Goal: Obtain resource: Obtain resource

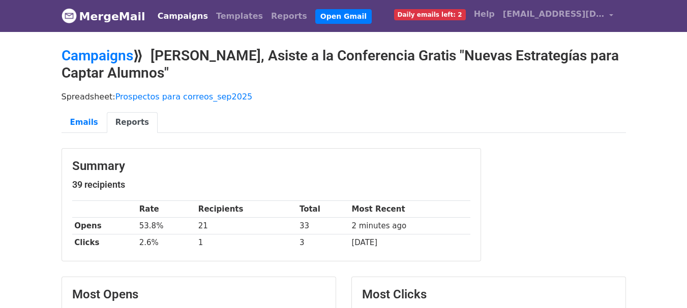
click at [450, 114] on ul "Emails Reports" at bounding box center [343, 122] width 564 height 21
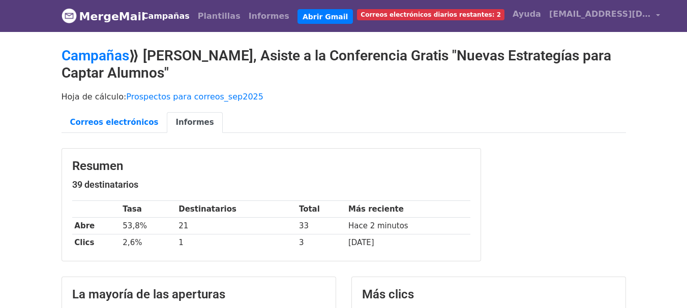
click at [150, 95] on font "Prospectos para correos_sep2025" at bounding box center [194, 97] width 137 height 10
click at [117, 118] on font "Correos electrónicos" at bounding box center [114, 122] width 88 height 9
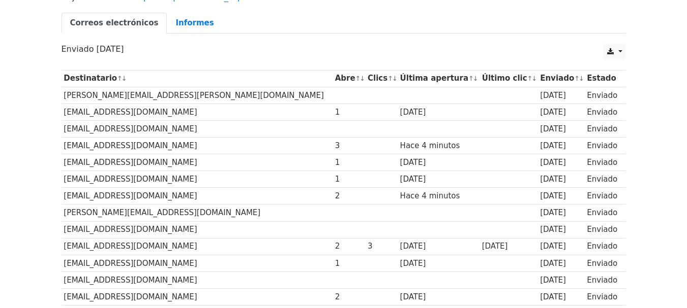
scroll to position [102, 0]
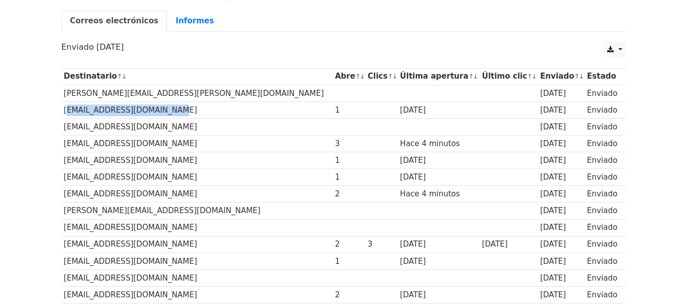
drag, startPoint x: 161, startPoint y: 111, endPoint x: 64, endPoint y: 106, distance: 97.7
click at [64, 106] on td "[EMAIL_ADDRESS][DOMAIN_NAME]" at bounding box center [196, 110] width 271 height 17
copy font "enlacebarcelona@gmail.com"
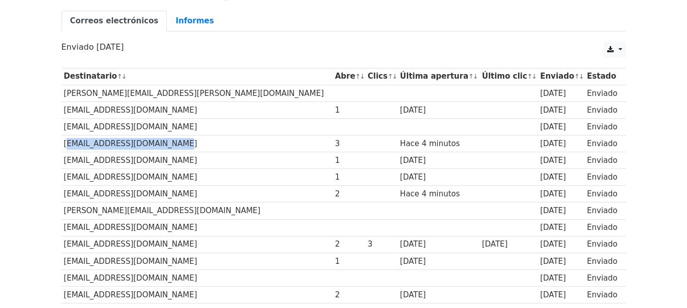
drag, startPoint x: 168, startPoint y: 143, endPoint x: 62, endPoint y: 144, distance: 105.7
click at [62, 144] on td "info@hotelartdecobeach.com" at bounding box center [196, 144] width 271 height 17
copy font "info@hotelartdecobeach.com"
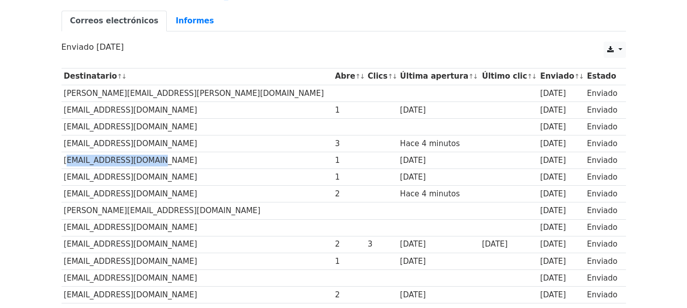
drag, startPoint x: 146, startPoint y: 160, endPoint x: 64, endPoint y: 159, distance: 82.3
click at [64, 159] on td "novitours@hotmail.com" at bounding box center [196, 160] width 271 height 17
copy font "novitours@hotmail.com"
drag, startPoint x: 146, startPoint y: 179, endPoint x: 62, endPoint y: 172, distance: 84.1
click at [62, 172] on td "mazattours@gmail.com" at bounding box center [196, 177] width 271 height 17
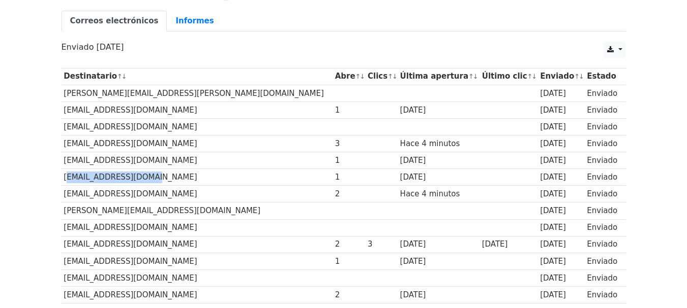
copy font "mazattours@gmail.com"
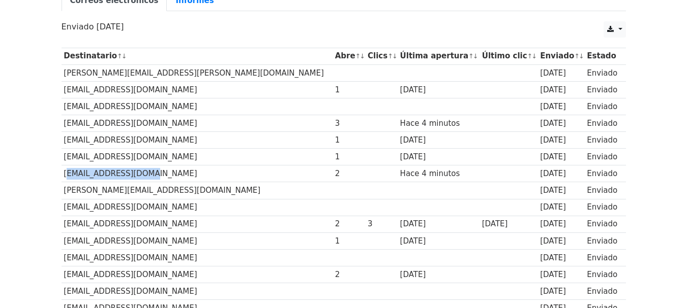
drag, startPoint x: 143, startPoint y: 175, endPoint x: 65, endPoint y: 173, distance: 77.8
click at [65, 173] on td "grupogv@hotmail.com" at bounding box center [196, 174] width 271 height 17
copy font "grupogv@hotmail.com"
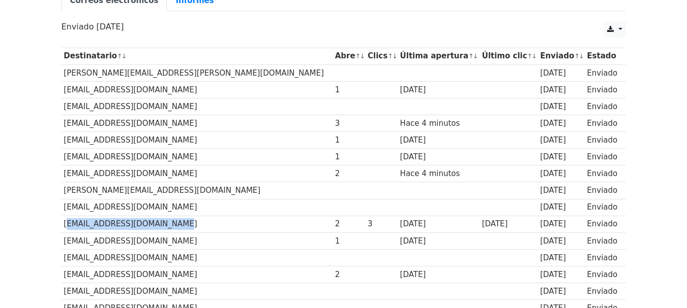
drag, startPoint x: 167, startPoint y: 223, endPoint x: 63, endPoint y: 226, distance: 103.7
click at [63, 226] on td "jpramosgiacosa@hotmail.com" at bounding box center [196, 224] width 271 height 17
copy font "jpramosgiacosa@hotmail.com"
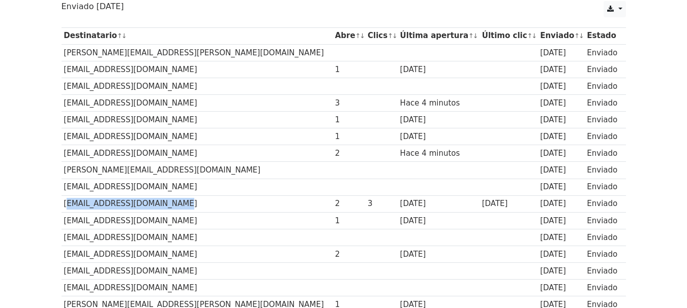
scroll to position [163, 0]
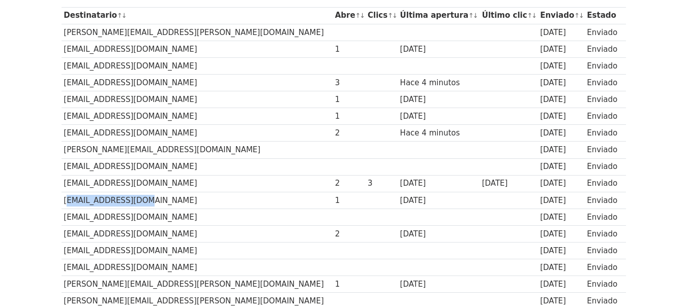
drag, startPoint x: 138, startPoint y: 201, endPoint x: 65, endPoint y: 204, distance: 73.8
click at [65, 204] on font "sidenham@gmail.com" at bounding box center [130, 200] width 133 height 9
copy font "sidenham@gmail.com"
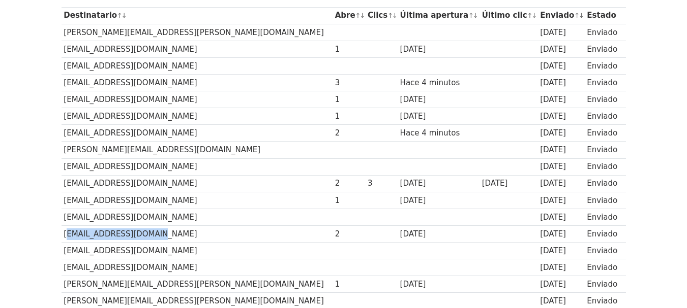
drag, startPoint x: 142, startPoint y: 234, endPoint x: 63, endPoint y: 234, distance: 79.8
click at [63, 234] on td "coloresriat@gmail.com" at bounding box center [196, 234] width 271 height 17
copy font "coloresriat@gmail.com"
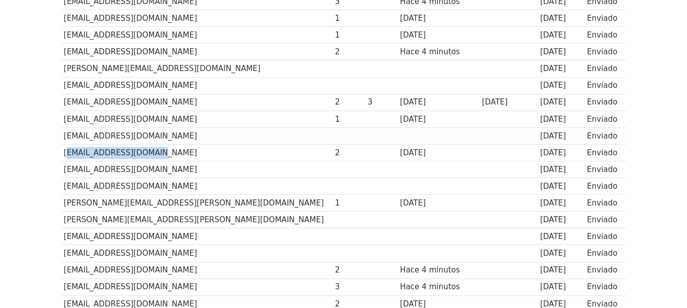
scroll to position [264, 0]
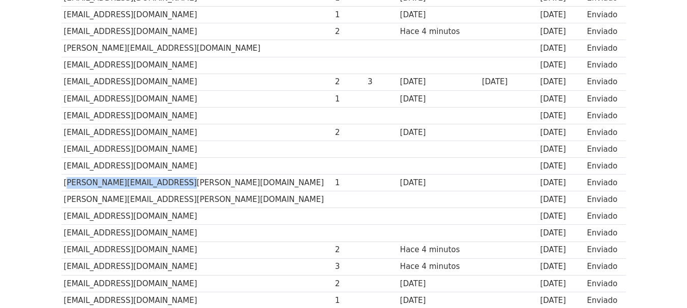
drag, startPoint x: 163, startPoint y: 182, endPoint x: 63, endPoint y: 182, distance: 100.6
click at [63, 182] on td "tedesco.elizabeth@gmail.com" at bounding box center [196, 183] width 271 height 17
copy font "tedesco.elizabeth@gmail.com"
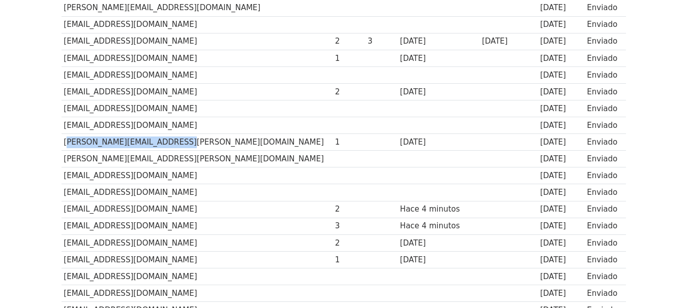
scroll to position [325, 0]
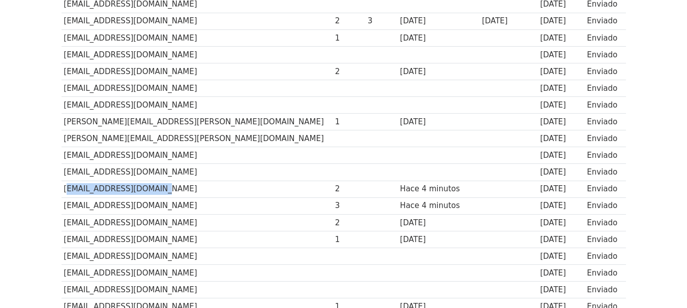
drag, startPoint x: 155, startPoint y: 190, endPoint x: 64, endPoint y: 192, distance: 91.0
click at [64, 192] on td "mariotour@yahoo.com.mx" at bounding box center [196, 189] width 271 height 17
copy font "mariotour@yahoo.com.mx"
drag, startPoint x: 193, startPoint y: 208, endPoint x: 63, endPoint y: 210, distance: 130.1
click at [63, 210] on td "palancasmccmendoza@yahoo.com.ar" at bounding box center [196, 206] width 271 height 17
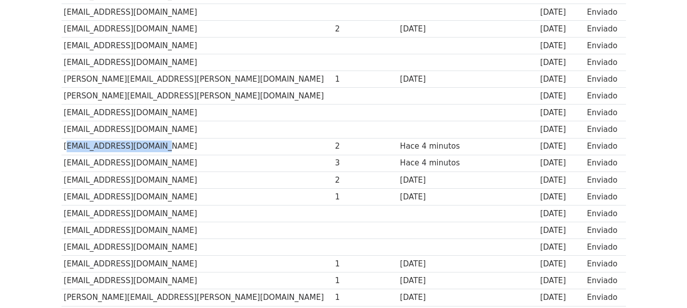
scroll to position [369, 0]
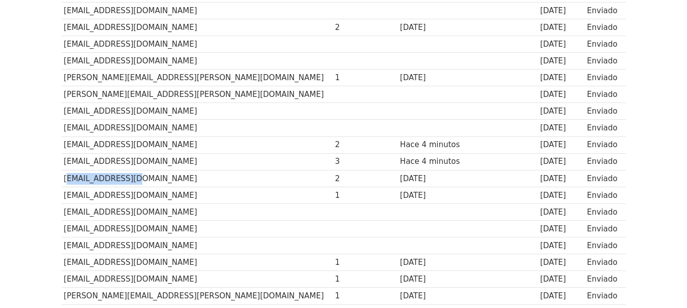
drag, startPoint x: 125, startPoint y: 180, endPoint x: 61, endPoint y: 182, distance: 63.6
click at [61, 182] on td "[EMAIL_ADDRESS][DOMAIN_NAME]" at bounding box center [196, 178] width 271 height 17
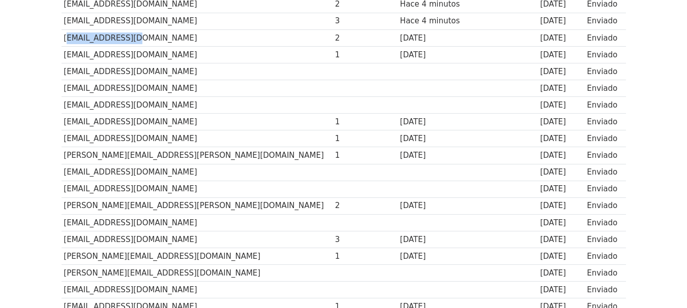
scroll to position [512, 0]
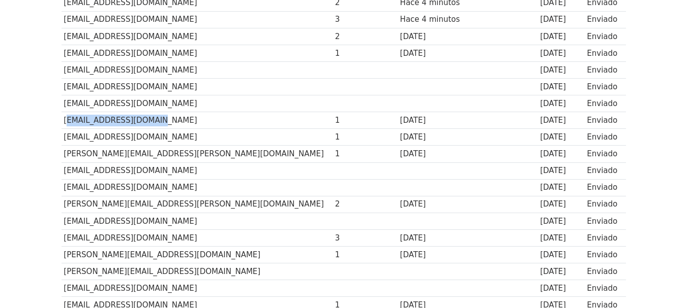
drag, startPoint x: 140, startPoint y: 119, endPoint x: 63, endPoint y: 123, distance: 77.9
click at [63, 123] on td "elianbell@hotmail.com" at bounding box center [196, 120] width 271 height 17
drag, startPoint x: 129, startPoint y: 137, endPoint x: 62, endPoint y: 135, distance: 67.1
click at [62, 135] on td "[EMAIL_ADDRESS][DOMAIN_NAME]" at bounding box center [196, 137] width 271 height 17
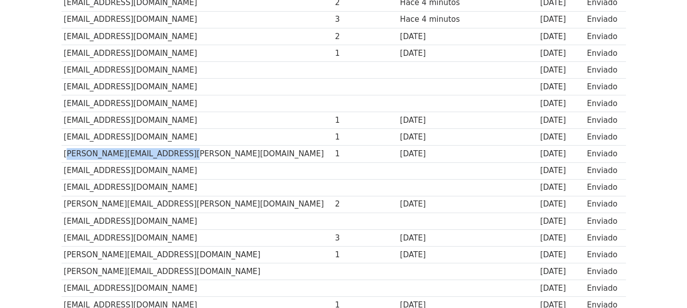
drag, startPoint x: 162, startPoint y: 153, endPoint x: 64, endPoint y: 156, distance: 98.1
click at [64, 156] on td "[PERSON_NAME][EMAIL_ADDRESS][PERSON_NAME][DOMAIN_NAME]" at bounding box center [196, 154] width 271 height 17
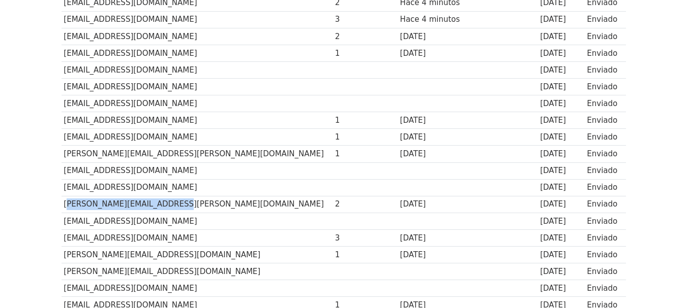
drag, startPoint x: 162, startPoint y: 204, endPoint x: 63, endPoint y: 202, distance: 99.1
click at [63, 202] on td "[PERSON_NAME][EMAIL_ADDRESS][PERSON_NAME][DOMAIN_NAME]" at bounding box center [196, 204] width 271 height 17
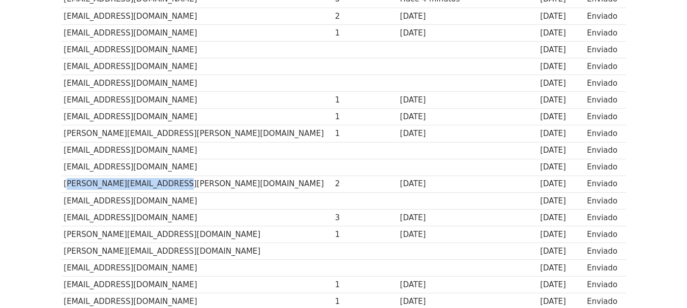
scroll to position [552, 0]
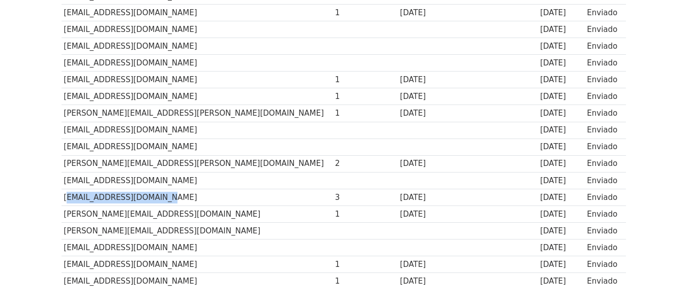
drag, startPoint x: 151, startPoint y: 197, endPoint x: 61, endPoint y: 200, distance: 89.5
click at [61, 200] on td "[EMAIL_ADDRESS][DOMAIN_NAME]" at bounding box center [196, 197] width 271 height 17
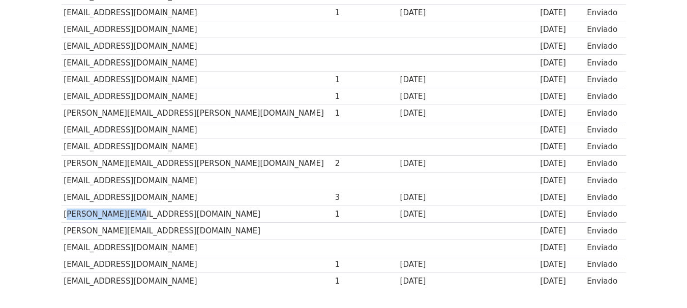
drag, startPoint x: 129, startPoint y: 214, endPoint x: 63, endPoint y: 214, distance: 66.6
click at [63, 214] on td "[EMAIL_ADDRESS][DOMAIN_NAME]" at bounding box center [196, 214] width 271 height 17
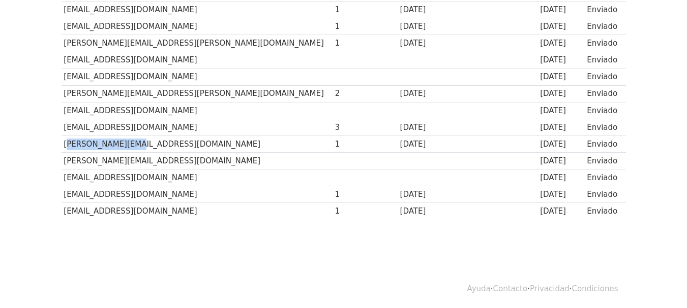
scroll to position [624, 0]
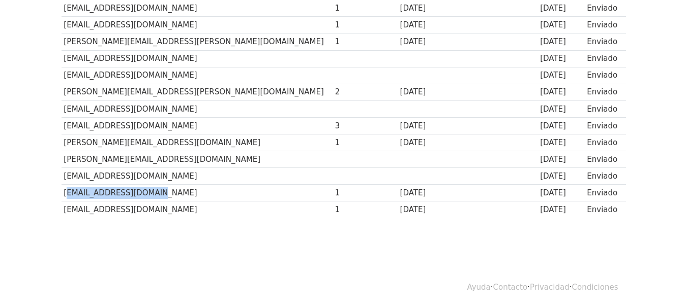
drag, startPoint x: 146, startPoint y: 193, endPoint x: 63, endPoint y: 190, distance: 83.4
click at [63, 190] on td "[EMAIL_ADDRESS][DOMAIN_NAME]" at bounding box center [196, 193] width 271 height 17
drag, startPoint x: 167, startPoint y: 203, endPoint x: 62, endPoint y: 212, distance: 105.1
click at [62, 212] on td "sociologíadelacultura.idaes@gmail.com" at bounding box center [196, 210] width 271 height 17
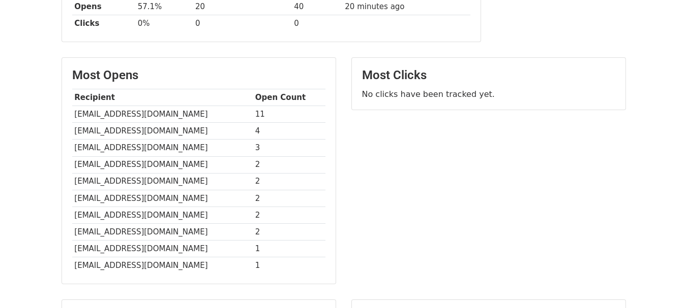
scroll to position [222, 0]
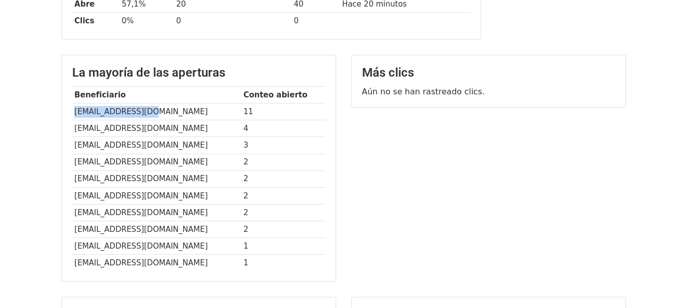
drag, startPoint x: 148, startPoint y: 113, endPoint x: 72, endPoint y: 113, distance: 76.2
click at [72, 113] on td "jaencina@gmail.com" at bounding box center [156, 112] width 169 height 17
copy font "jaencina@gmail.com"
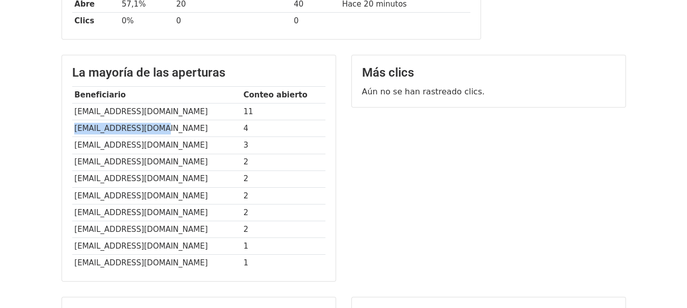
drag, startPoint x: 154, startPoint y: 130, endPoint x: 75, endPoint y: 135, distance: 79.9
click at [75, 135] on td "[EMAIL_ADDRESS][DOMAIN_NAME]" at bounding box center [156, 128] width 169 height 17
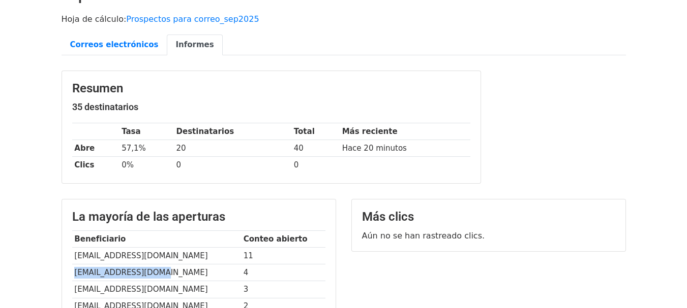
scroll to position [69, 0]
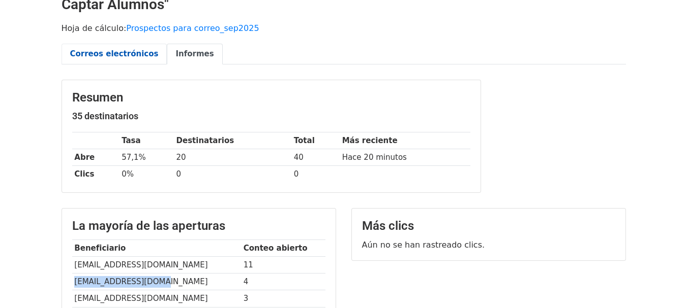
click at [95, 57] on font "Correos electrónicos" at bounding box center [114, 53] width 88 height 9
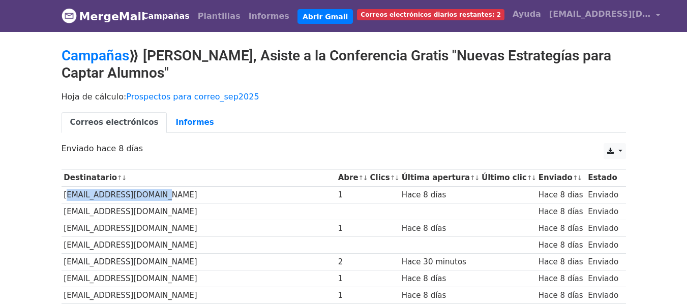
drag, startPoint x: 148, startPoint y: 194, endPoint x: 64, endPoint y: 197, distance: 83.9
click at [64, 197] on td "cinesincines@gmail.com" at bounding box center [198, 195] width 274 height 17
copy font "cinesincines@gmail.com"
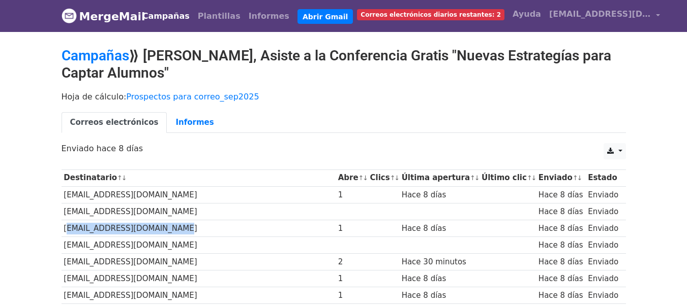
drag, startPoint x: 163, startPoint y: 229, endPoint x: 62, endPoint y: 233, distance: 100.7
click at [62, 233] on td "informes.eactiva@gmail.com" at bounding box center [198, 228] width 274 height 17
copy font "informes.eactiva@gmail.com"
drag, startPoint x: 194, startPoint y: 262, endPoint x: 64, endPoint y: 265, distance: 130.1
click at [64, 265] on td "[EMAIL_ADDRESS][DOMAIN_NAME]" at bounding box center [198, 262] width 274 height 17
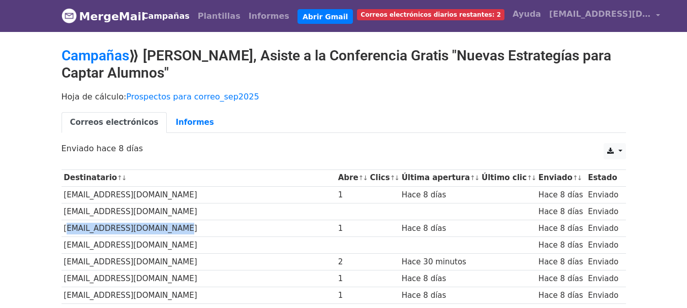
copy font "[EMAIL_ADDRESS][DOMAIN_NAME]"
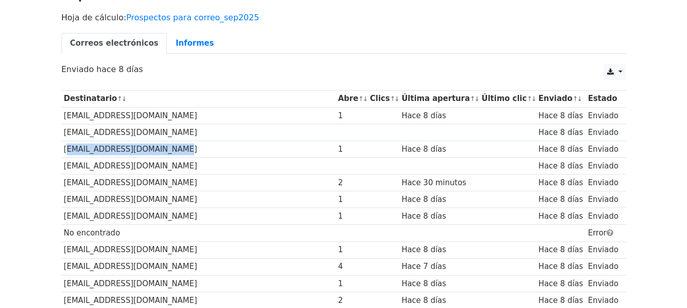
scroll to position [81, 0]
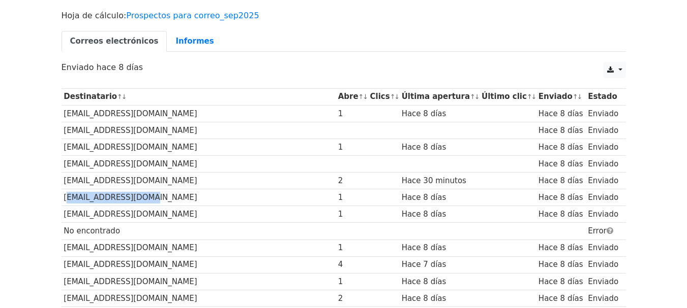
drag, startPoint x: 143, startPoint y: 197, endPoint x: 65, endPoint y: 200, distance: 77.8
click at [65, 200] on td "eatangoge@gmail.com" at bounding box center [198, 198] width 274 height 17
copy font "eatangoge@gmail.com"
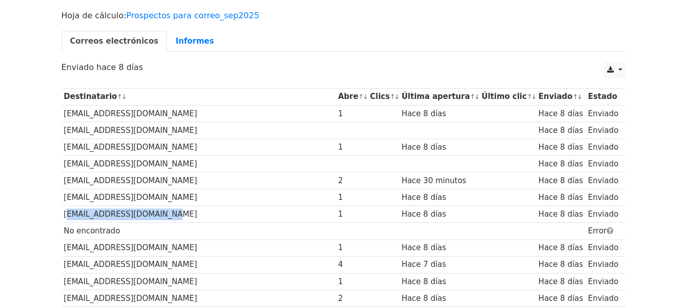
drag, startPoint x: 156, startPoint y: 216, endPoint x: 63, endPoint y: 217, distance: 93.0
click at [63, 217] on td "[EMAIL_ADDRESS][DOMAIN_NAME]" at bounding box center [198, 214] width 274 height 17
copy font "[EMAIL_ADDRESS][DOMAIN_NAME]"
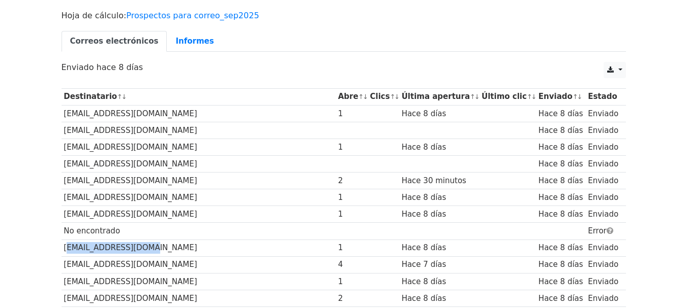
drag, startPoint x: 135, startPoint y: 248, endPoint x: 64, endPoint y: 251, distance: 71.2
click at [64, 251] on td "afsancris@gmail.com" at bounding box center [198, 248] width 274 height 17
copy font "afsancris@gmail.com"
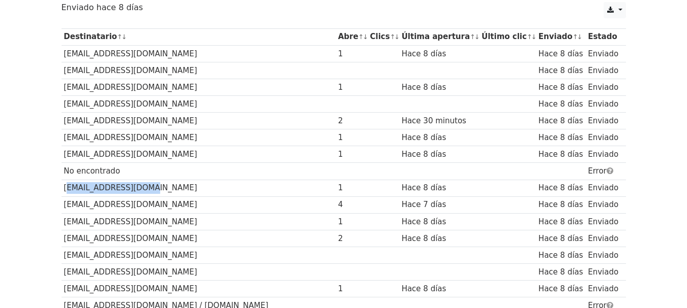
scroll to position [142, 0]
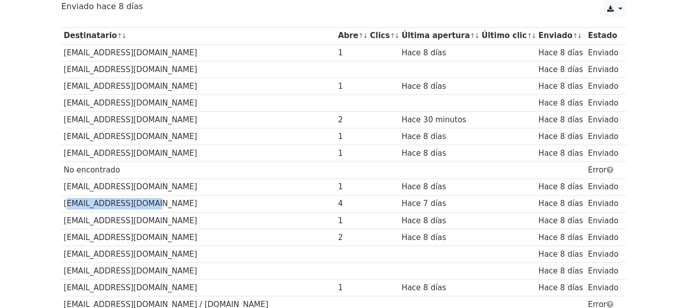
drag, startPoint x: 142, startPoint y: 204, endPoint x: 64, endPoint y: 206, distance: 78.3
click at [64, 206] on font "[EMAIL_ADDRESS][DOMAIN_NAME]" at bounding box center [130, 203] width 133 height 9
copy font "[EMAIL_ADDRESS][DOMAIN_NAME]"
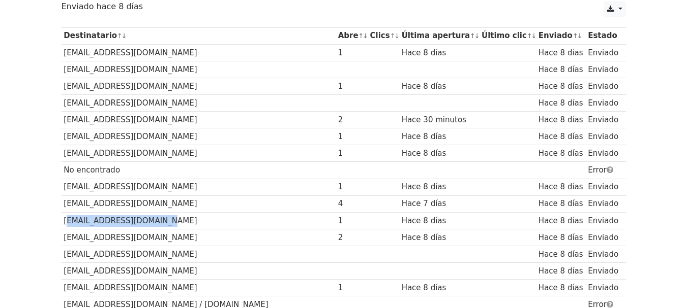
drag, startPoint x: 154, startPoint y: 224, endPoint x: 65, endPoint y: 223, distance: 88.9
click at [65, 223] on font "oscarquintobo@gmail.com" at bounding box center [130, 220] width 133 height 9
copy font "oscarquintobo@gmail.com"
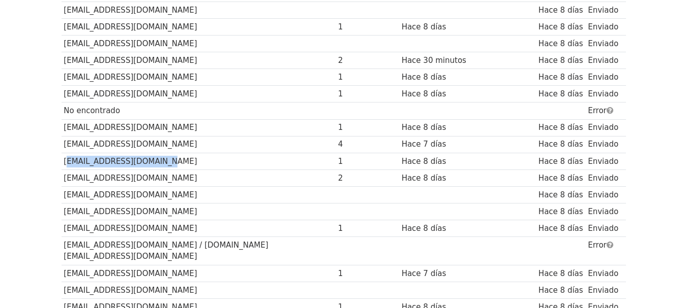
scroll to position [203, 0]
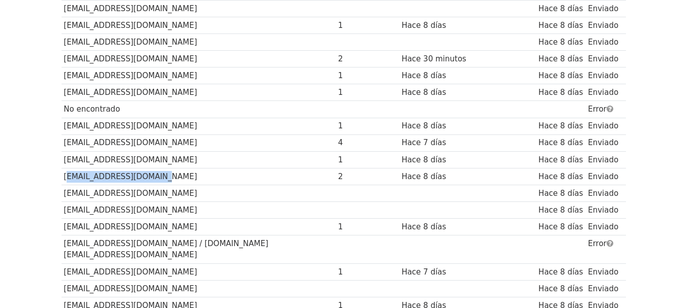
drag, startPoint x: 152, startPoint y: 177, endPoint x: 65, endPoint y: 178, distance: 87.9
click at [65, 178] on font "soydocente01@gmail.com" at bounding box center [130, 176] width 133 height 9
copy font "soydocente01@gmail.com"
drag, startPoint x: 167, startPoint y: 228, endPoint x: 63, endPoint y: 226, distance: 104.2
click at [63, 226] on td "innovacionpacifico@gmail.com" at bounding box center [198, 227] width 274 height 17
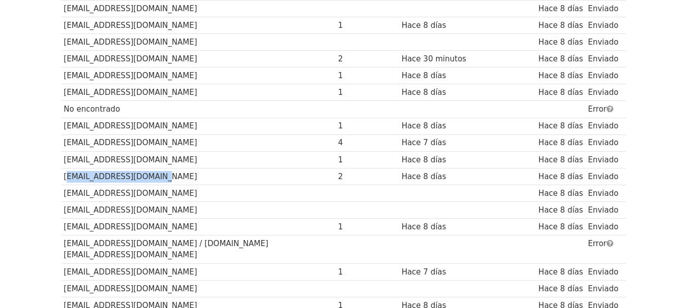
copy font "innovacionpacifico@gmail.com"
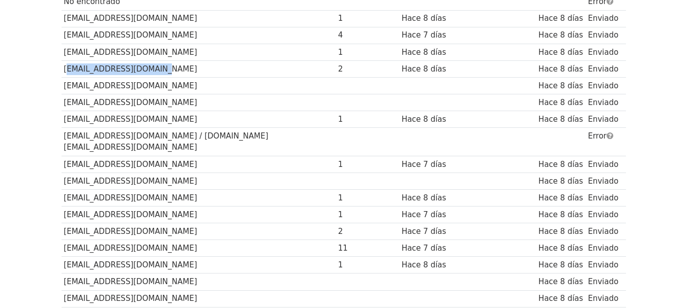
scroll to position [317, 0]
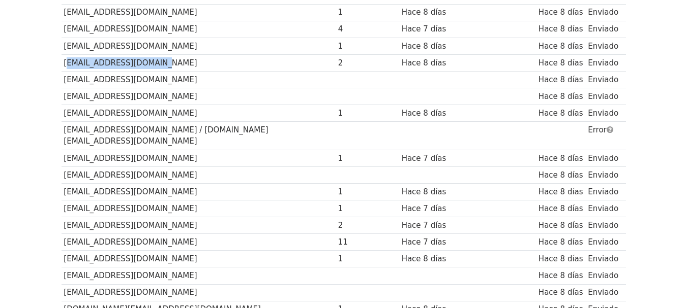
drag, startPoint x: 180, startPoint y: 146, endPoint x: 65, endPoint y: 148, distance: 114.9
click at [65, 150] on td "escuelademusica5030@gmail.com" at bounding box center [198, 158] width 274 height 17
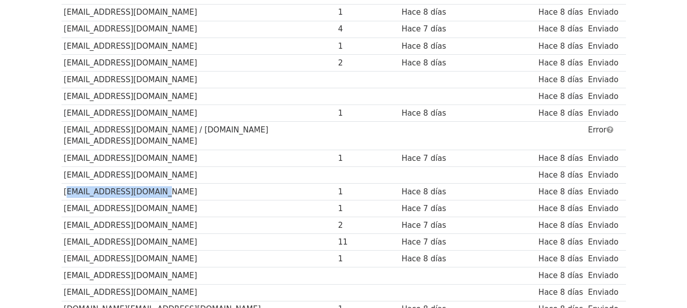
drag, startPoint x: 138, startPoint y: 178, endPoint x: 64, endPoint y: 181, distance: 74.8
click at [64, 188] on font "ericfinancee@gmail.com" at bounding box center [130, 192] width 133 height 9
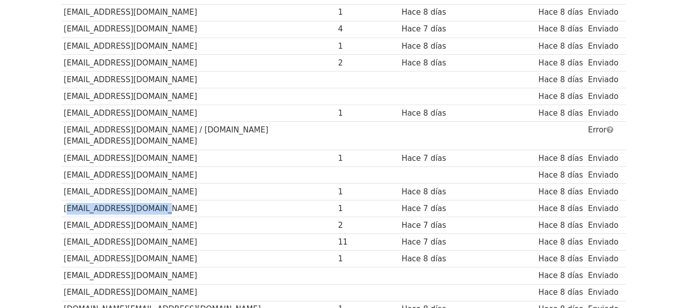
drag, startPoint x: 146, startPoint y: 197, endPoint x: 65, endPoint y: 201, distance: 81.9
click at [65, 204] on font "juanrivas3@hotmail.com" at bounding box center [130, 208] width 133 height 9
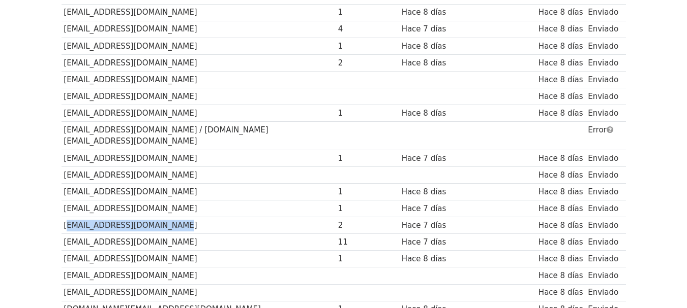
drag, startPoint x: 160, startPoint y: 214, endPoint x: 63, endPoint y: 216, distance: 96.6
click at [63, 218] on td "juanrivasalfaro1@gmail.com" at bounding box center [198, 226] width 274 height 17
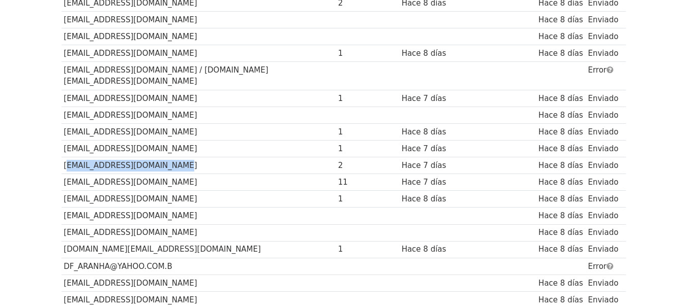
scroll to position [378, 0]
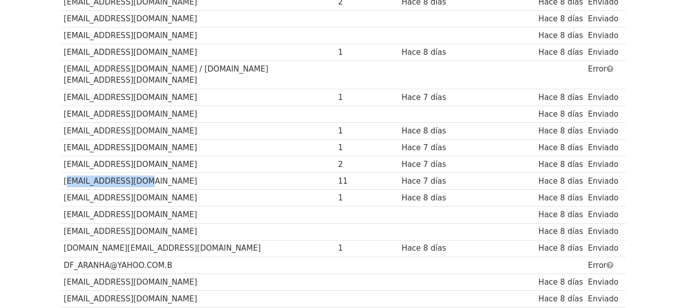
drag, startPoint x: 135, startPoint y: 168, endPoint x: 62, endPoint y: 169, distance: 72.7
click at [62, 173] on td "jaencina@gmail.com" at bounding box center [198, 181] width 274 height 17
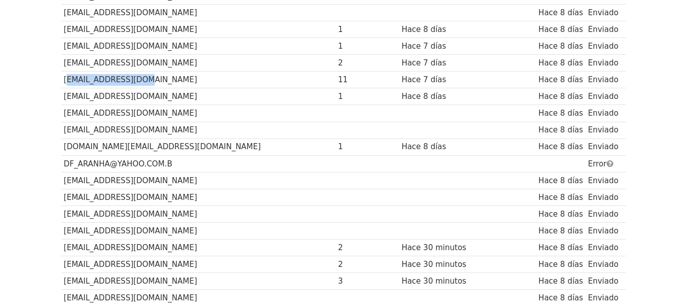
scroll to position [500, 0]
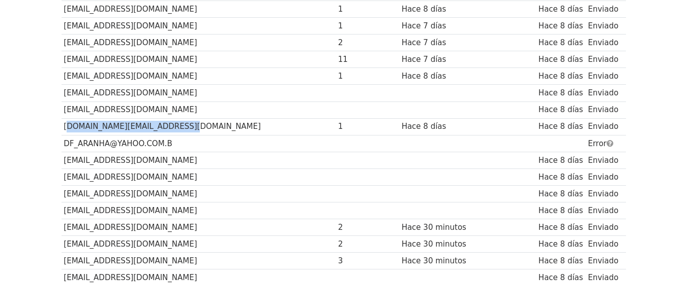
drag, startPoint x: 169, startPoint y: 115, endPoint x: 64, endPoint y: 117, distance: 104.7
click at [64, 118] on td "leo.pastry.chef.hm@gmail.com" at bounding box center [198, 126] width 274 height 17
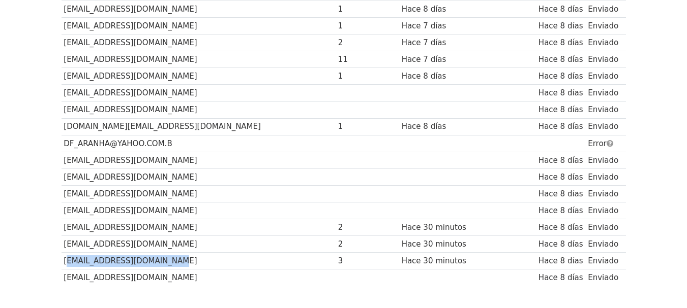
drag, startPoint x: 158, startPoint y: 250, endPoint x: 62, endPoint y: 253, distance: 95.6
click at [62, 253] on td "lupita_pintor@hotmail.com" at bounding box center [198, 261] width 274 height 17
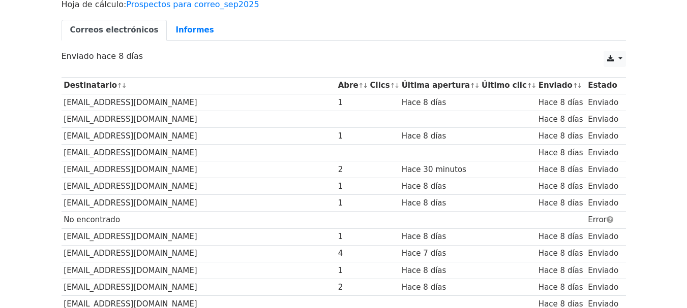
scroll to position [94, 0]
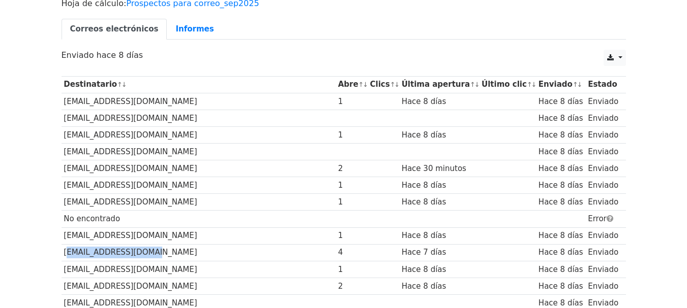
drag, startPoint x: 141, startPoint y: 253, endPoint x: 64, endPoint y: 251, distance: 77.3
click at [64, 251] on font "grupo.loga@gmail.com" at bounding box center [130, 252] width 133 height 9
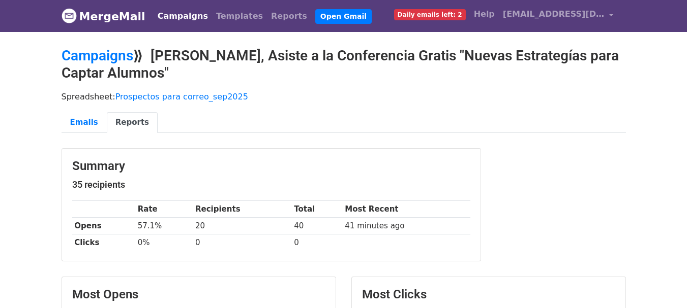
click at [558, 138] on div "Spreadsheet: Prospectos para correo_sep2025 Emails Reports" at bounding box center [343, 114] width 579 height 57
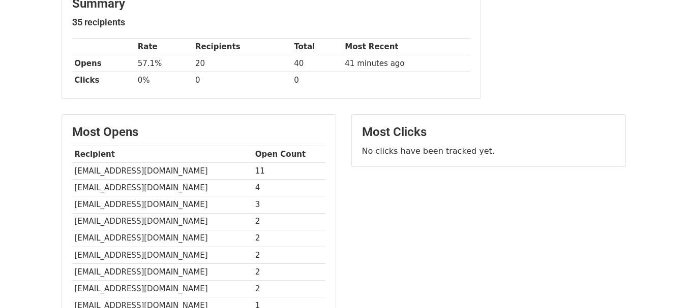
scroll to position [224, 0]
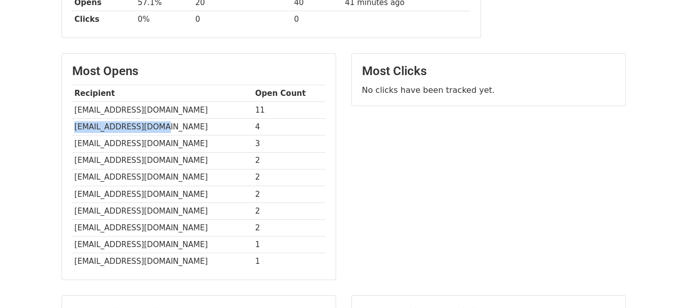
drag, startPoint x: 157, startPoint y: 127, endPoint x: 76, endPoint y: 129, distance: 80.8
click at [76, 129] on td "[EMAIL_ADDRESS][DOMAIN_NAME]" at bounding box center [162, 127] width 180 height 17
copy td "[EMAIL_ADDRESS][DOMAIN_NAME]"
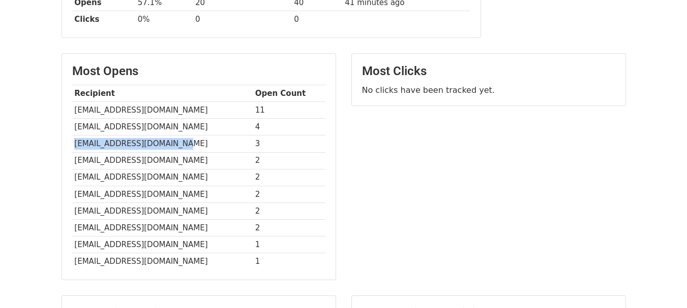
drag, startPoint x: 167, startPoint y: 147, endPoint x: 73, endPoint y: 148, distance: 94.5
click at [73, 148] on td "[EMAIL_ADDRESS][DOMAIN_NAME]" at bounding box center [162, 144] width 180 height 17
copy td "[EMAIL_ADDRESS][DOMAIN_NAME]"
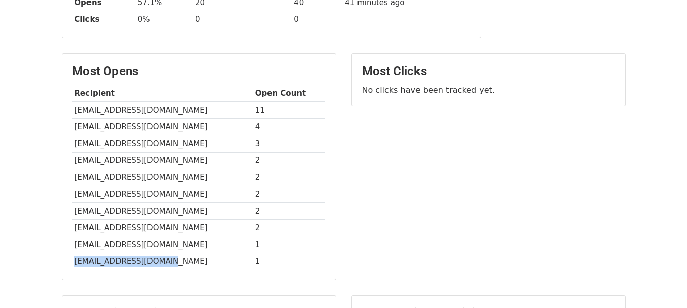
drag, startPoint x: 160, startPoint y: 261, endPoint x: 74, endPoint y: 268, distance: 86.6
click at [74, 268] on td "[EMAIL_ADDRESS][DOMAIN_NAME]" at bounding box center [162, 262] width 180 height 17
copy td "[EMAIL_ADDRESS][DOMAIN_NAME]"
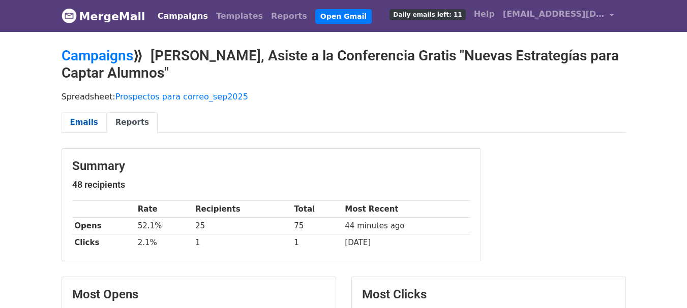
click at [77, 127] on link "Emails" at bounding box center [83, 122] width 45 height 21
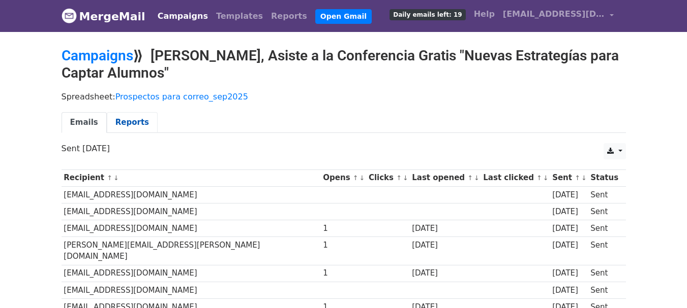
click at [119, 120] on link "Reports" at bounding box center [132, 122] width 51 height 21
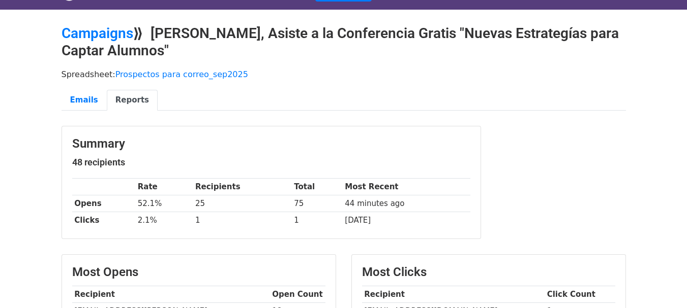
scroll to position [20, 0]
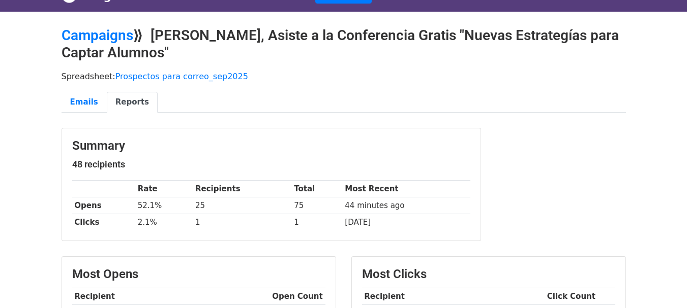
click at [665, 37] on body "MergeMail Campaigns Templates Reports Open Gmail Daily emails left: 23 Help mer…" at bounding box center [343, 309] width 687 height 658
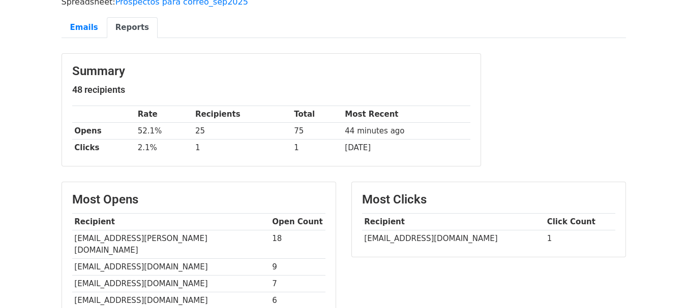
scroll to position [89, 0]
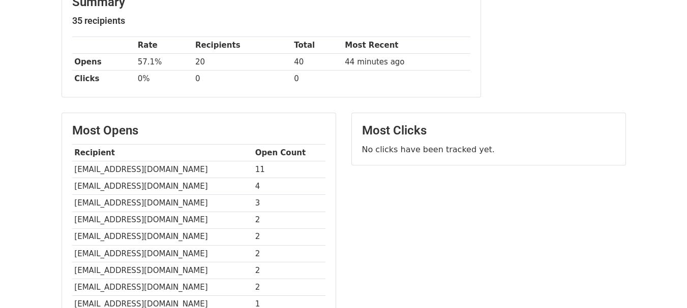
scroll to position [167, 0]
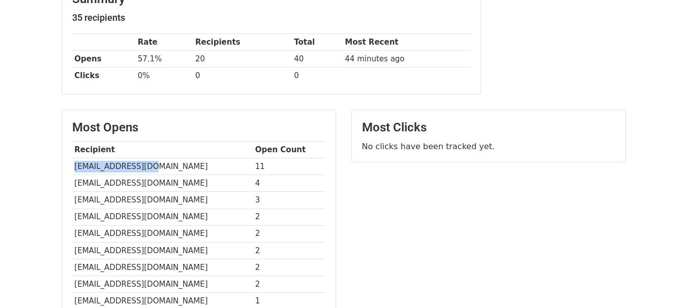
drag, startPoint x: 146, startPoint y: 165, endPoint x: 73, endPoint y: 169, distance: 72.8
click at [73, 169] on td "[EMAIL_ADDRESS][DOMAIN_NAME]" at bounding box center [162, 167] width 180 height 17
copy td "[EMAIL_ADDRESS][DOMAIN_NAME]"
drag, startPoint x: 158, startPoint y: 185, endPoint x: 75, endPoint y: 185, distance: 82.8
click at [75, 185] on td "[EMAIL_ADDRESS][DOMAIN_NAME]" at bounding box center [162, 183] width 180 height 17
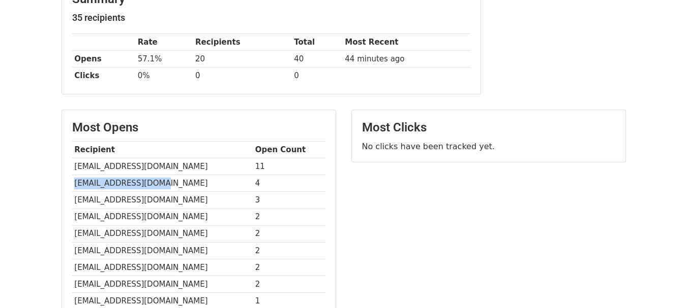
copy td "[EMAIL_ADDRESS][DOMAIN_NAME]"
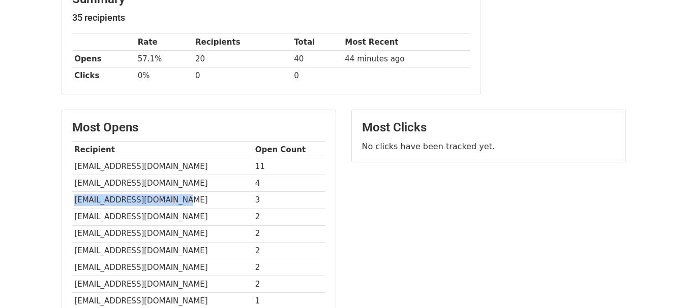
drag, startPoint x: 168, startPoint y: 201, endPoint x: 75, endPoint y: 203, distance: 92.5
click at [75, 203] on td "[EMAIL_ADDRESS][DOMAIN_NAME]" at bounding box center [162, 200] width 180 height 17
copy td "[EMAIL_ADDRESS][DOMAIN_NAME]"
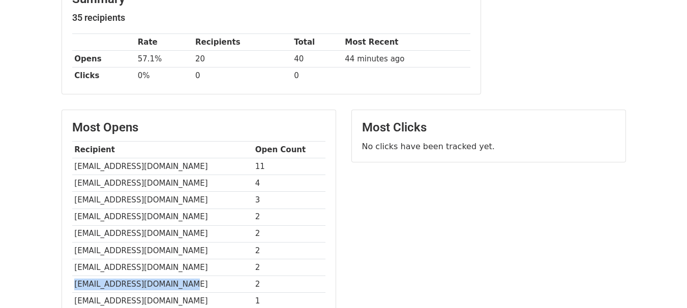
drag, startPoint x: 177, startPoint y: 285, endPoint x: 73, endPoint y: 285, distance: 104.2
click at [73, 285] on td "[EMAIL_ADDRESS][DOMAIN_NAME]" at bounding box center [162, 284] width 180 height 17
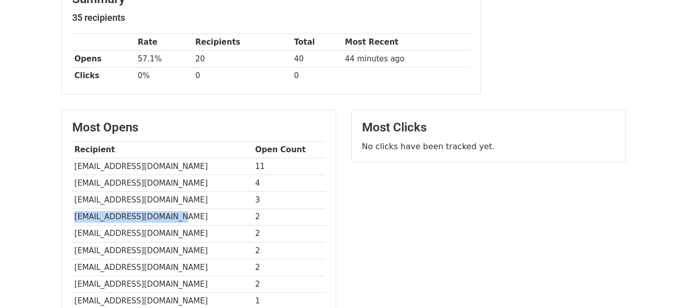
drag, startPoint x: 183, startPoint y: 219, endPoint x: 73, endPoint y: 222, distance: 109.8
click at [73, 222] on td "[EMAIL_ADDRESS][DOMAIN_NAME]" at bounding box center [162, 217] width 180 height 17
copy td "[EMAIL_ADDRESS][DOMAIN_NAME]"
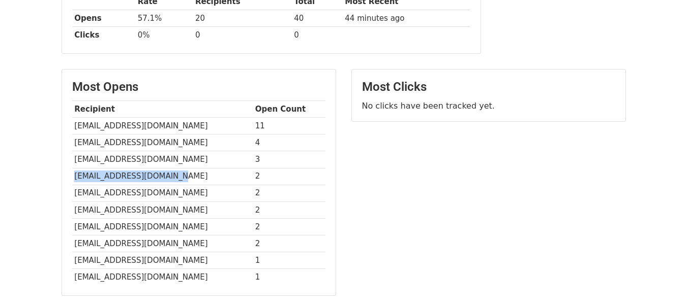
scroll to position [228, 0]
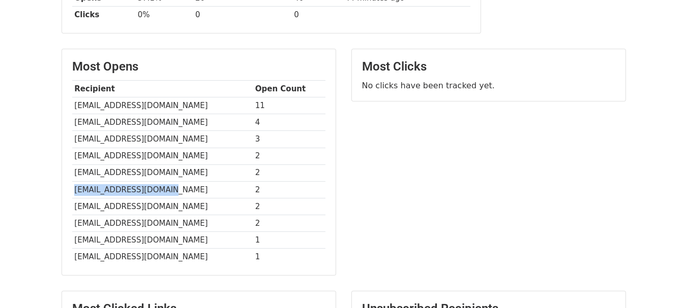
drag, startPoint x: 164, startPoint y: 191, endPoint x: 75, endPoint y: 188, distance: 88.5
click at [75, 188] on td "soydocente01@gmail.com" at bounding box center [162, 189] width 180 height 17
copy td "soydocente01@gmail.com"
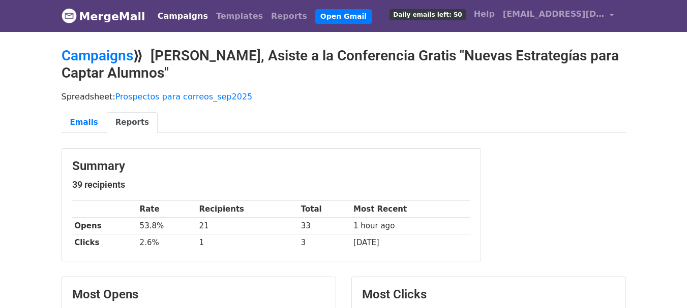
drag, startPoint x: 690, startPoint y: 93, endPoint x: 680, endPoint y: 91, distance: 10.4
click at [85, 118] on link "Emails" at bounding box center [83, 122] width 45 height 21
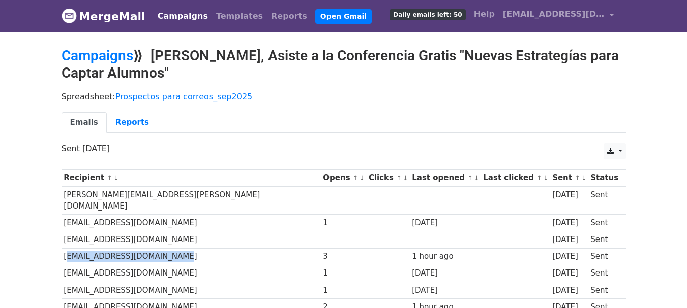
drag, startPoint x: 163, startPoint y: 247, endPoint x: 63, endPoint y: 248, distance: 100.1
click at [63, 249] on td "[EMAIL_ADDRESS][DOMAIN_NAME]" at bounding box center [190, 257] width 259 height 17
copy td "[EMAIL_ADDRESS][DOMAIN_NAME]"
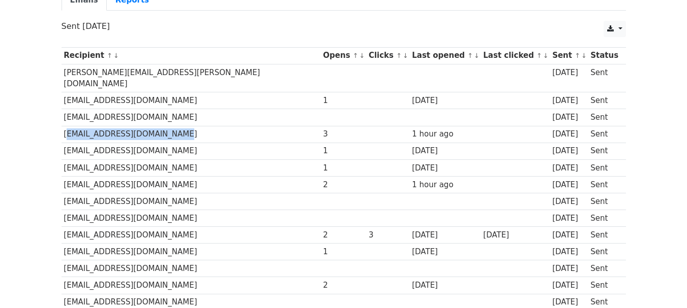
scroll to position [128, 0]
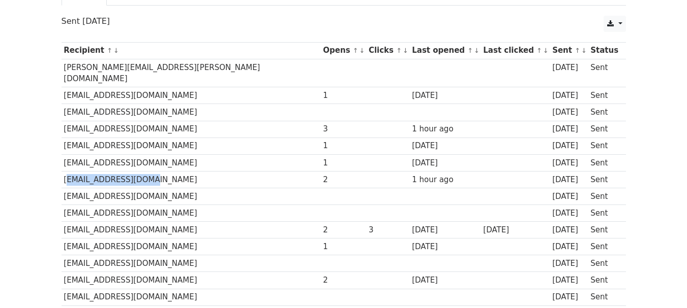
drag, startPoint x: 140, startPoint y: 170, endPoint x: 64, endPoint y: 172, distance: 76.8
click at [64, 172] on td "[EMAIL_ADDRESS][DOMAIN_NAME]" at bounding box center [190, 179] width 259 height 17
copy td "[EMAIL_ADDRESS][DOMAIN_NAME]"
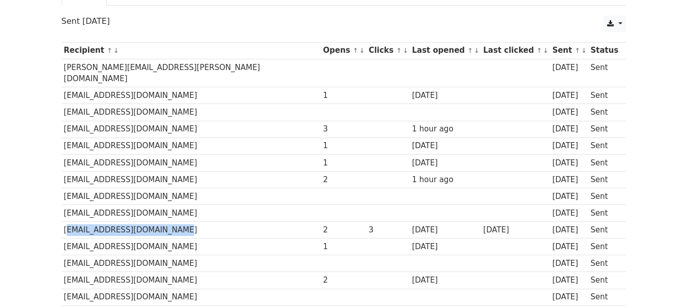
drag, startPoint x: 168, startPoint y: 219, endPoint x: 63, endPoint y: 223, distance: 105.3
click at [63, 223] on td "[EMAIL_ADDRESS][DOMAIN_NAME]" at bounding box center [190, 230] width 259 height 17
copy td "[EMAIL_ADDRESS][DOMAIN_NAME]"
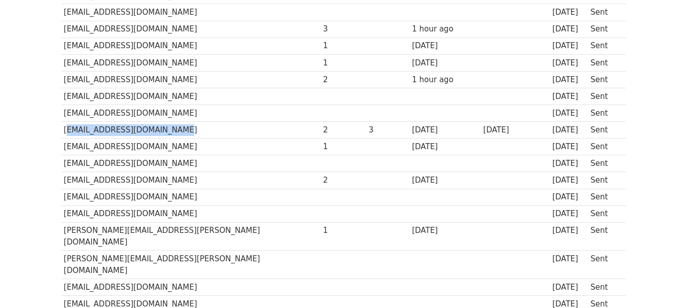
scroll to position [229, 0]
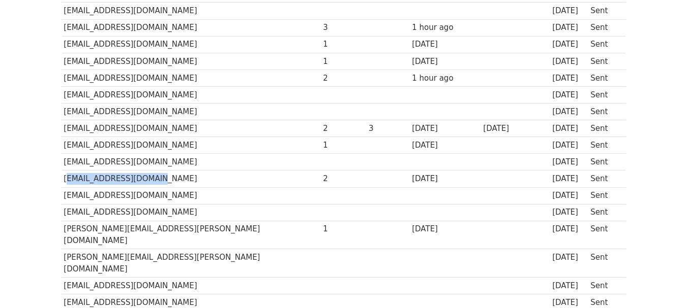
drag, startPoint x: 142, startPoint y: 169, endPoint x: 65, endPoint y: 172, distance: 77.3
click at [65, 172] on td "[EMAIL_ADDRESS][DOMAIN_NAME]" at bounding box center [190, 179] width 259 height 17
copy td "[EMAIL_ADDRESS][DOMAIN_NAME]"
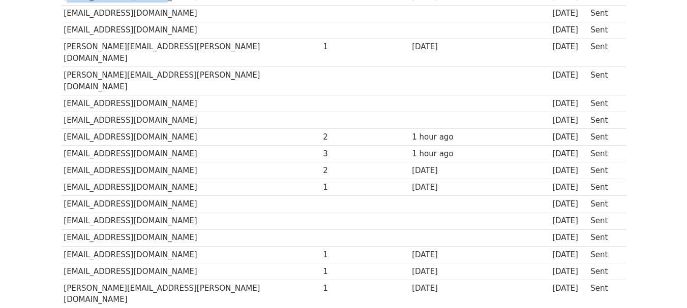
scroll to position [412, 0]
drag, startPoint x: 154, startPoint y: 101, endPoint x: 61, endPoint y: 101, distance: 92.5
click at [61, 129] on td "mariotour@yahoo.com.mx" at bounding box center [190, 137] width 259 height 17
copy td "mariotour@yahoo.com.mx"
drag, startPoint x: 190, startPoint y: 119, endPoint x: 65, endPoint y: 120, distance: 125.0
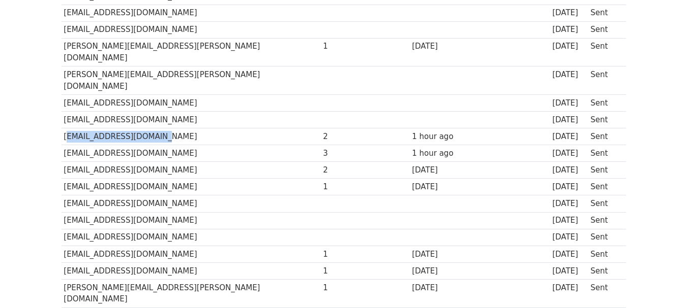
click at [65, 145] on td "palancasmccmendoza@yahoo.com.ar" at bounding box center [190, 153] width 259 height 17
copy td "palancasmccmendoza@yahoo.com.ar"
drag, startPoint x: 124, startPoint y: 135, endPoint x: 62, endPoint y: 134, distance: 62.0
click at [62, 162] on td "jfziga@gmail.com" at bounding box center [190, 170] width 259 height 17
copy td "jfziga@gmail.com"
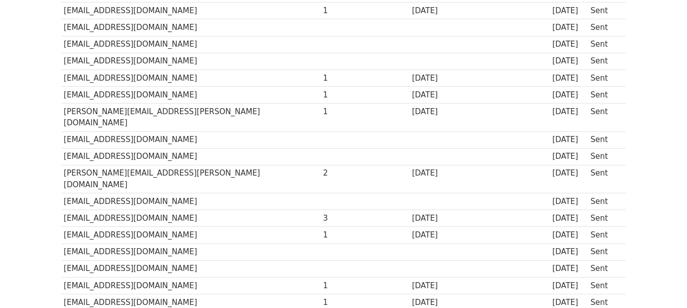
scroll to position [592, 0]
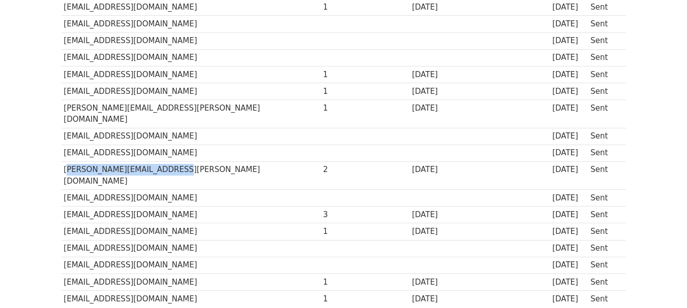
drag, startPoint x: 160, startPoint y: 125, endPoint x: 63, endPoint y: 126, distance: 97.1
click at [63, 162] on td "mauricio.cerroni@gmail.com" at bounding box center [190, 176] width 259 height 28
copy td "mauricio.cerroni@gmail.com"
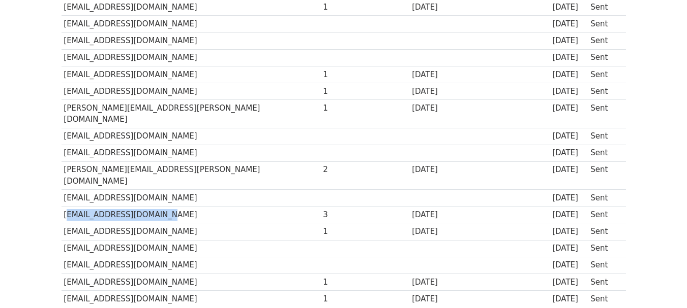
drag, startPoint x: 136, startPoint y: 159, endPoint x: 62, endPoint y: 159, distance: 74.2
click at [62, 207] on td "juliasdangelo@gmail.com" at bounding box center [190, 215] width 259 height 17
copy td "juliasdangelo@gmail.com"
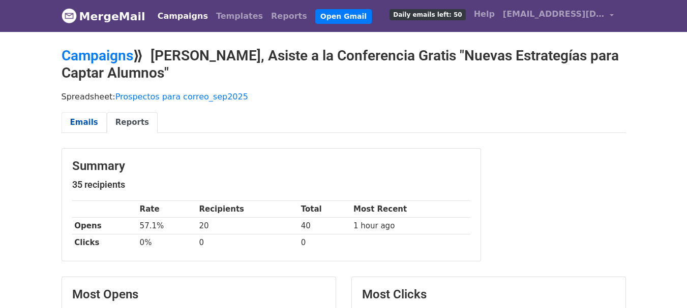
click at [88, 125] on link "Emails" at bounding box center [83, 122] width 45 height 21
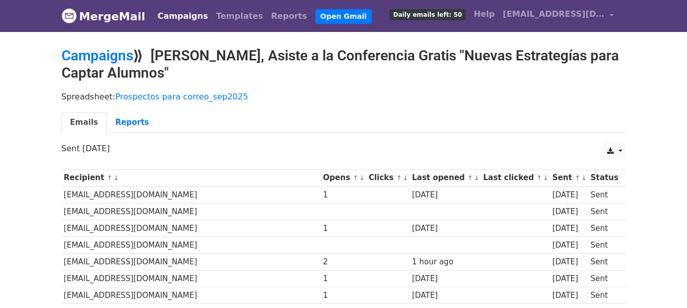
drag, startPoint x: 193, startPoint y: 263, endPoint x: 64, endPoint y: 258, distance: 129.2
click at [64, 258] on td "[EMAIL_ADDRESS][DOMAIN_NAME]" at bounding box center [190, 262] width 259 height 17
copy td "[EMAIL_ADDRESS][DOMAIN_NAME]"
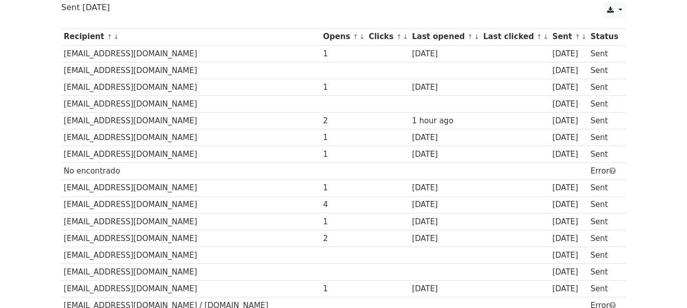
scroll to position [142, 0]
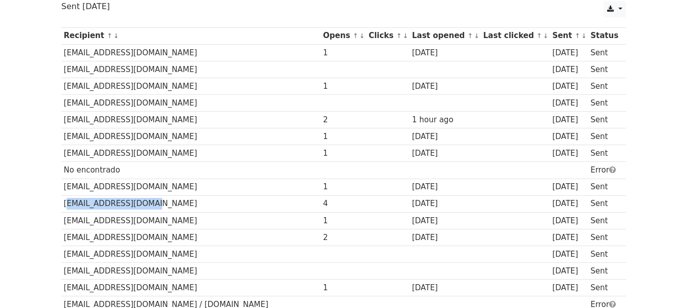
drag, startPoint x: 143, startPoint y: 205, endPoint x: 61, endPoint y: 205, distance: 81.8
click at [61, 205] on td "[EMAIL_ADDRESS][DOMAIN_NAME]" at bounding box center [190, 204] width 259 height 17
copy td "[EMAIL_ADDRESS][DOMAIN_NAME]"
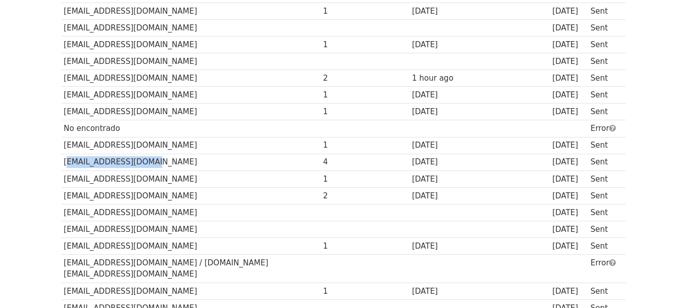
scroll to position [203, 0]
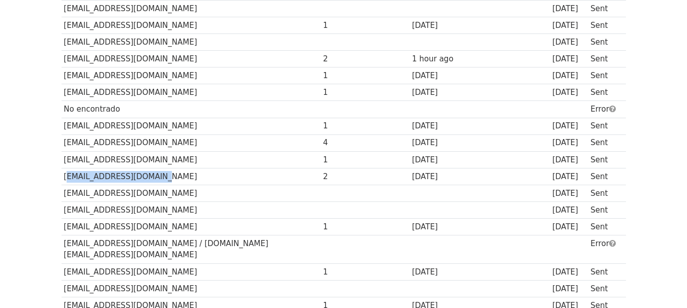
drag, startPoint x: 152, startPoint y: 177, endPoint x: 64, endPoint y: 175, distance: 88.5
click at [64, 175] on td "soydocente01@gmail.com" at bounding box center [190, 176] width 259 height 17
copy td "soydocente01@gmail.com"
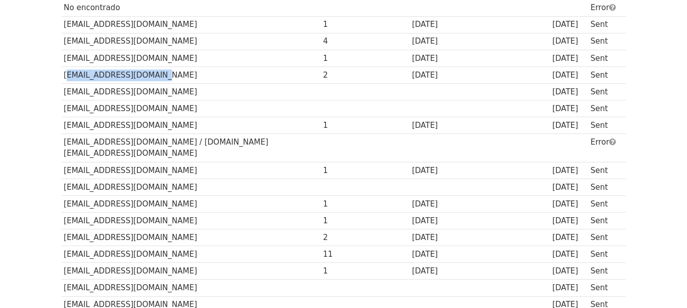
scroll to position [325, 0]
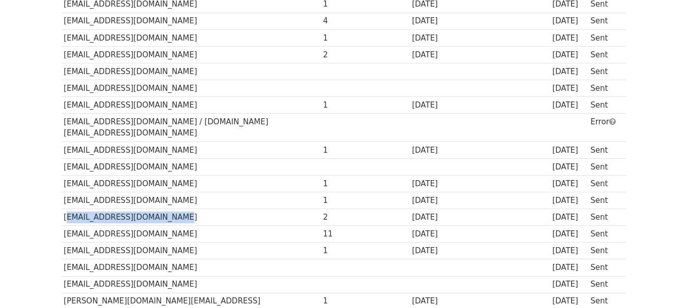
drag, startPoint x: 159, startPoint y: 206, endPoint x: 61, endPoint y: 209, distance: 97.6
click at [61, 209] on td "juanrivasalfaro1@gmail.com" at bounding box center [190, 217] width 259 height 17
copy td "juanrivasalfaro1@gmail.com"
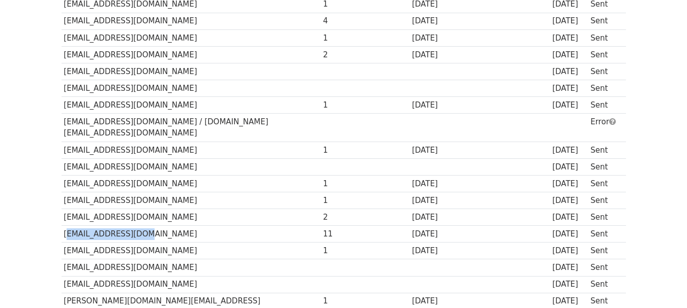
drag, startPoint x: 136, startPoint y: 223, endPoint x: 63, endPoint y: 225, distance: 72.7
click at [63, 226] on td "jaencina@gmail.com" at bounding box center [190, 234] width 259 height 17
copy td "jaencina@gmail.com"
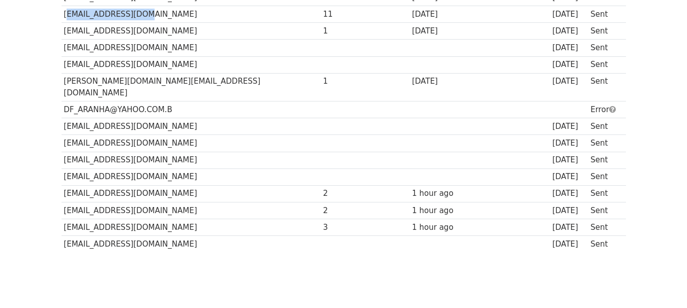
scroll to position [548, 0]
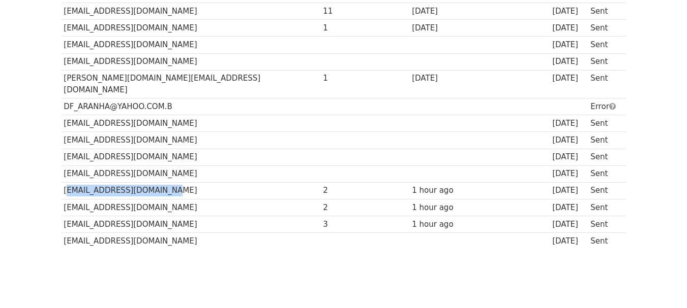
drag, startPoint x: 174, startPoint y: 167, endPoint x: 62, endPoint y: 166, distance: 112.3
click at [62, 182] on td "FOXFINANCE1996@GMAIL.COM" at bounding box center [190, 190] width 259 height 17
copy td "FOXFINANCE1996@GMAIL.COM"
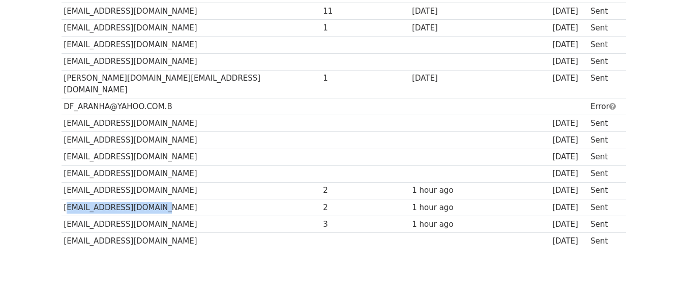
drag, startPoint x: 154, startPoint y: 185, endPoint x: 63, endPoint y: 184, distance: 91.5
click at [63, 199] on td "foxfinance20@yahoo.com" at bounding box center [190, 207] width 259 height 17
copy td "foxfinance20@yahoo.com"
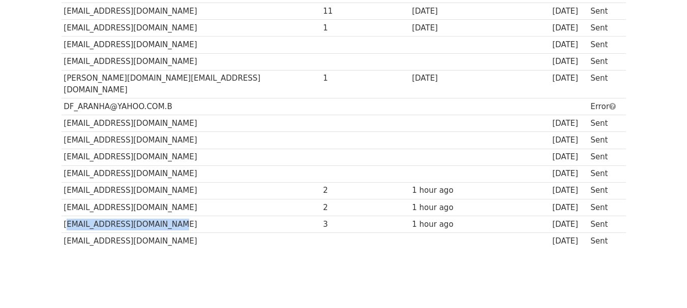
drag, startPoint x: 157, startPoint y: 203, endPoint x: 61, endPoint y: 206, distance: 95.1
click at [61, 216] on td "lupita_pintor@hotmail.com" at bounding box center [190, 224] width 259 height 17
copy td "lupita_pintor@hotmail.com"
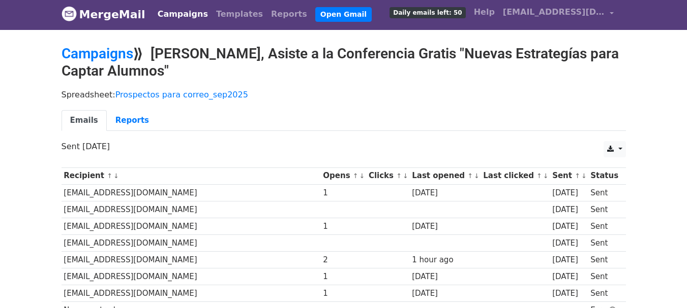
scroll to position [0, 0]
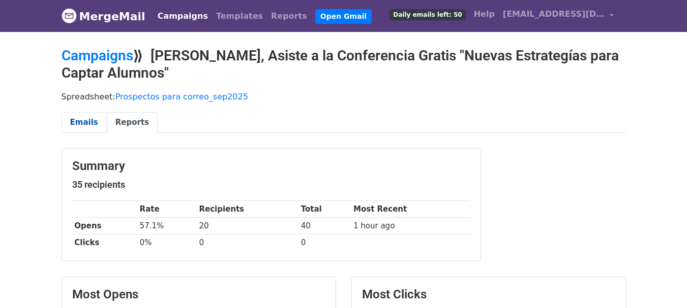
click at [79, 115] on link "Emails" at bounding box center [83, 122] width 45 height 21
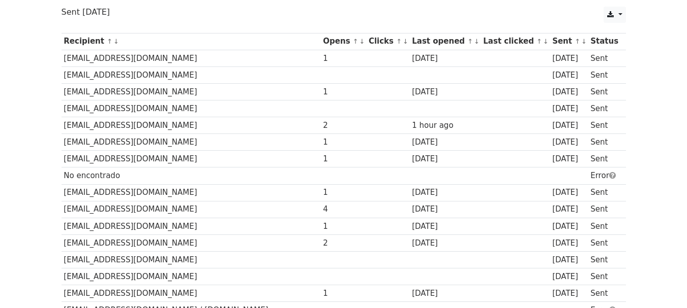
scroll to position [132, 0]
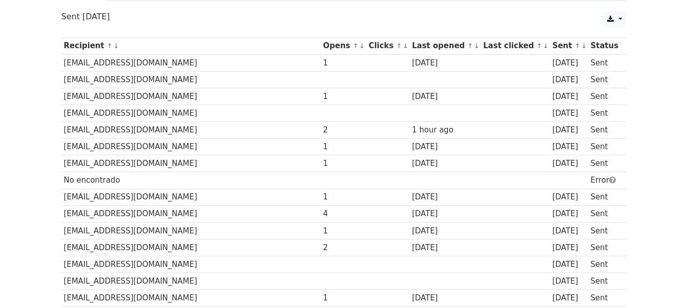
drag, startPoint x: 192, startPoint y: 131, endPoint x: 64, endPoint y: 126, distance: 127.7
click at [64, 126] on td "carlosherrera_haydee@yahoo.com.mx" at bounding box center [190, 130] width 259 height 17
copy td "carlosherrera_haydee@yahoo.com.mx"
drag, startPoint x: 141, startPoint y: 214, endPoint x: 64, endPoint y: 215, distance: 77.3
click at [64, 215] on td "grupo.loga@gmail.com" at bounding box center [190, 214] width 259 height 17
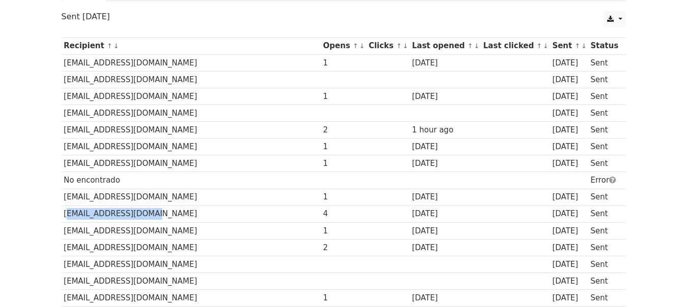
copy td "grupo.loga@gmail.com"
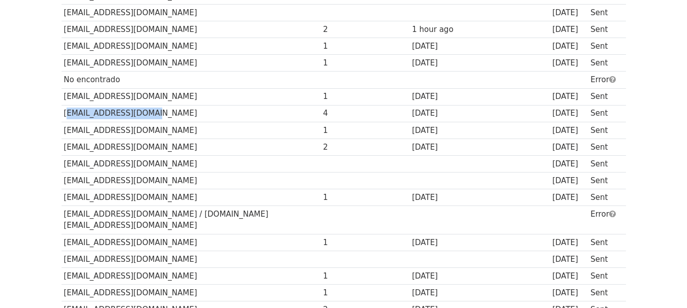
scroll to position [234, 0]
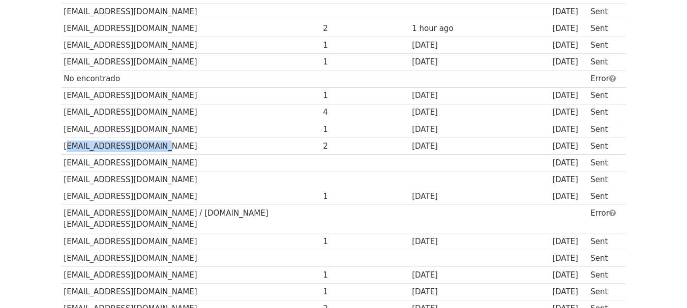
drag, startPoint x: 151, startPoint y: 147, endPoint x: 65, endPoint y: 147, distance: 86.4
click at [65, 147] on td "soydocente01@gmail.com" at bounding box center [190, 146] width 259 height 17
copy td "soydocente01@gmail.com"
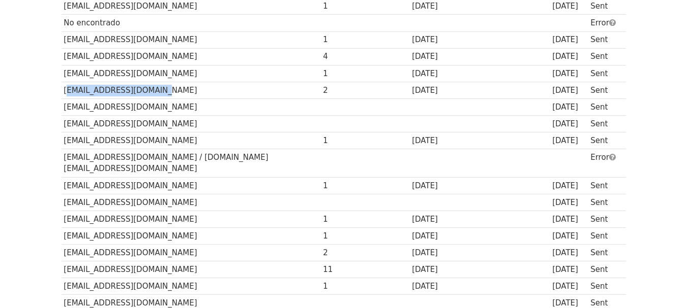
scroll to position [291, 0]
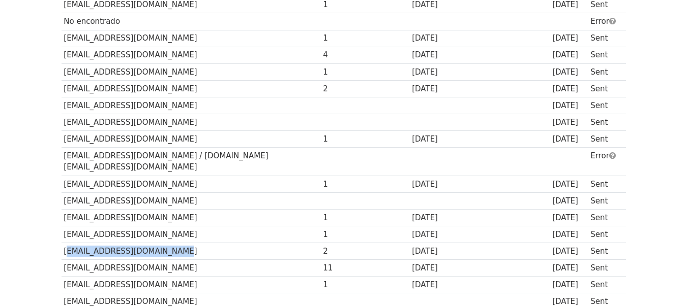
drag, startPoint x: 159, startPoint y: 238, endPoint x: 61, endPoint y: 240, distance: 97.6
click at [61, 243] on td "juanrivasalfaro1@gmail.com" at bounding box center [190, 251] width 259 height 17
copy td "juanrivasalfaro1@gmail.com"
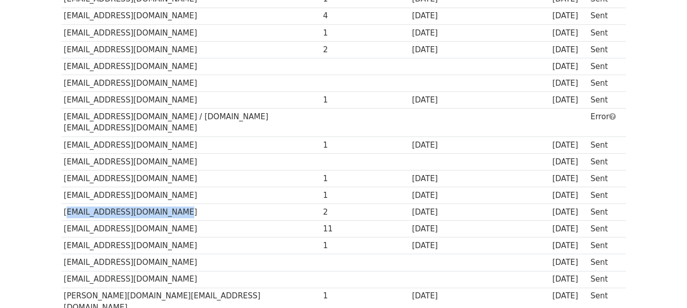
scroll to position [352, 0]
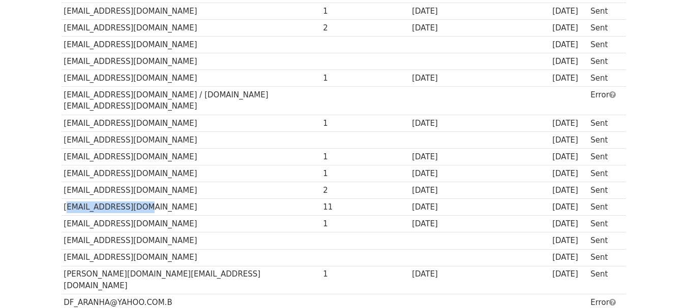
drag, startPoint x: 134, startPoint y: 196, endPoint x: 63, endPoint y: 197, distance: 71.7
click at [63, 199] on td "[EMAIL_ADDRESS][DOMAIN_NAME]" at bounding box center [190, 207] width 259 height 17
copy td "[EMAIL_ADDRESS][DOMAIN_NAME]"
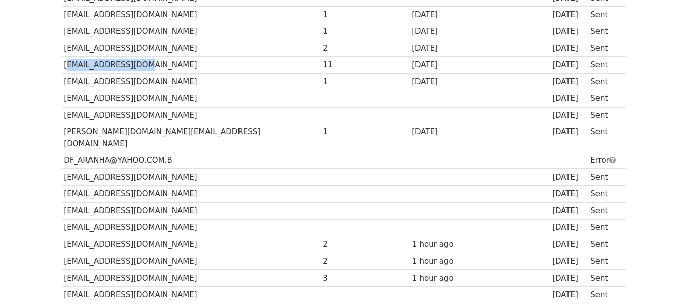
scroll to position [515, 0]
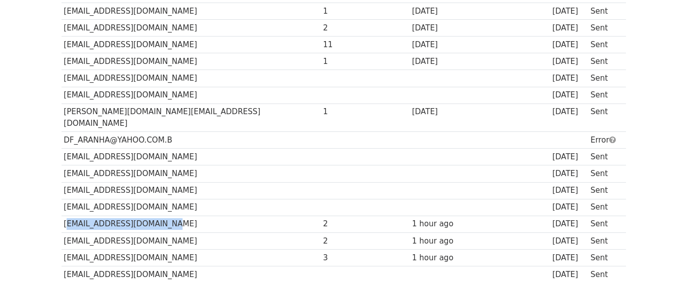
drag, startPoint x: 172, startPoint y: 200, endPoint x: 64, endPoint y: 200, distance: 108.2
click at [64, 216] on td "[EMAIL_ADDRESS][DOMAIN_NAME]" at bounding box center [190, 224] width 259 height 17
copy td "[EMAIL_ADDRESS][DOMAIN_NAME]"
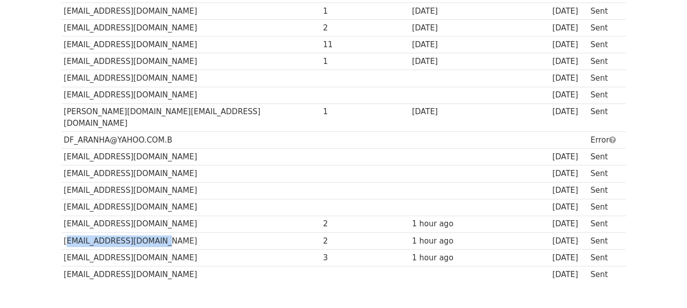
drag, startPoint x: 151, startPoint y: 218, endPoint x: 64, endPoint y: 214, distance: 88.0
click at [64, 233] on td "[EMAIL_ADDRESS][DOMAIN_NAME]" at bounding box center [190, 241] width 259 height 17
copy td "[EMAIL_ADDRESS][DOMAIN_NAME]"
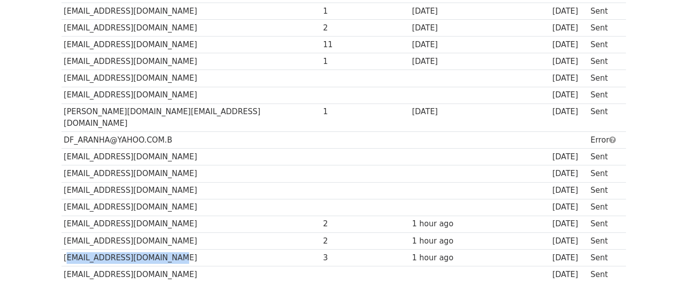
drag, startPoint x: 160, startPoint y: 236, endPoint x: 61, endPoint y: 241, distance: 98.2
click at [61, 250] on td "[EMAIL_ADDRESS][DOMAIN_NAME]" at bounding box center [190, 258] width 259 height 17
copy td "[EMAIL_ADDRESS][DOMAIN_NAME]"
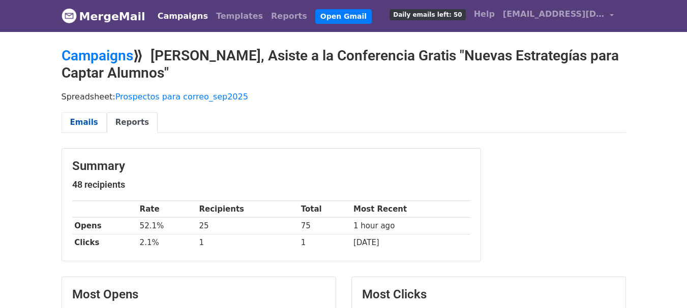
click at [82, 119] on link "Emails" at bounding box center [83, 122] width 45 height 21
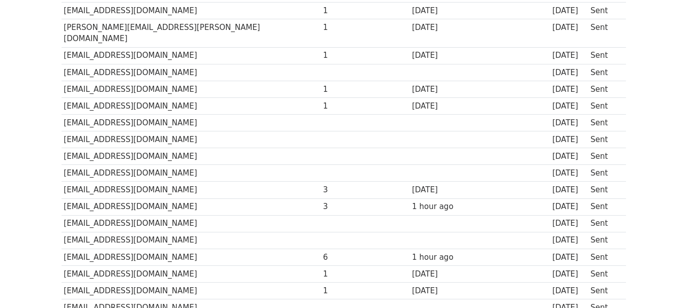
scroll to position [220, 0]
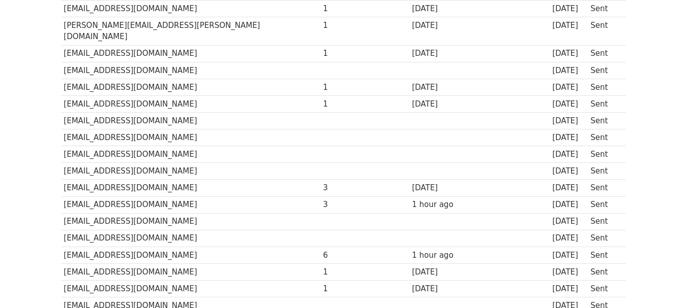
drag, startPoint x: 688, startPoint y: 16, endPoint x: 687, endPoint y: 75, distance: 59.0
drag, startPoint x: 174, startPoint y: 177, endPoint x: 65, endPoint y: 178, distance: 109.3
click at [65, 180] on td "[EMAIL_ADDRESS][DOMAIN_NAME]" at bounding box center [190, 188] width 259 height 17
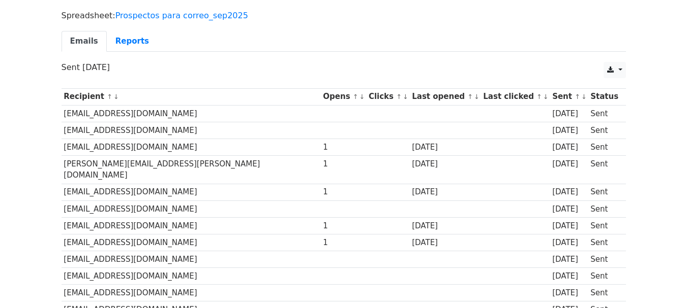
scroll to position [67, 0]
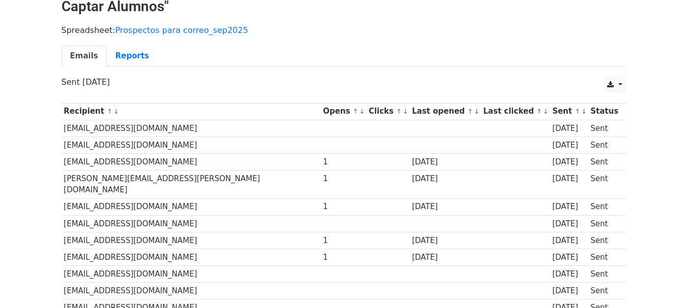
drag, startPoint x: 187, startPoint y: 161, endPoint x: 64, endPoint y: 167, distance: 123.1
click at [64, 167] on td "comunicacion@eurotexcoco.edu.mx" at bounding box center [190, 161] width 259 height 17
copy td "comunicacion@eurotexcoco.edu.mx"
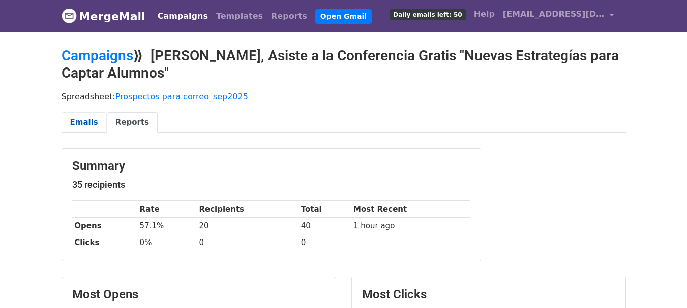
click at [89, 125] on link "Emails" at bounding box center [83, 122] width 45 height 21
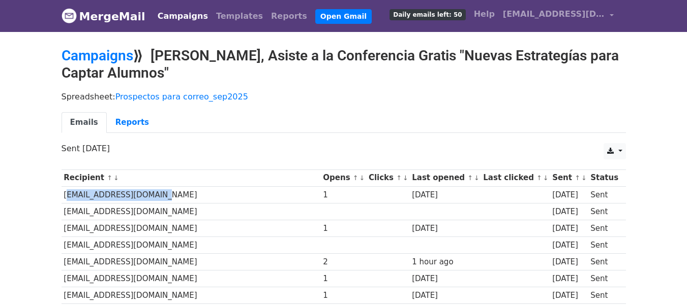
drag, startPoint x: 147, startPoint y: 197, endPoint x: 62, endPoint y: 197, distance: 84.9
click at [62, 197] on td "[EMAIL_ADDRESS][DOMAIN_NAME]" at bounding box center [190, 195] width 259 height 17
copy td "[EMAIL_ADDRESS][DOMAIN_NAME]"
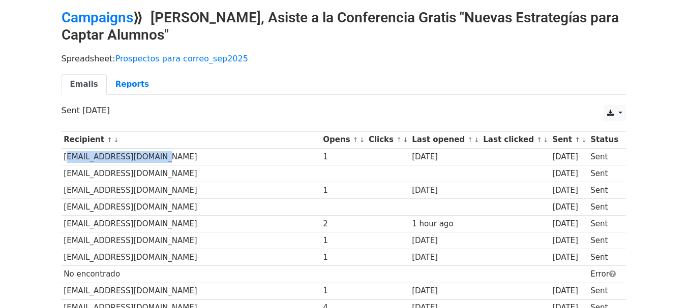
scroll to position [41, 0]
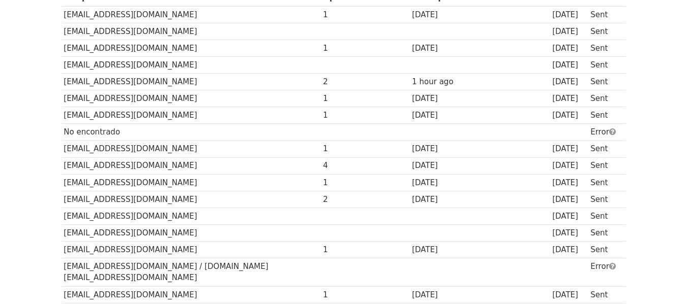
scroll to position [203, 0]
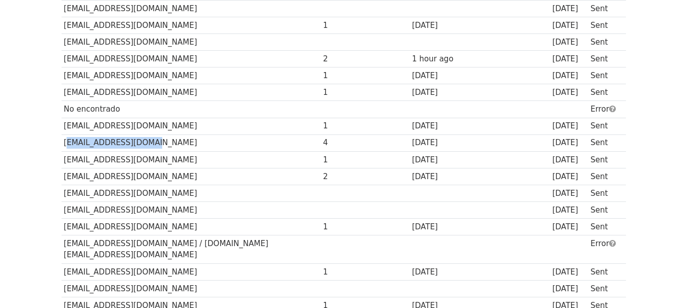
drag, startPoint x: 141, startPoint y: 142, endPoint x: 64, endPoint y: 145, distance: 76.8
click at [64, 145] on td "[EMAIL_ADDRESS][DOMAIN_NAME]" at bounding box center [190, 143] width 259 height 17
copy td "[EMAIL_ADDRESS][DOMAIN_NAME]"
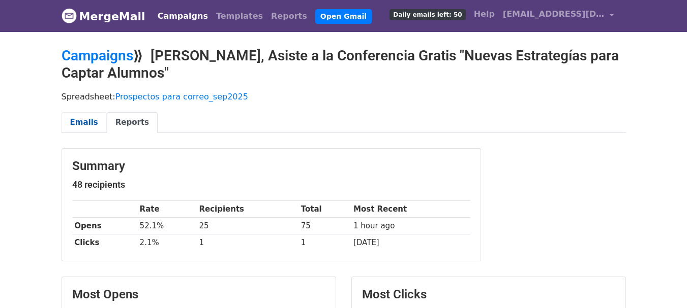
click at [82, 117] on link "Emails" at bounding box center [83, 122] width 45 height 21
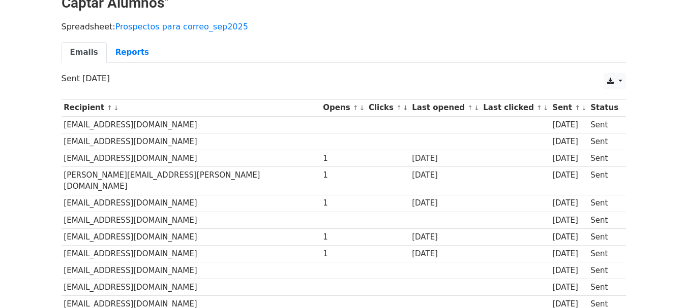
scroll to position [74, 0]
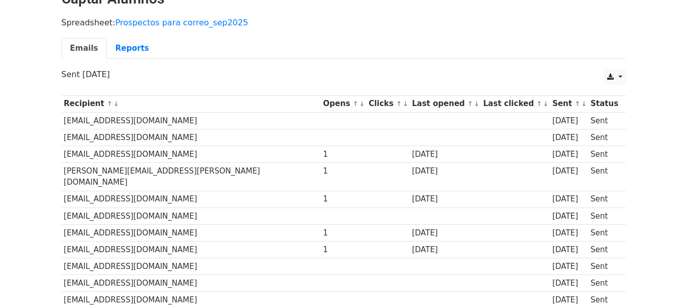
drag, startPoint x: 190, startPoint y: 156, endPoint x: 64, endPoint y: 155, distance: 125.5
click at [64, 155] on td "comunicacion@eurotexcoco.edu.mx" at bounding box center [190, 154] width 259 height 17
copy td "comunicacion@eurotexcoco.edu.mx"
drag, startPoint x: 166, startPoint y: 172, endPoint x: 64, endPoint y: 175, distance: 102.2
click at [64, 175] on td "pilar.carrillo@altamira.edu.mx" at bounding box center [190, 177] width 259 height 28
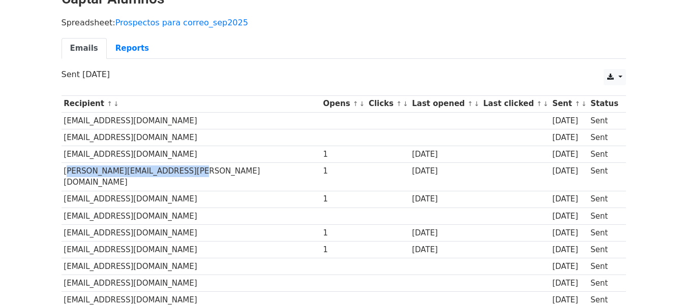
copy td "pilar.carrillo@altamira.edu.mx"
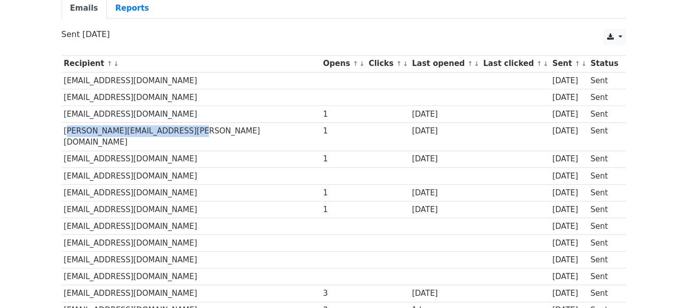
scroll to position [115, 0]
drag, startPoint x: 189, startPoint y: 147, endPoint x: 64, endPoint y: 149, distance: 125.0
click at [64, 150] on td "coordinacion@colegioedison.edu.mx" at bounding box center [190, 158] width 259 height 17
copy td "coordinacion@colegioedison.edu.mx"
drag, startPoint x: 172, startPoint y: 181, endPoint x: 62, endPoint y: 180, distance: 110.3
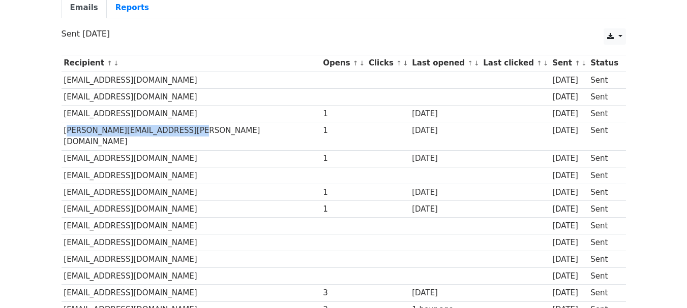
click at [62, 184] on td "informes@colegioreims.edu.mx" at bounding box center [190, 192] width 259 height 17
copy td "informes@colegioreims.edu.mx"
drag, startPoint x: 189, startPoint y: 196, endPoint x: 64, endPoint y: 196, distance: 125.5
click at [64, 201] on td "admision@colegiobosquereal.edu.mx" at bounding box center [190, 209] width 259 height 17
copy td "admision@colegiobosquereal.edu.mx"
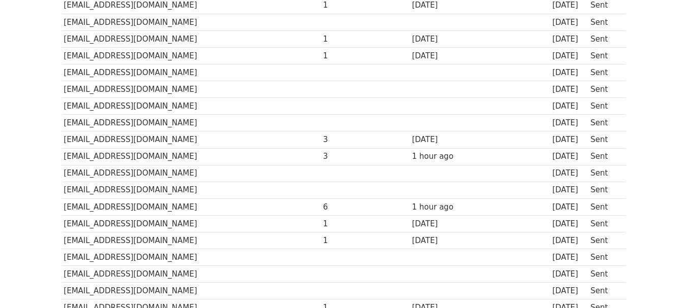
scroll to position [274, 0]
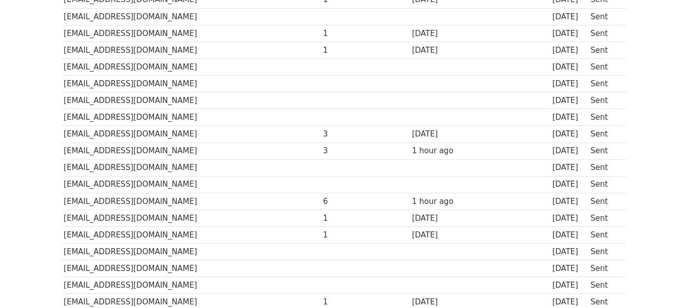
drag, startPoint x: 173, startPoint y: 127, endPoint x: 60, endPoint y: 130, distance: 112.9
click at [42, 112] on body "MergeMail Campaigns Templates Reports Open Gmail Daily emails left: 50 Help mer…" at bounding box center [343, 258] width 687 height 1065
drag, startPoint x: 174, startPoint y: 121, endPoint x: 61, endPoint y: 127, distance: 112.9
click at [61, 127] on td "difusion@colegioespana.edu.mx" at bounding box center [190, 134] width 259 height 17
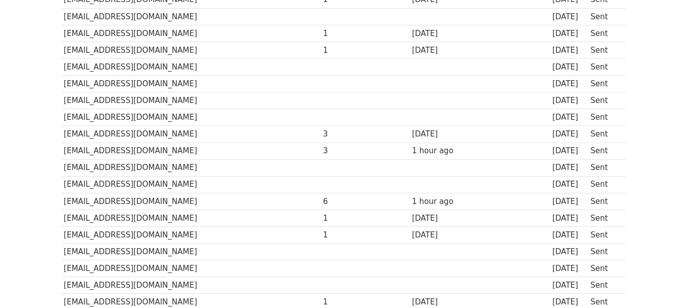
copy td "difusion@colegioespana.edu.mx"
drag, startPoint x: 175, startPoint y: 141, endPoint x: 63, endPoint y: 142, distance: 111.8
click at [63, 143] on td "contacto@colegioespana.edu.mx" at bounding box center [190, 151] width 259 height 17
copy td "contacto@colegioespana.edu.mx"
drag, startPoint x: 143, startPoint y: 191, endPoint x: 63, endPoint y: 191, distance: 80.3
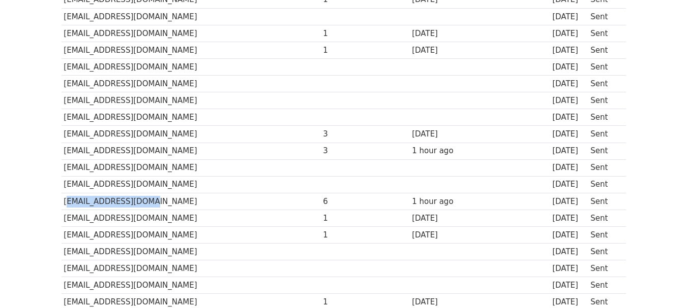
click at [63, 193] on td "info@mazenod.edu.mx" at bounding box center [190, 201] width 259 height 17
drag, startPoint x: 177, startPoint y: 140, endPoint x: 65, endPoint y: 140, distance: 112.3
click at [65, 143] on td "contacto@colegioespana.edu.mx" at bounding box center [190, 151] width 259 height 17
copy td "contacto@colegioespana.edu.mx"
drag, startPoint x: 142, startPoint y: 189, endPoint x: 63, endPoint y: 193, distance: 79.4
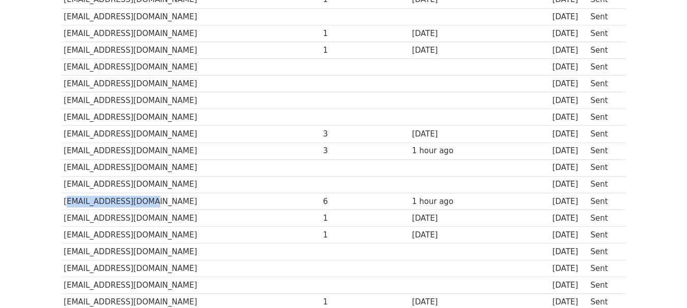
click at [63, 193] on td "info@mazenod.edu.mx" at bounding box center [190, 201] width 259 height 17
copy td "info@mazenod.edu.mx"
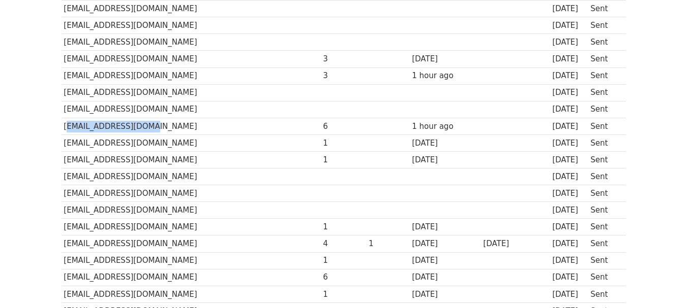
scroll to position [355, 0]
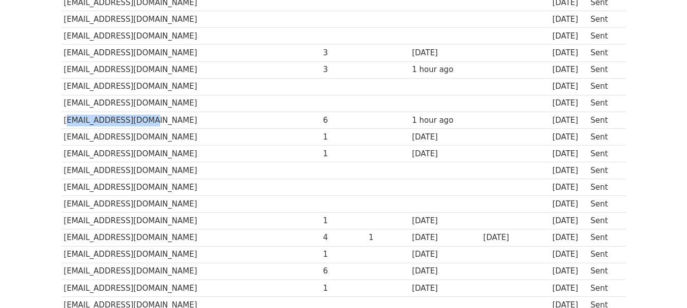
drag, startPoint x: 163, startPoint y: 123, endPoint x: 64, endPoint y: 128, distance: 99.2
click at [64, 129] on td "informacion@colegiomontfort.edu.mx" at bounding box center [190, 137] width 259 height 17
copy td "informacion@colegiomontfort.edu.mx"
drag, startPoint x: 199, startPoint y: 145, endPoint x: 65, endPoint y: 142, distance: 134.2
click at [65, 145] on td "contacto@colegiometropolitano.edu.mx" at bounding box center [190, 153] width 259 height 17
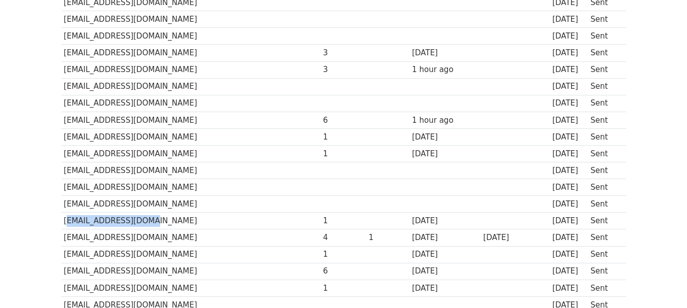
drag, startPoint x: 61, startPoint y: 211, endPoint x: 138, endPoint y: 210, distance: 76.2
click at [138, 213] on td "cduran@lapaz.edu.mx" at bounding box center [190, 221] width 259 height 17
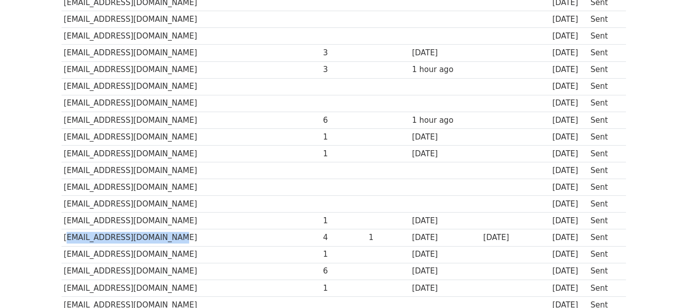
drag, startPoint x: 166, startPoint y: 228, endPoint x: 65, endPoint y: 230, distance: 101.2
click at [65, 230] on td "comunicacion@lapaz.edu.mx" at bounding box center [190, 238] width 259 height 17
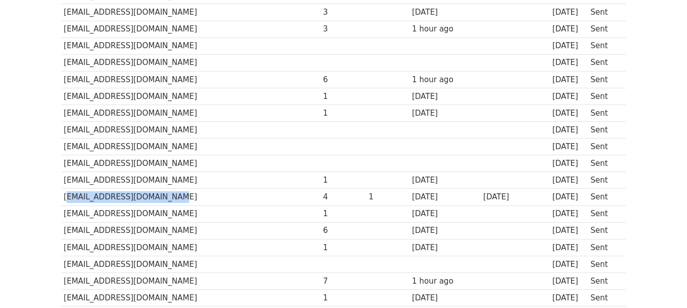
scroll to position [416, 0]
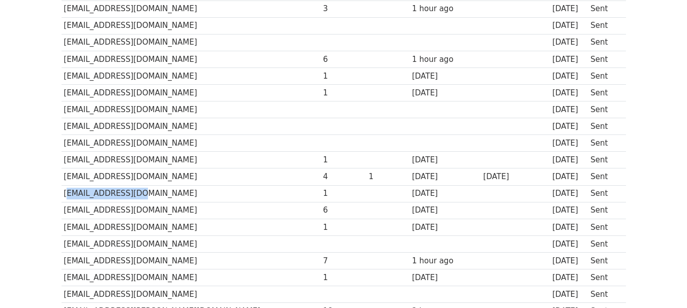
drag, startPoint x: 126, startPoint y: 181, endPoint x: 61, endPoint y: 184, distance: 64.6
click at [61, 185] on td "lgil@lapaz.edu.mx" at bounding box center [190, 193] width 259 height 17
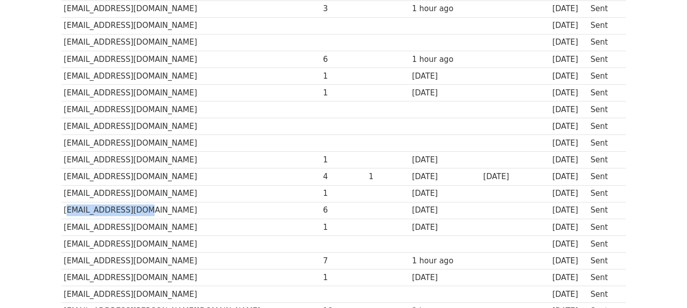
drag, startPoint x: 134, startPoint y: 200, endPoint x: 62, endPoint y: 198, distance: 72.2
click at [62, 202] on td "izumi@lapaz.edu.mx" at bounding box center [190, 210] width 259 height 17
drag, startPoint x: 203, startPoint y: 250, endPoint x: 62, endPoint y: 254, distance: 141.3
click at [62, 254] on td "inscripciones@colegio-humboldt.edu.mx" at bounding box center [190, 261] width 259 height 17
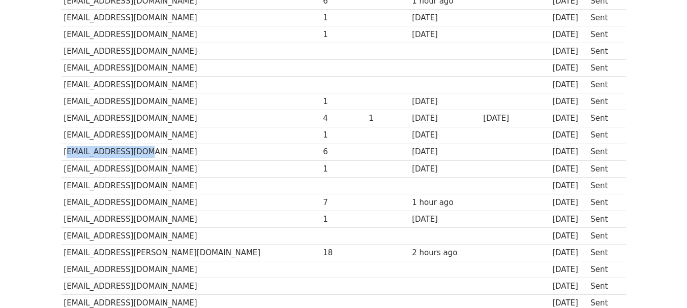
scroll to position [477, 0]
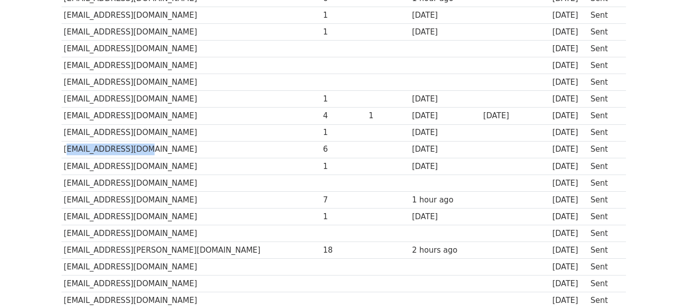
drag, startPoint x: 169, startPoint y: 206, endPoint x: 64, endPoint y: 206, distance: 105.2
click at [64, 209] on td "contactenos@britanico.edu.mx" at bounding box center [190, 217] width 259 height 17
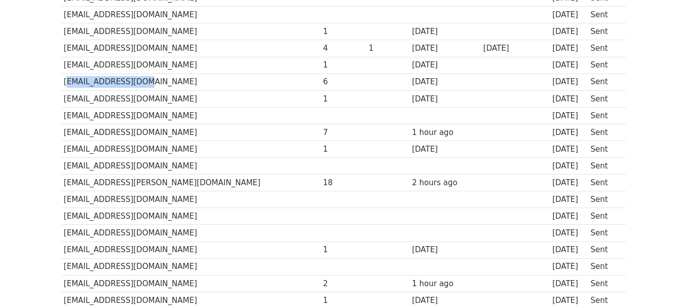
scroll to position [559, 0]
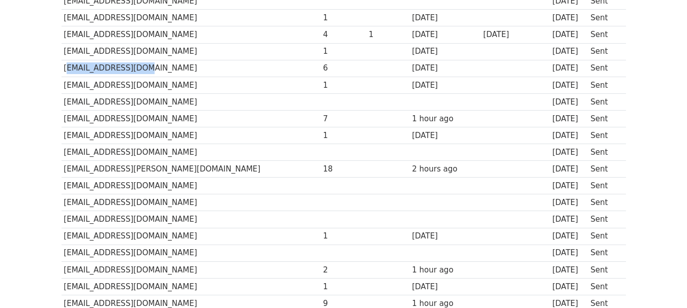
drag, startPoint x: 216, startPoint y: 158, endPoint x: 65, endPoint y: 158, distance: 152.0
click at [65, 161] on td "comunicacion.institucional@cervantes.edu.mx" at bounding box center [190, 169] width 259 height 17
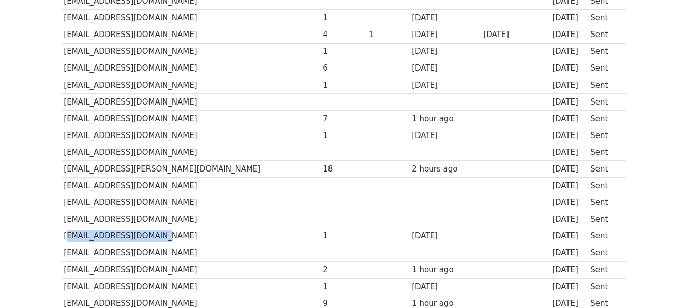
drag, startPoint x: 143, startPoint y: 223, endPoint x: 63, endPoint y: 228, distance: 80.5
click at [63, 228] on td "info@lasallever.edu.mx" at bounding box center [190, 236] width 259 height 17
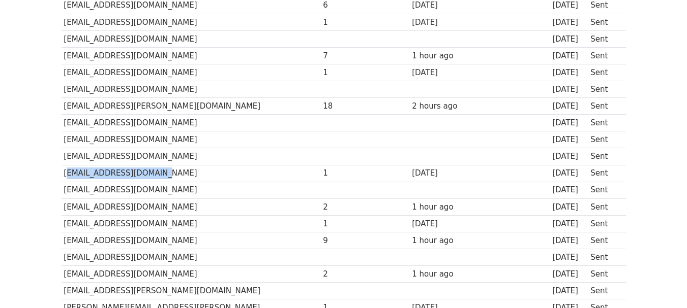
scroll to position [640, 0]
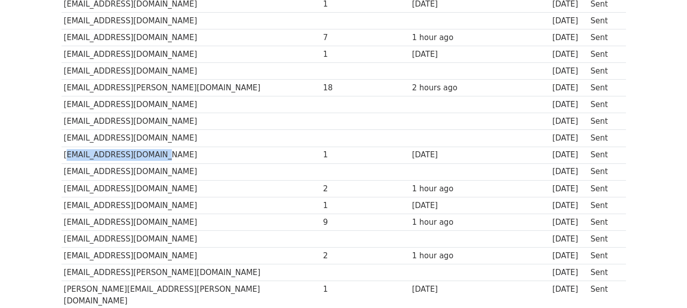
drag, startPoint x: 174, startPoint y: 178, endPoint x: 64, endPoint y: 180, distance: 110.3
click at [64, 180] on td "admin@colegioalbertcamus.com" at bounding box center [190, 188] width 259 height 17
drag, startPoint x: 196, startPoint y: 194, endPoint x: 64, endPoint y: 191, distance: 132.2
click at [64, 197] on td "admisionesci@colegioinglesplaya.com" at bounding box center [190, 205] width 259 height 17
drag, startPoint x: 188, startPoint y: 211, endPoint x: 64, endPoint y: 211, distance: 123.5
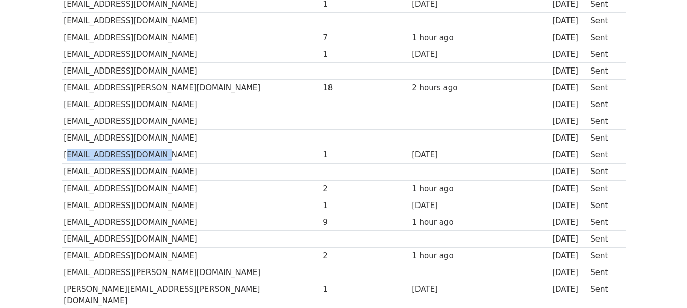
click at [64, 214] on td "contacto@colegiolatino.edu.com.mx" at bounding box center [190, 222] width 259 height 17
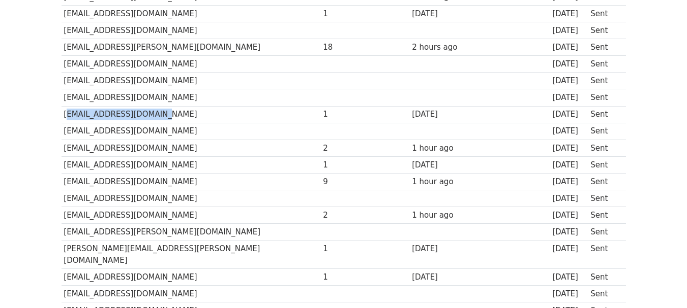
scroll to position [701, 0]
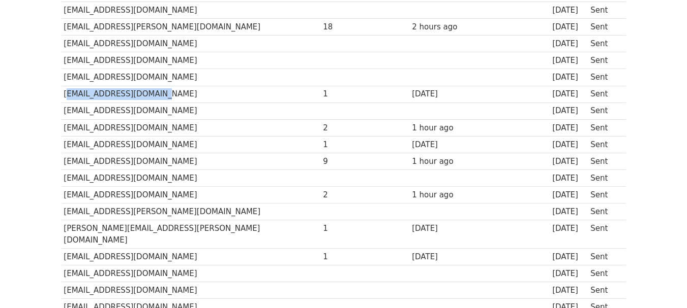
drag, startPoint x: 183, startPoint y: 183, endPoint x: 64, endPoint y: 183, distance: 118.9
click at [64, 187] on td "contacto@colegiolafayette.com.mx" at bounding box center [190, 195] width 259 height 17
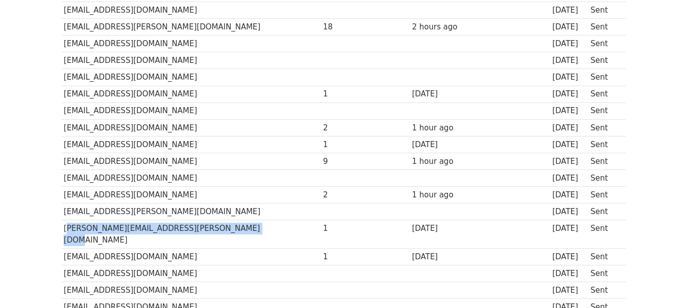
drag, startPoint x: 222, startPoint y: 216, endPoint x: 64, endPoint y: 213, distance: 158.1
click at [64, 221] on td "alejandro.ruiz@colegiointercanadiense.edu.mx" at bounding box center [190, 235] width 259 height 28
drag, startPoint x: 178, startPoint y: 235, endPoint x: 64, endPoint y: 228, distance: 115.0
click at [64, 249] on td "inscripciones@montpellier.edu.mx" at bounding box center [190, 257] width 259 height 17
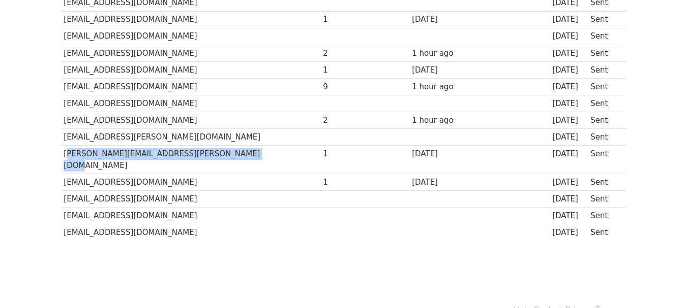
scroll to position [0, 0]
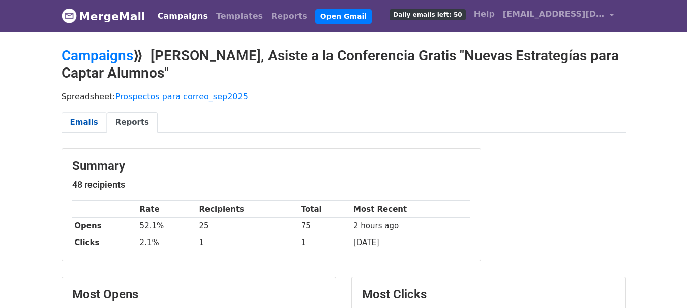
click at [83, 122] on link "Emails" at bounding box center [83, 122] width 45 height 21
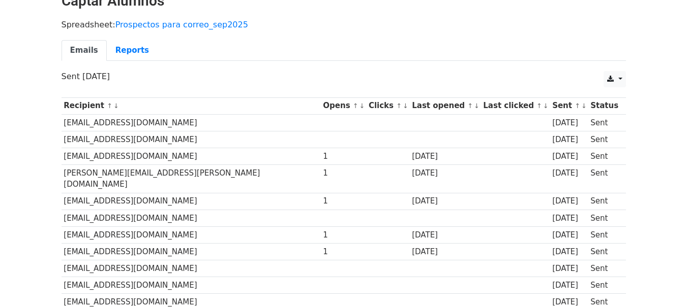
scroll to position [68, 0]
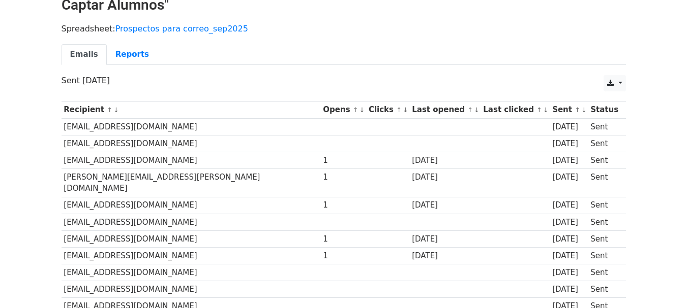
drag, startPoint x: 185, startPoint y: 160, endPoint x: 64, endPoint y: 164, distance: 122.0
click at [64, 164] on td "comunicacion@eurotexcoco.edu.mx" at bounding box center [190, 160] width 259 height 17
copy td "comunicacion@eurotexcoco.edu.mx"
drag, startPoint x: 166, startPoint y: 176, endPoint x: 64, endPoint y: 177, distance: 102.2
click at [64, 177] on td "pilar.carrillo@altamira.edu.mx" at bounding box center [190, 183] width 259 height 28
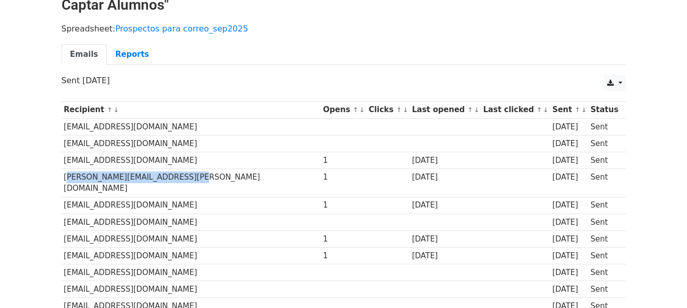
copy td "pilar.carrillo@altamira.edu.mx"
drag, startPoint x: 190, startPoint y: 194, endPoint x: 64, endPoint y: 194, distance: 126.0
click at [64, 197] on td "coordinacion@colegioedison.edu.mx" at bounding box center [190, 205] width 259 height 17
copy td "coordinacion@colegioedison.edu.mx"
drag, startPoint x: 170, startPoint y: 227, endPoint x: 61, endPoint y: 227, distance: 109.3
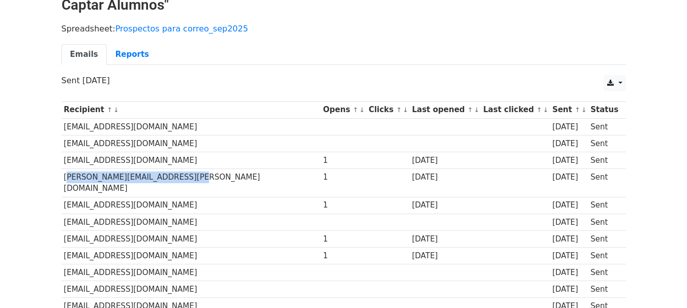
click at [61, 231] on td "informes@colegioreims.edu.mx" at bounding box center [190, 239] width 259 height 17
copy td "informes@colegioreims.edu.mx"
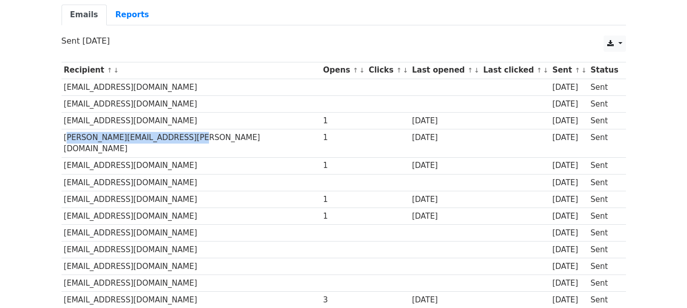
scroll to position [109, 0]
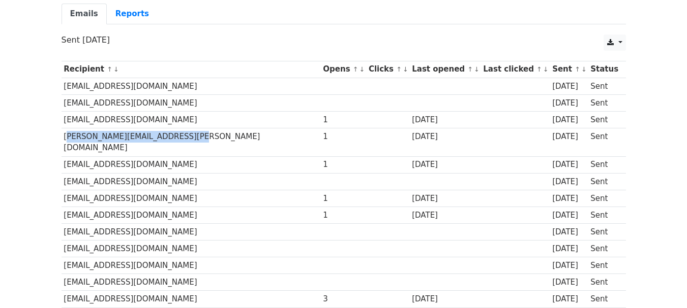
drag, startPoint x: 191, startPoint y: 204, endPoint x: 65, endPoint y: 205, distance: 126.0
click at [65, 207] on td "admision@colegiobosquereal.edu.mx" at bounding box center [190, 215] width 259 height 17
copy td "admision@colegiobosquereal.edu.mx"
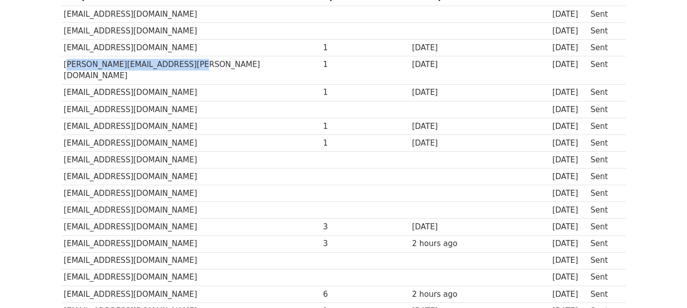
scroll to position [183, 0]
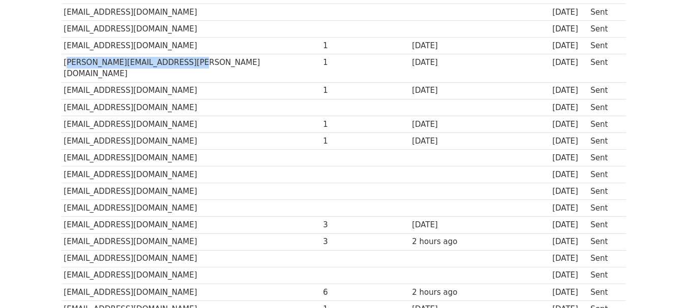
drag, startPoint x: 172, startPoint y: 212, endPoint x: 65, endPoint y: 213, distance: 107.7
click at [65, 217] on td "difusion@colegioespana.edu.mx" at bounding box center [190, 225] width 259 height 17
copy td "difusion@colegioespana.edu.mx"
drag, startPoint x: 174, startPoint y: 231, endPoint x: 64, endPoint y: 225, distance: 111.0
click at [64, 234] on td "contacto@colegioespana.edu.mx" at bounding box center [190, 242] width 259 height 17
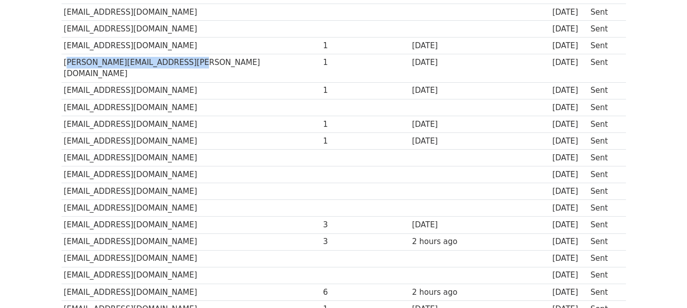
copy td "contacto@colegioespana.edu.mx"
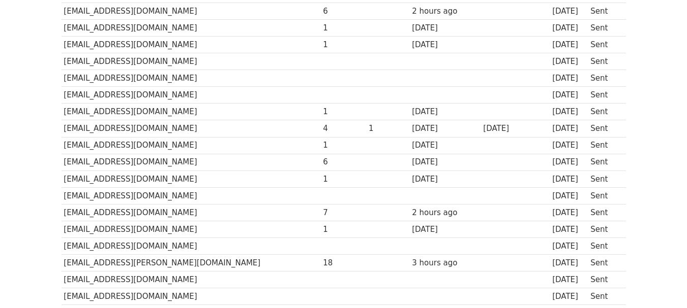
scroll to position [467, 0]
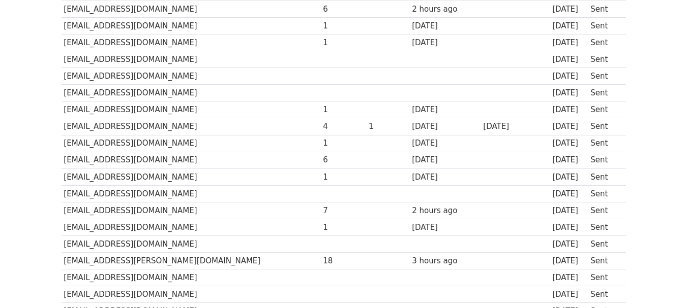
drag, startPoint x: 196, startPoint y: 244, endPoint x: 65, endPoint y: 246, distance: 131.6
click at [65, 253] on td "comunicacion.institucional@cervantes.edu.mx" at bounding box center [190, 261] width 259 height 17
copy td "comunicacion.institucional@cervantes.edu.mx"
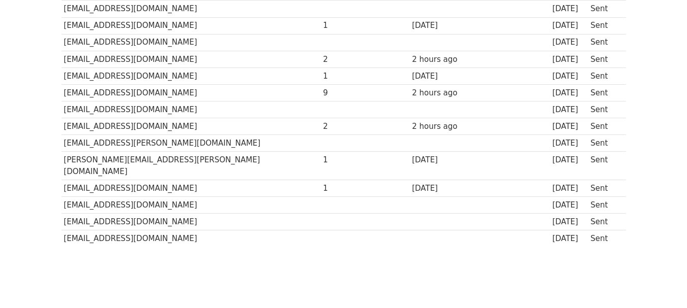
scroll to position [776, 0]
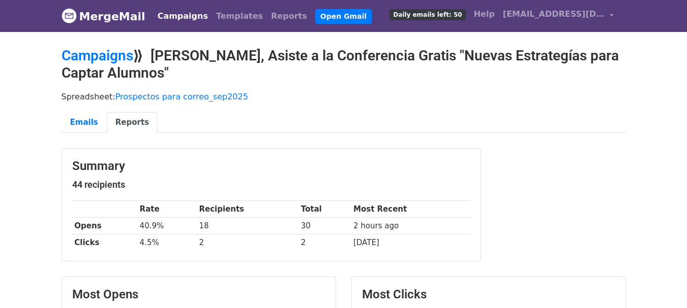
drag, startPoint x: 689, startPoint y: 108, endPoint x: 694, endPoint y: 104, distance: 5.8
click at [188, 95] on link "Prospectos para correo_sep2025" at bounding box center [181, 97] width 133 height 10
click at [88, 120] on link "Emails" at bounding box center [83, 122] width 45 height 21
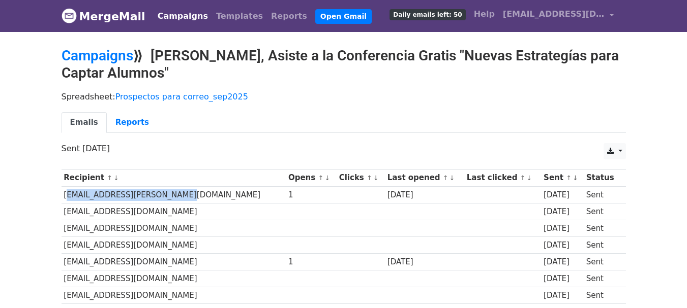
drag, startPoint x: 172, startPoint y: 196, endPoint x: 63, endPoint y: 193, distance: 109.3
click at [63, 193] on td "[EMAIL_ADDRESS][PERSON_NAME][DOMAIN_NAME]" at bounding box center [173, 195] width 225 height 17
copy td "[EMAIL_ADDRESS][PERSON_NAME][DOMAIN_NAME]"
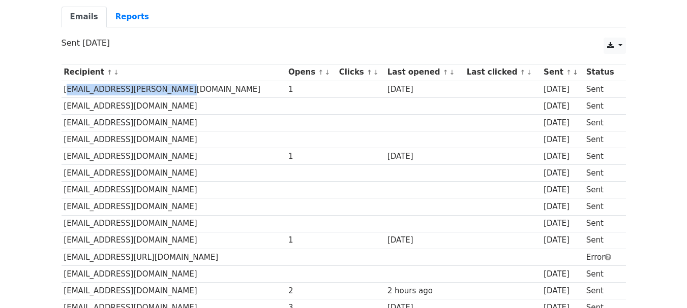
scroll to position [122, 0]
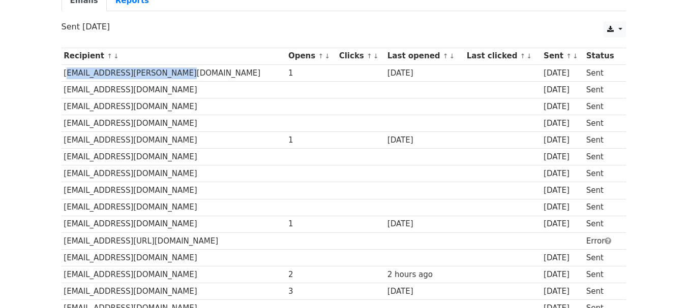
drag, startPoint x: 186, startPoint y: 140, endPoint x: 64, endPoint y: 144, distance: 122.0
click at [64, 144] on td "[EMAIL_ADDRESS][DOMAIN_NAME]" at bounding box center [173, 140] width 225 height 17
copy td "[EMAIL_ADDRESS][DOMAIN_NAME]"
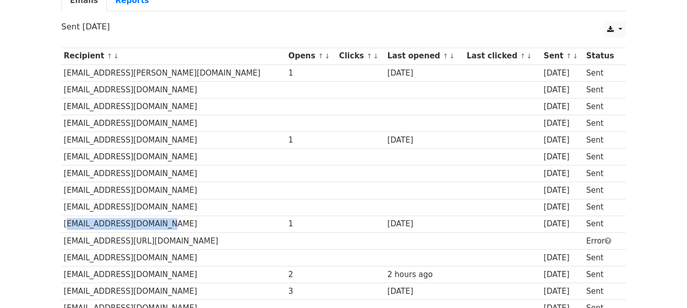
drag, startPoint x: 153, startPoint y: 225, endPoint x: 63, endPoint y: 222, distance: 90.5
click at [63, 222] on td "[EMAIL_ADDRESS][DOMAIN_NAME]" at bounding box center [173, 224] width 225 height 17
copy td "[EMAIL_ADDRESS][DOMAIN_NAME]"
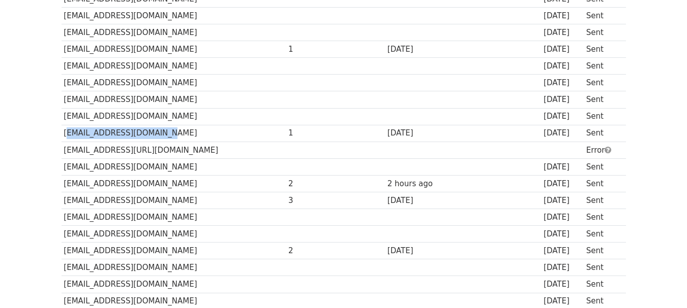
scroll to position [214, 0]
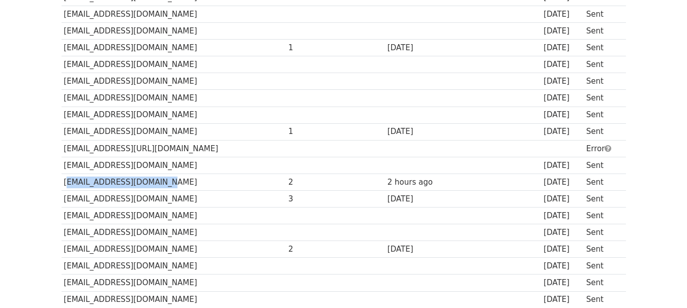
drag, startPoint x: 153, startPoint y: 182, endPoint x: 64, endPoint y: 181, distance: 88.9
click at [64, 181] on td "[EMAIL_ADDRESS][DOMAIN_NAME]" at bounding box center [173, 182] width 225 height 17
copy td "[EMAIL_ADDRESS][DOMAIN_NAME]"
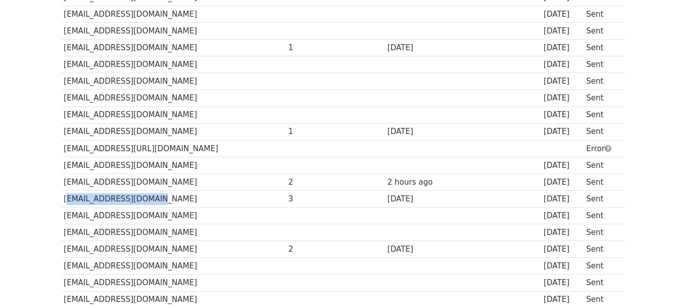
drag, startPoint x: 147, startPoint y: 199, endPoint x: 64, endPoint y: 200, distance: 83.4
click at [64, 200] on td "[EMAIL_ADDRESS][DOMAIN_NAME]" at bounding box center [173, 199] width 225 height 17
copy td "[EMAIL_ADDRESS][DOMAIN_NAME]"
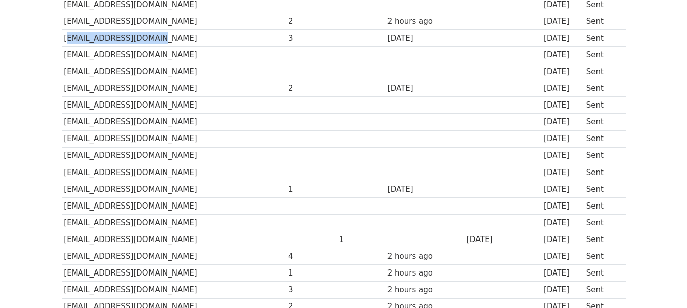
scroll to position [377, 0]
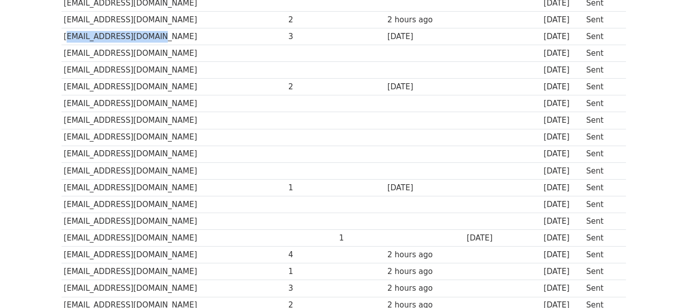
drag, startPoint x: 206, startPoint y: 86, endPoint x: 63, endPoint y: 89, distance: 143.3
click at [63, 89] on td "inscripciones@colegiomariadelrosario.com" at bounding box center [173, 87] width 225 height 17
copy td "inscripciones@colegiomariadelrosario.com"
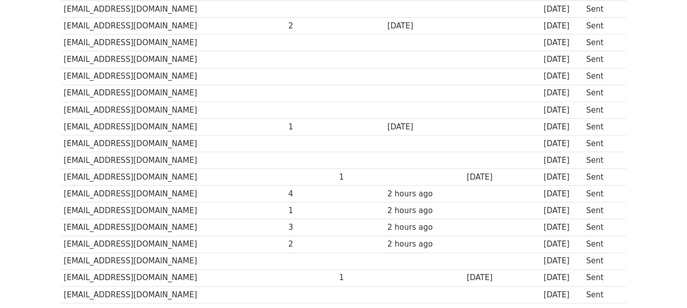
scroll to position [458, 0]
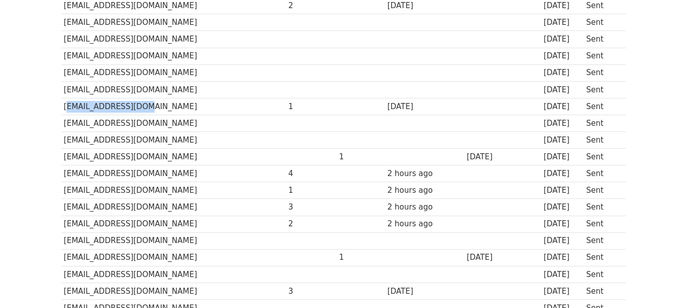
drag, startPoint x: 134, startPoint y: 105, endPoint x: 63, endPoint y: 103, distance: 71.2
click at [63, 103] on td "contacto@pf.edu.mx" at bounding box center [173, 106] width 225 height 17
copy td "contacto@pf.edu.mx"
drag, startPoint x: 124, startPoint y: 156, endPoint x: 137, endPoint y: 198, distance: 44.5
click at [64, 156] on td "info@ccc.edu.mx" at bounding box center [173, 157] width 225 height 17
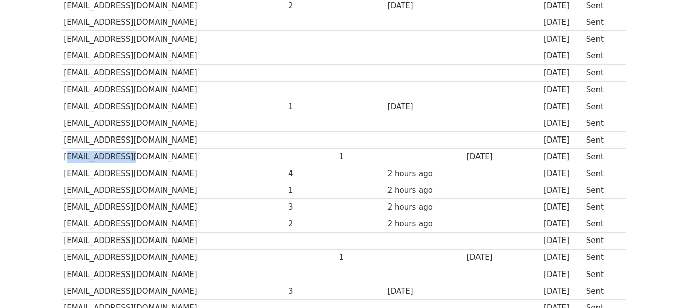
drag, startPoint x: 189, startPoint y: 176, endPoint x: 63, endPoint y: 176, distance: 125.5
click at [63, 176] on td "[EMAIL_ADDRESS][DOMAIN_NAME]" at bounding box center [173, 174] width 225 height 17
copy td "[EMAIL_ADDRESS][DOMAIN_NAME]"
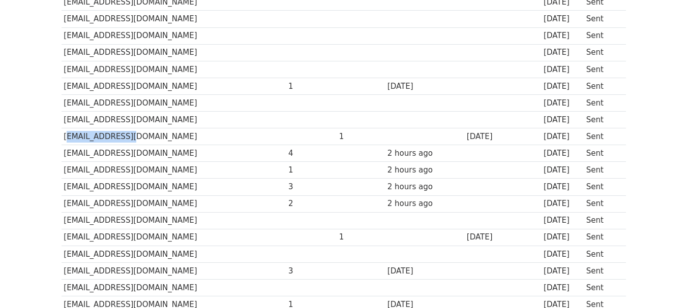
scroll to position [499, 0]
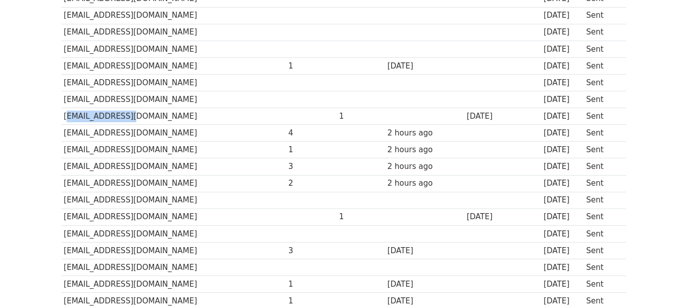
drag, startPoint x: 194, startPoint y: 167, endPoint x: 63, endPoint y: 168, distance: 131.6
click at [63, 168] on td "[EMAIL_ADDRESS][DOMAIN_NAME]" at bounding box center [173, 167] width 225 height 17
copy td "[EMAIL_ADDRESS][DOMAIN_NAME]"
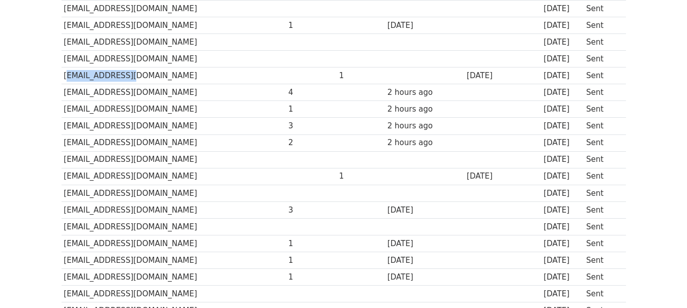
scroll to position [560, 0]
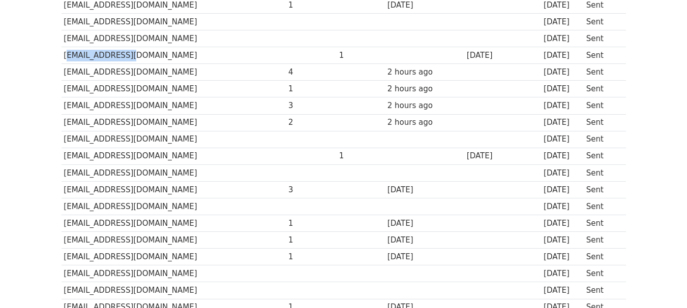
drag, startPoint x: 175, startPoint y: 122, endPoint x: 64, endPoint y: 125, distance: 110.8
click at [64, 125] on td "[EMAIL_ADDRESS][DOMAIN_NAME]" at bounding box center [173, 122] width 225 height 17
drag, startPoint x: 187, startPoint y: 157, endPoint x: 63, endPoint y: 160, distance: 123.5
click at [63, 160] on td "[EMAIL_ADDRESS][DOMAIN_NAME]" at bounding box center [173, 156] width 225 height 17
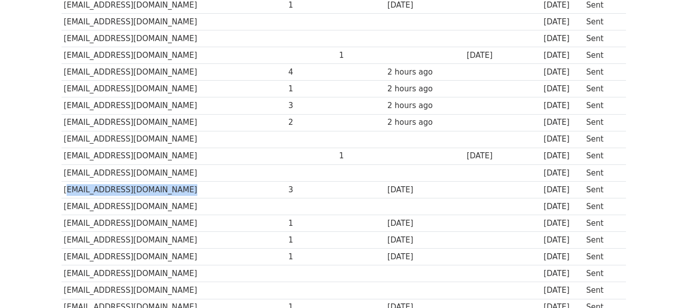
drag, startPoint x: 167, startPoint y: 190, endPoint x: 65, endPoint y: 190, distance: 101.6
click at [65, 190] on td "[EMAIL_ADDRESS][DOMAIN_NAME]" at bounding box center [173, 189] width 225 height 17
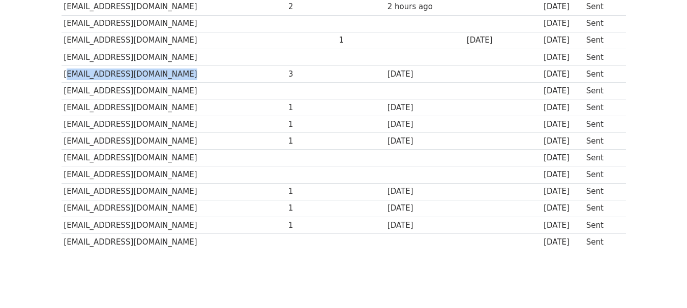
scroll to position [679, 0]
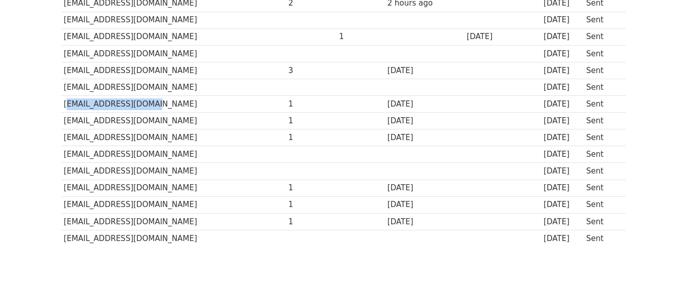
drag, startPoint x: 150, startPoint y: 105, endPoint x: 65, endPoint y: 101, distance: 85.5
click at [65, 101] on td "[EMAIL_ADDRESS][DOMAIN_NAME]" at bounding box center [173, 104] width 225 height 17
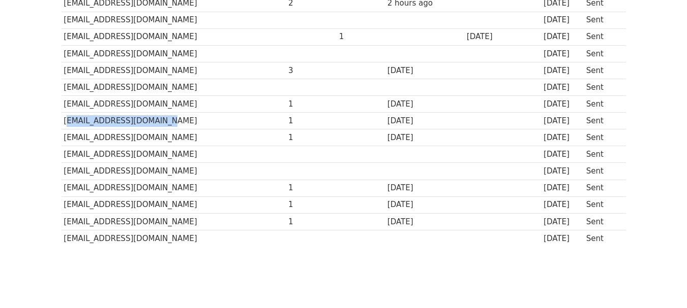
drag, startPoint x: 150, startPoint y: 123, endPoint x: 64, endPoint y: 123, distance: 86.4
click at [64, 123] on td "[EMAIL_ADDRESS][DOMAIN_NAME]" at bounding box center [173, 121] width 225 height 17
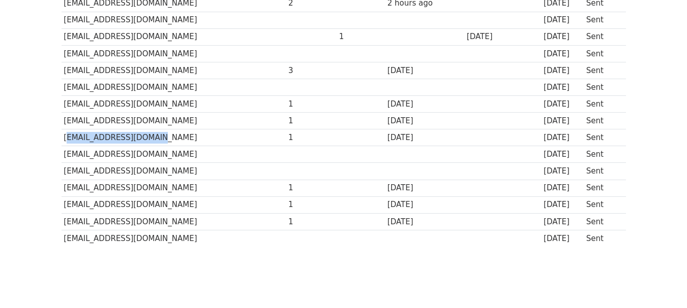
drag, startPoint x: 144, startPoint y: 140, endPoint x: 65, endPoint y: 139, distance: 79.8
click at [65, 139] on td "[EMAIL_ADDRESS][DOMAIN_NAME]" at bounding box center [173, 138] width 225 height 17
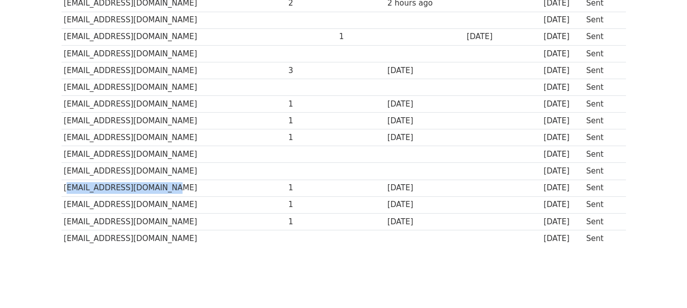
drag, startPoint x: 145, startPoint y: 190, endPoint x: 64, endPoint y: 191, distance: 81.8
click at [64, 191] on td "[EMAIL_ADDRESS][DOMAIN_NAME]" at bounding box center [173, 188] width 225 height 17
drag, startPoint x: 184, startPoint y: 205, endPoint x: 64, endPoint y: 205, distance: 120.4
click at [64, 205] on td "[EMAIL_ADDRESS][DOMAIN_NAME]" at bounding box center [173, 205] width 225 height 17
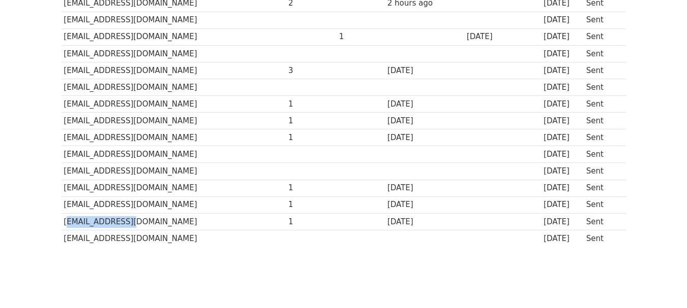
drag, startPoint x: 102, startPoint y: 223, endPoint x: 65, endPoint y: 226, distance: 37.7
click at [65, 226] on td "[EMAIL_ADDRESS][DOMAIN_NAME]" at bounding box center [173, 221] width 225 height 17
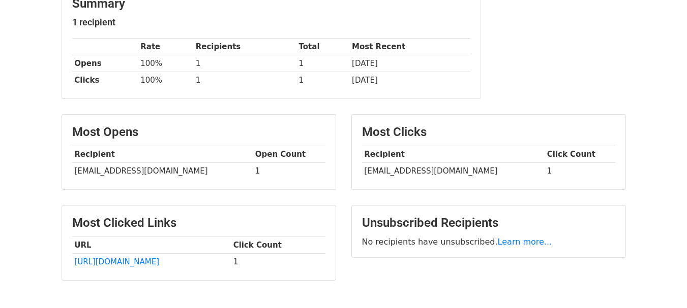
scroll to position [165, 0]
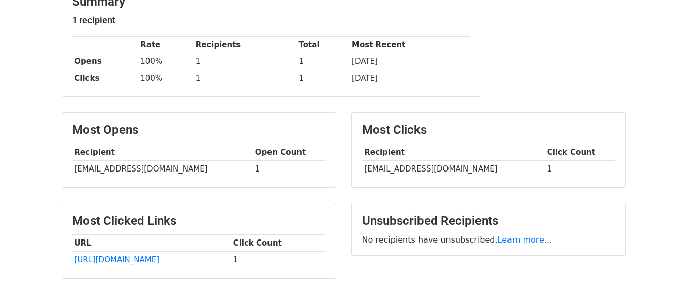
drag, startPoint x: 688, startPoint y: 156, endPoint x: 683, endPoint y: 245, distance: 89.1
click at [683, 245] on html "MergeMail Campaigns Templates Reports Open Gmail Daily emails left: 50 Help [EM…" at bounding box center [343, 102] width 687 height 535
drag, startPoint x: 232, startPoint y: 171, endPoint x: 73, endPoint y: 174, distance: 159.6
click at [73, 174] on td "[EMAIL_ADDRESS][DOMAIN_NAME]" at bounding box center [162, 169] width 180 height 17
copy td "[EMAIL_ADDRESS][DOMAIN_NAME]"
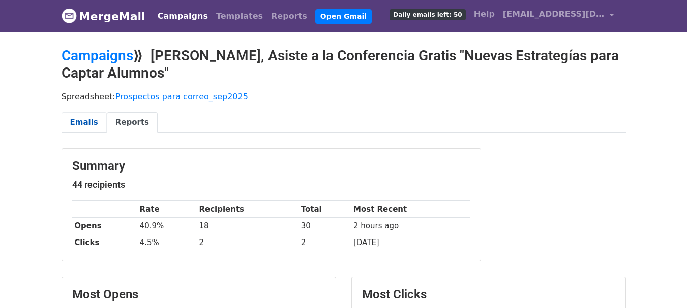
click at [77, 122] on link "Emails" at bounding box center [83, 122] width 45 height 21
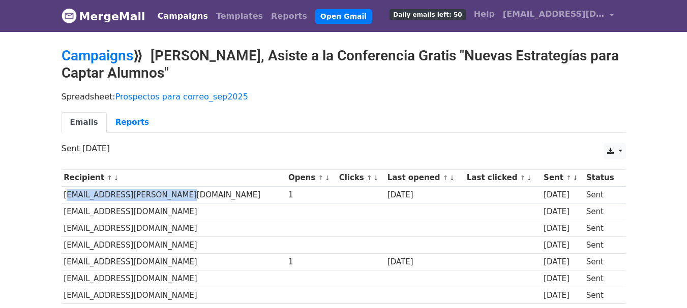
drag, startPoint x: 173, startPoint y: 195, endPoint x: 98, endPoint y: 199, distance: 75.4
click at [62, 197] on td "[EMAIL_ADDRESS][PERSON_NAME][DOMAIN_NAME]" at bounding box center [173, 195] width 225 height 17
copy td "[EMAIL_ADDRESS][PERSON_NAME][DOMAIN_NAME]"
drag, startPoint x: 184, startPoint y: 262, endPoint x: 63, endPoint y: 269, distance: 121.1
click at [63, 269] on td "[EMAIL_ADDRESS][DOMAIN_NAME]" at bounding box center [173, 262] width 225 height 17
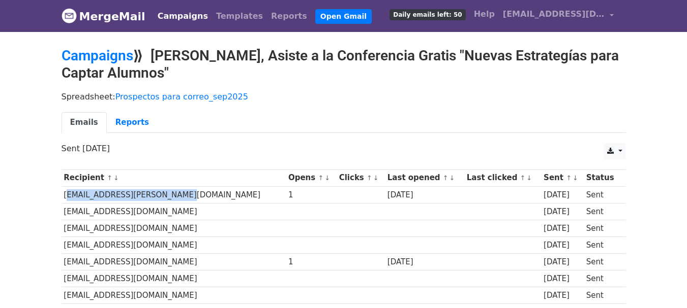
copy td "[EMAIL_ADDRESS][DOMAIN_NAME]"
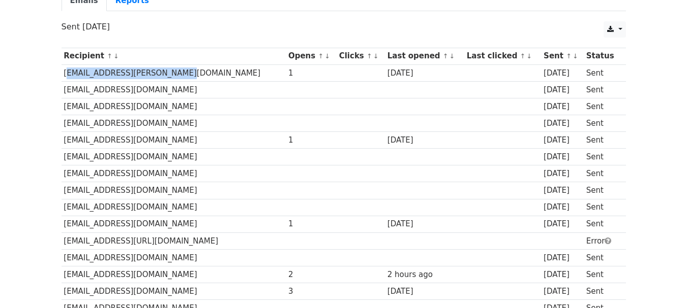
scroll to position [142, 0]
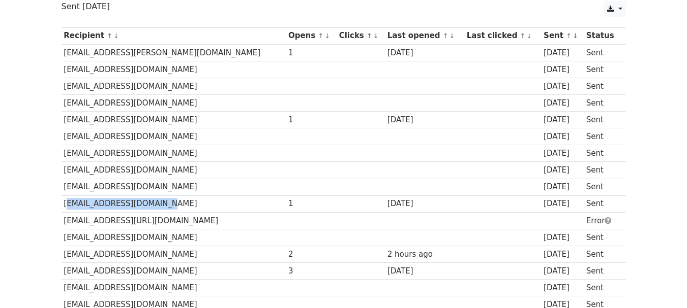
drag, startPoint x: 153, startPoint y: 205, endPoint x: 64, endPoint y: 206, distance: 88.9
click at [64, 206] on td "[EMAIL_ADDRESS][DOMAIN_NAME]" at bounding box center [173, 204] width 225 height 17
copy td "[EMAIL_ADDRESS][DOMAIN_NAME]"
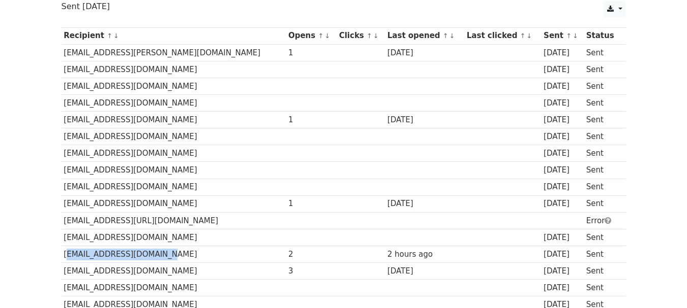
drag, startPoint x: 154, startPoint y: 256, endPoint x: 63, endPoint y: 257, distance: 92.0
click at [63, 257] on td "[EMAIL_ADDRESS][DOMAIN_NAME]" at bounding box center [173, 254] width 225 height 17
copy td "[EMAIL_ADDRESS][DOMAIN_NAME]"
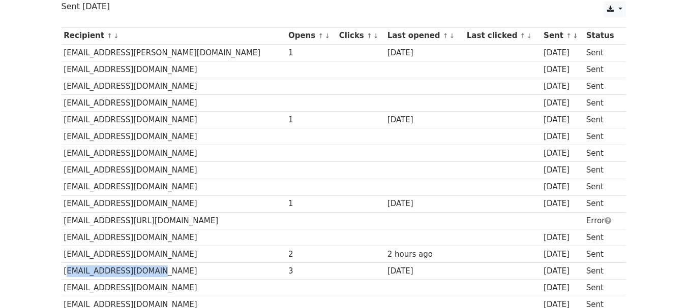
drag, startPoint x: 145, startPoint y: 272, endPoint x: 63, endPoint y: 273, distance: 81.8
click at [63, 273] on td "[EMAIL_ADDRESS][DOMAIN_NAME]" at bounding box center [173, 271] width 225 height 17
copy td "[EMAIL_ADDRESS][DOMAIN_NAME]"
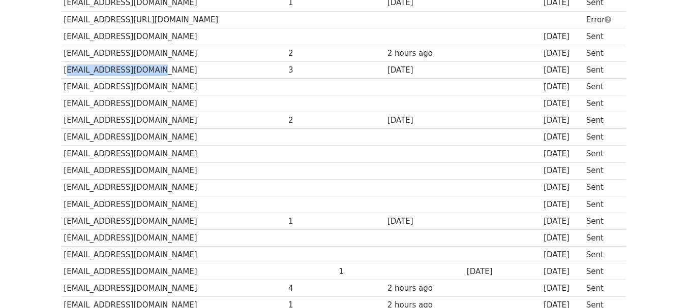
scroll to position [346, 0]
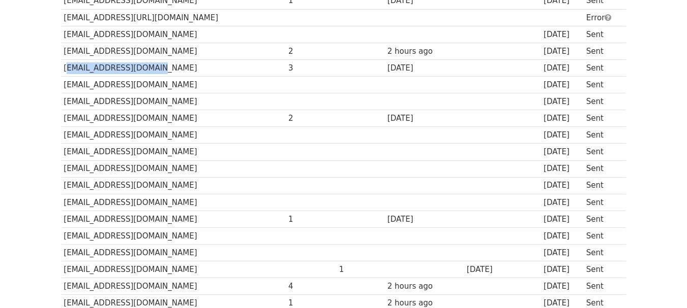
drag, startPoint x: 208, startPoint y: 119, endPoint x: 64, endPoint y: 117, distance: 144.9
click at [64, 117] on td "[EMAIL_ADDRESS][DOMAIN_NAME]" at bounding box center [173, 118] width 225 height 17
copy td "[EMAIL_ADDRESS][DOMAIN_NAME]"
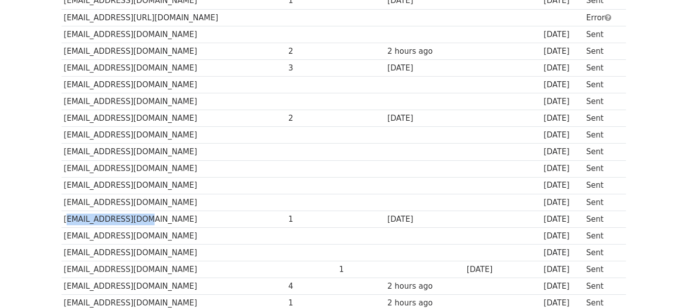
drag, startPoint x: 134, startPoint y: 223, endPoint x: 65, endPoint y: 218, distance: 69.3
click at [65, 218] on td "contacto@pf.edu.mx" at bounding box center [173, 219] width 225 height 17
copy td "contacto@pf.edu.mx"
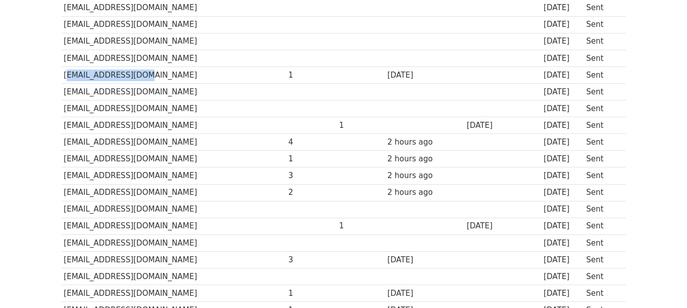
scroll to position [491, 0]
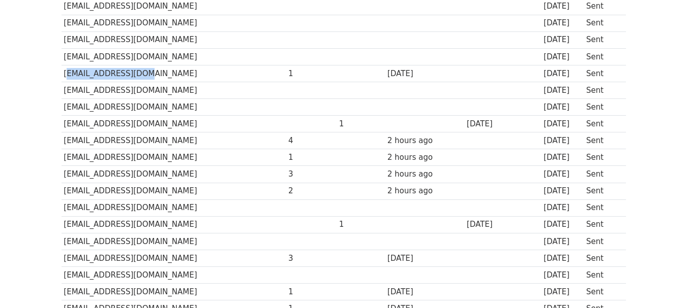
drag, startPoint x: 195, startPoint y: 176, endPoint x: 62, endPoint y: 179, distance: 132.7
click at [62, 179] on td "[EMAIL_ADDRESS][DOMAIN_NAME]" at bounding box center [173, 174] width 225 height 17
copy td "[EMAIL_ADDRESS][DOMAIN_NAME]"
drag, startPoint x: 172, startPoint y: 193, endPoint x: 61, endPoint y: 194, distance: 110.3
click at [61, 194] on td "[EMAIL_ADDRESS][DOMAIN_NAME]" at bounding box center [173, 191] width 225 height 17
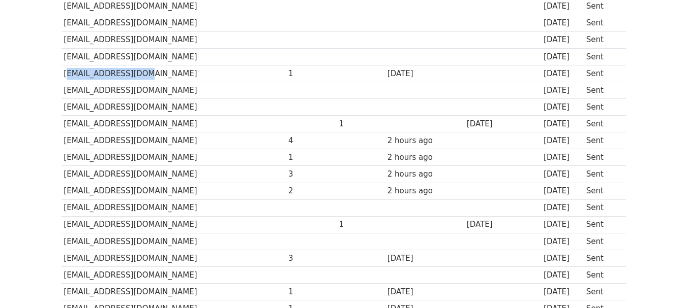
copy td "[EMAIL_ADDRESS][DOMAIN_NAME]"
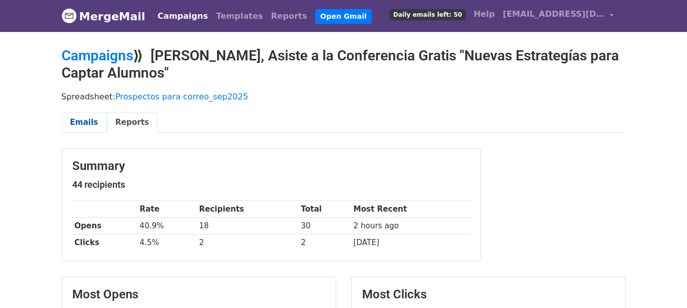
click at [78, 120] on link "Emails" at bounding box center [83, 122] width 45 height 21
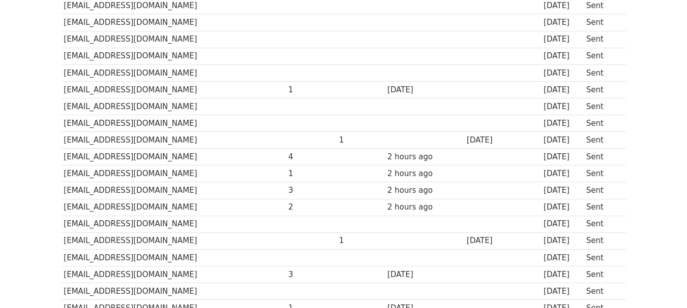
scroll to position [529, 0]
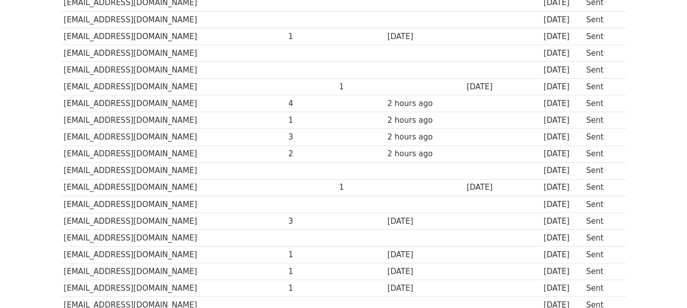
drag, startPoint x: 169, startPoint y: 131, endPoint x: 61, endPoint y: 139, distance: 108.1
click at [61, 139] on td "sistemas@escuelamartindecoruna.com" at bounding box center [173, 137] width 225 height 17
copy td "sistemas@escuelamartindecoruna.com"
drag, startPoint x: 155, startPoint y: 153, endPoint x: 64, endPoint y: 153, distance: 91.5
click at [64, 153] on td "info@bernardogrousset.edu.mx" at bounding box center [173, 154] width 225 height 17
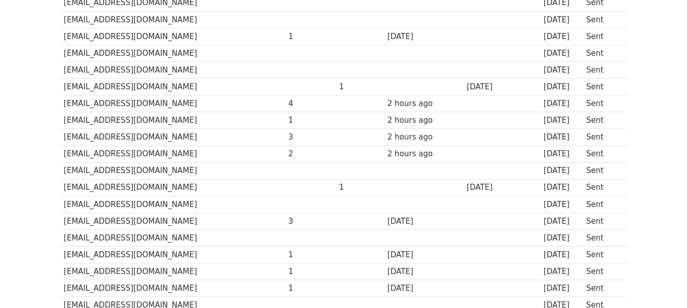
copy td "info@bernardogrousset.edu.mx"
drag, startPoint x: 165, startPoint y: 225, endPoint x: 64, endPoint y: 219, distance: 101.3
click at [64, 219] on td "ventas@escuelaenlinea-1.com" at bounding box center [173, 221] width 225 height 17
copy td "ventas@escuelaenlinea-1.com"
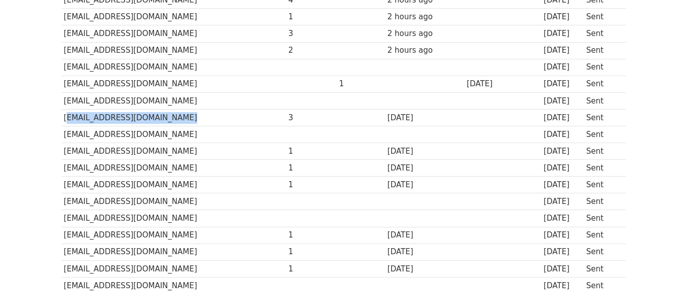
scroll to position [650, 0]
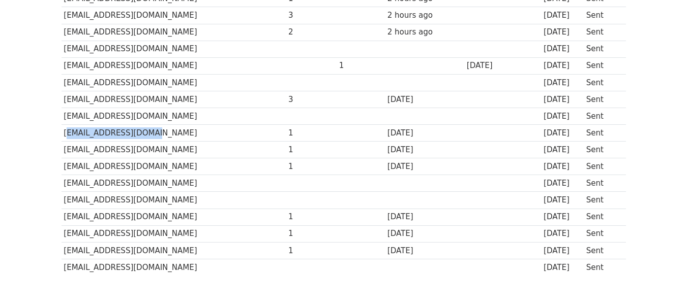
drag, startPoint x: 146, startPoint y: 134, endPoint x: 64, endPoint y: 129, distance: 82.5
click at [64, 129] on td "mas_1952@outlook.com" at bounding box center [173, 133] width 225 height 17
copy td "mas_1952@outlook.com"
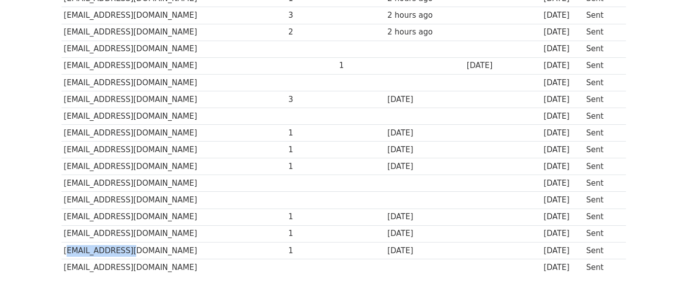
drag, startPoint x: 123, startPoint y: 251, endPoint x: 62, endPoint y: 255, distance: 61.7
click at [62, 255] on td "info@aqr.edu.mx" at bounding box center [173, 250] width 225 height 17
copy td "info@aqr.edu.mx"
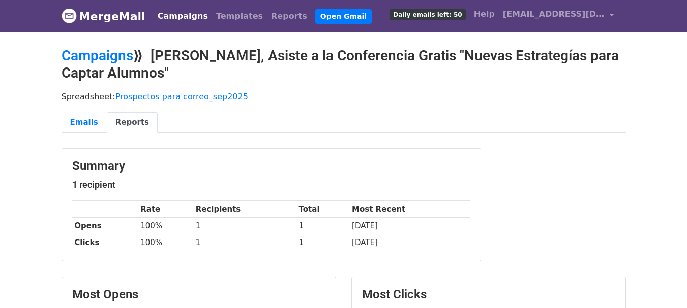
click at [605, 153] on div "Summary 1 recipient Rate Recipients Total Most Recent Opens 100% 1 1 [DATE] Cli…" at bounding box center [343, 210] width 579 height 124
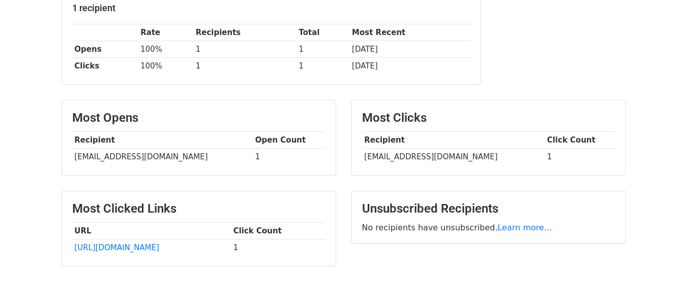
scroll to position [183, 0]
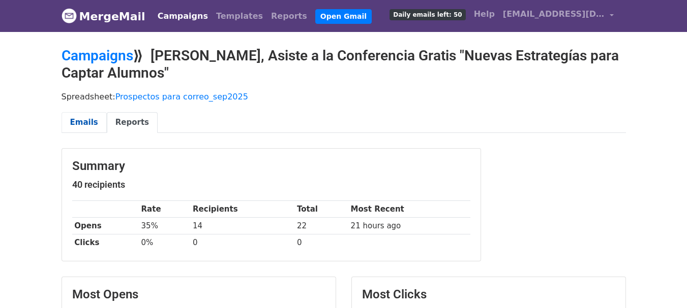
click at [88, 118] on link "Emails" at bounding box center [83, 122] width 45 height 21
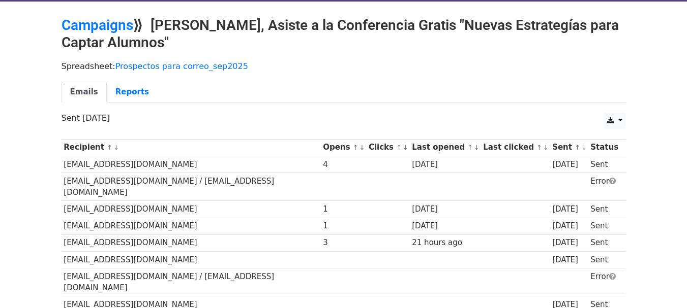
scroll to position [32, 0]
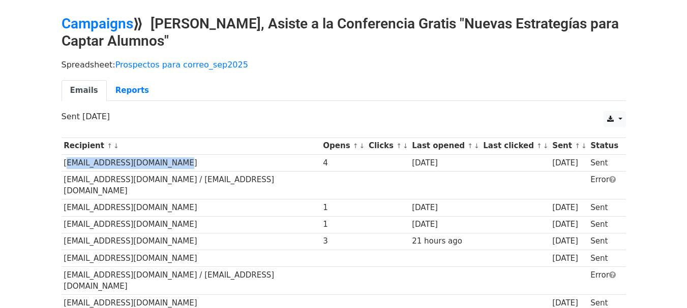
drag, startPoint x: 160, startPoint y: 167, endPoint x: 63, endPoint y: 169, distance: 97.1
click at [63, 169] on td "colegiotijuana@hotmail.com" at bounding box center [190, 162] width 259 height 17
copy td "colegiotijuana@hotmail.com"
drag, startPoint x: 207, startPoint y: 197, endPoint x: 64, endPoint y: 199, distance: 143.3
click at [64, 200] on td "cgpa.colegiosantamariaovalle@gmail.com" at bounding box center [190, 208] width 259 height 17
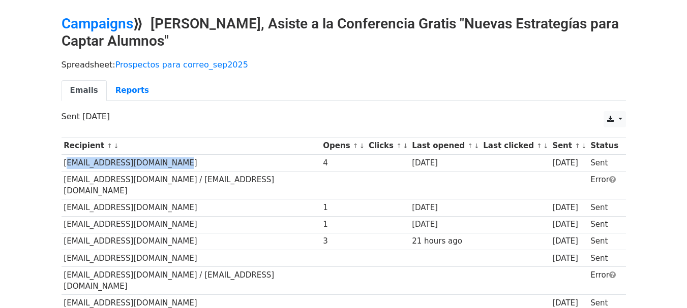
copy td "cgpa.colegiosantamariaovalle@gmail.com"
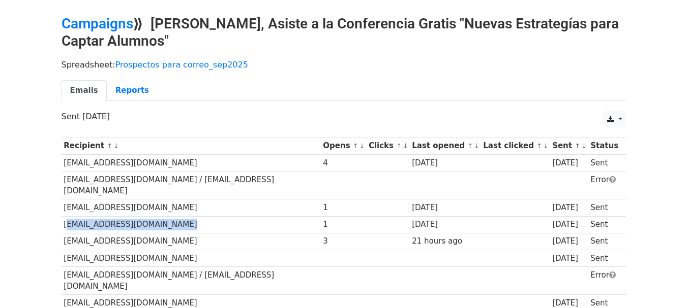
drag, startPoint x: 165, startPoint y: 212, endPoint x: 63, endPoint y: 214, distance: 101.7
click at [63, 216] on td "santa_julia2000@hotmail.com" at bounding box center [190, 224] width 259 height 17
copy td "santa_julia2000@hotmail.com"
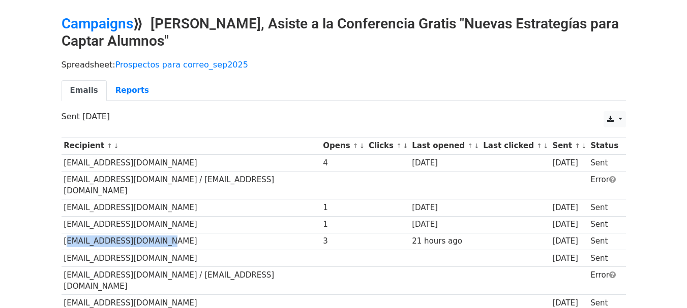
drag, startPoint x: 164, startPoint y: 230, endPoint x: 65, endPoint y: 233, distance: 99.7
click at [65, 233] on td "condadofamgym@gmail.com" at bounding box center [190, 241] width 259 height 17
copy td "condadofamgym@gmail.com"
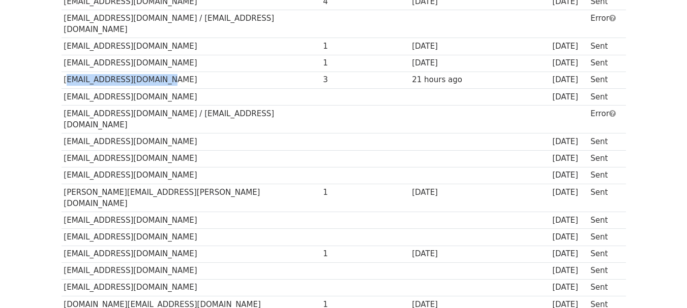
scroll to position [195, 0]
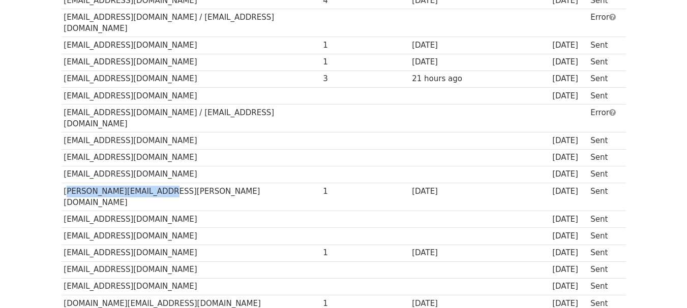
drag, startPoint x: 148, startPoint y: 172, endPoint x: 67, endPoint y: 174, distance: 81.3
click at [63, 183] on td "silvia.maynez@gmail.com" at bounding box center [190, 197] width 259 height 28
copy td "silvia.maynez@gmail.com"
drag, startPoint x: 179, startPoint y: 219, endPoint x: 62, endPoint y: 224, distance: 117.0
click at [62, 245] on td "direccion.meraki.ecole@gmail.com" at bounding box center [190, 253] width 259 height 17
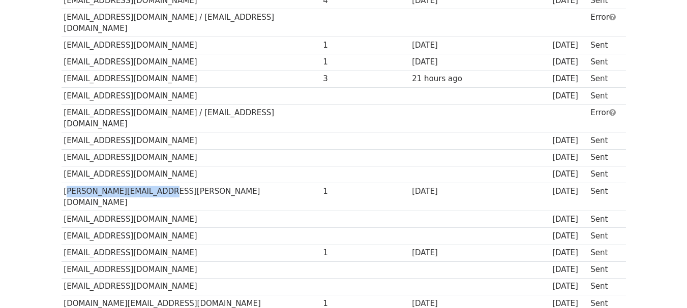
copy td "direccion.meraki.ecole@gmail.com"
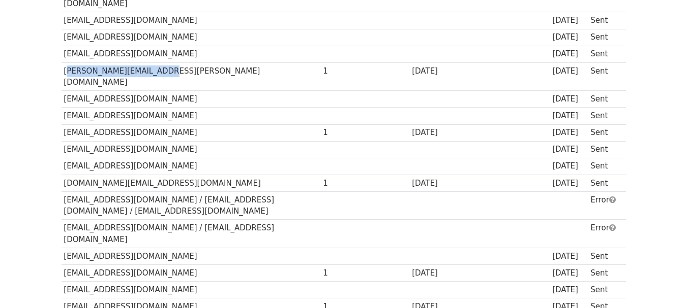
scroll to position [317, 0]
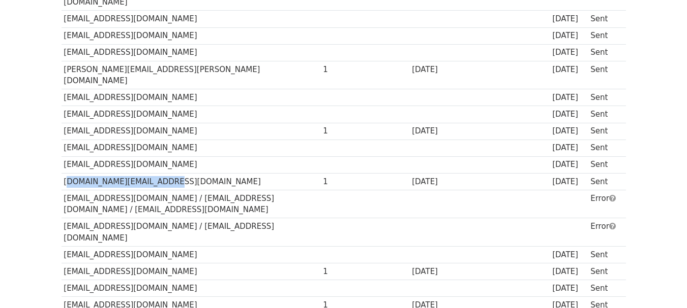
drag, startPoint x: 156, startPoint y: 148, endPoint x: 65, endPoint y: 143, distance: 91.1
click at [65, 173] on td "colegiompc.org@gmail.com" at bounding box center [190, 181] width 259 height 17
copy td "colegiompc.org@gmail.com"
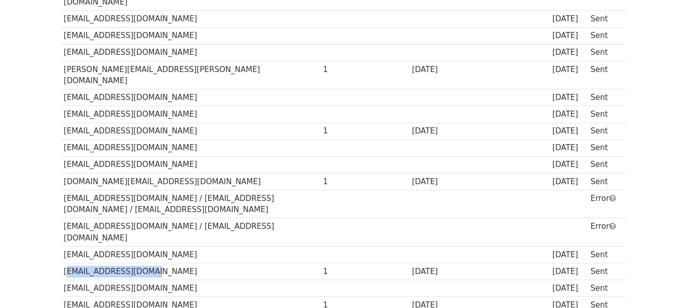
drag, startPoint x: 143, startPoint y: 224, endPoint x: 64, endPoint y: 228, distance: 79.9
click at [64, 264] on td "tomberlins@yahoo.com" at bounding box center [190, 272] width 259 height 17
copy td "tomberlins@yahoo.com"
drag, startPoint x: 143, startPoint y: 258, endPoint x: 65, endPoint y: 261, distance: 78.3
click at [65, 297] on td "urbanopue@gmail.com" at bounding box center [190, 305] width 259 height 17
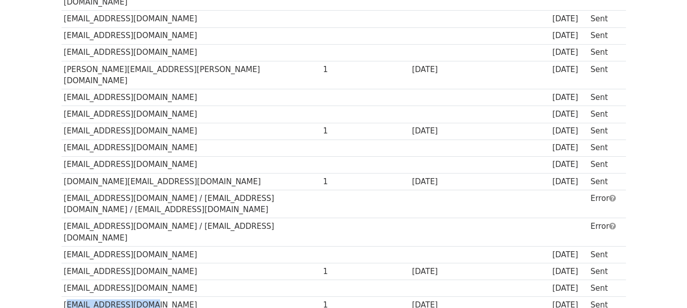
copy td "urbanopue@gmail.com"
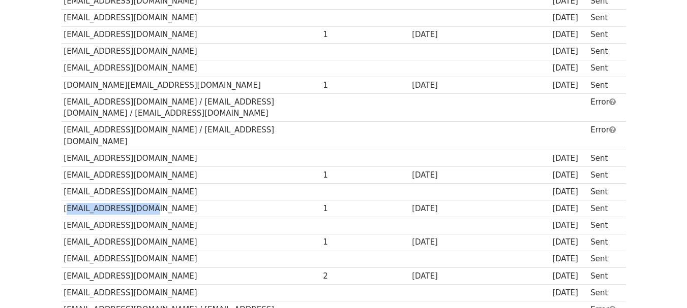
scroll to position [418, 0]
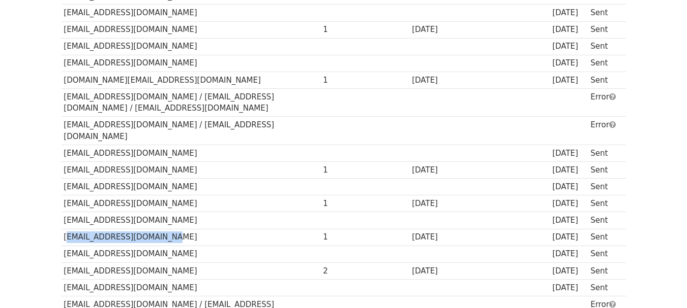
drag, startPoint x: 165, startPoint y: 194, endPoint x: 63, endPoint y: 198, distance: 102.2
click at [63, 229] on td "mnalaguanarm10@gmail.com" at bounding box center [190, 237] width 259 height 17
copy td "mnalaguanarm10@gmail.com"
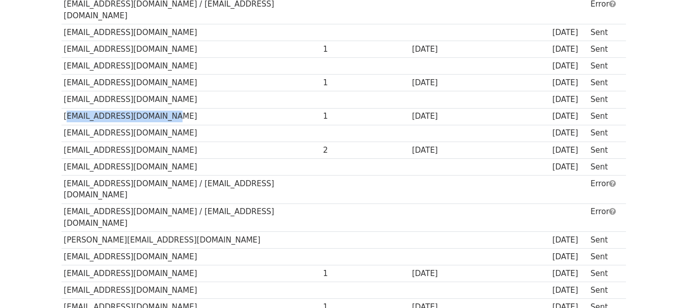
scroll to position [540, 0]
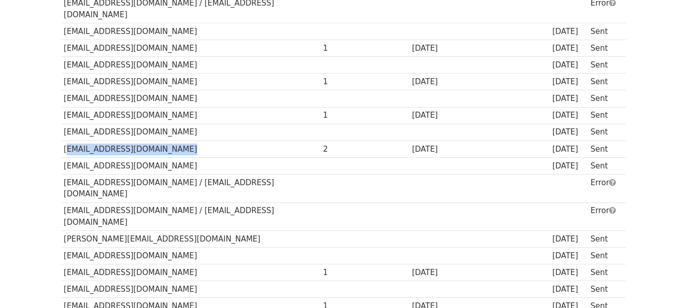
drag, startPoint x: 166, startPoint y: 103, endPoint x: 65, endPoint y: 107, distance: 101.2
click at [65, 141] on td "continentalschool@gmail.com" at bounding box center [190, 149] width 259 height 17
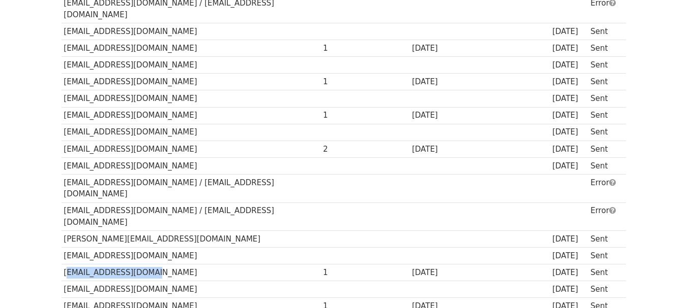
drag, startPoint x: 142, startPoint y: 204, endPoint x: 65, endPoint y: 209, distance: 78.0
click at [65, 265] on td "cvalborada@gmail.com" at bounding box center [190, 273] width 259 height 17
drag, startPoint x: 161, startPoint y: 239, endPoint x: 65, endPoint y: 238, distance: 96.6
click at [65, 298] on td "devotomagazine@gmail.com" at bounding box center [190, 306] width 259 height 17
drag, startPoint x: 178, startPoint y: 253, endPoint x: 62, endPoint y: 254, distance: 116.4
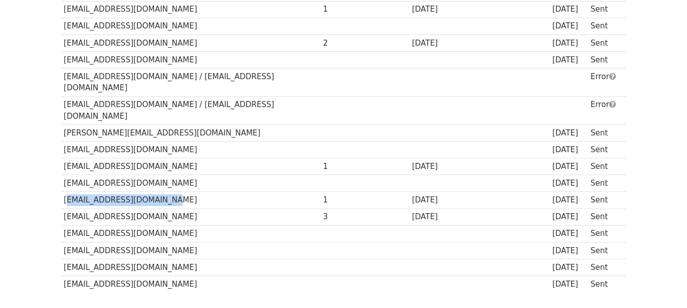
scroll to position [653, 0]
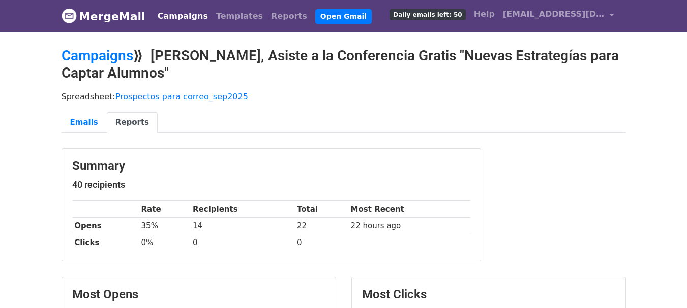
drag, startPoint x: 693, startPoint y: 102, endPoint x: 694, endPoint y: 64, distance: 38.1
click at [88, 122] on link "Emails" at bounding box center [83, 122] width 45 height 21
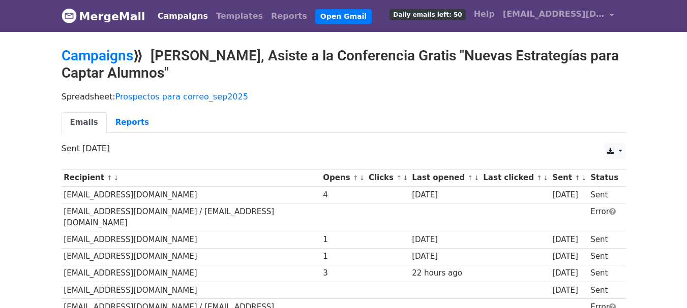
drag, startPoint x: 690, startPoint y: 85, endPoint x: 694, endPoint y: 81, distance: 5.8
drag, startPoint x: 161, startPoint y: 195, endPoint x: 61, endPoint y: 198, distance: 99.7
click at [61, 198] on td "[EMAIL_ADDRESS][DOMAIN_NAME]" at bounding box center [190, 195] width 259 height 17
copy td "[EMAIL_ADDRESS][DOMAIN_NAME]"
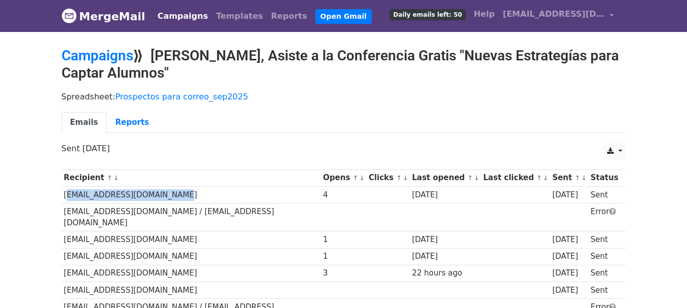
drag, startPoint x: 204, startPoint y: 229, endPoint x: 63, endPoint y: 234, distance: 141.4
click at [63, 234] on td "[EMAIL_ADDRESS][DOMAIN_NAME]" at bounding box center [190, 240] width 259 height 17
copy td "[EMAIL_ADDRESS][DOMAIN_NAME]"
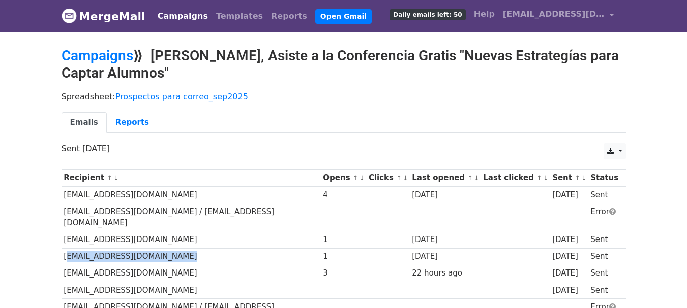
drag, startPoint x: 164, startPoint y: 245, endPoint x: 64, endPoint y: 246, distance: 100.1
click at [64, 249] on td "[EMAIL_ADDRESS][DOMAIN_NAME]" at bounding box center [190, 257] width 259 height 17
copy td "[EMAIL_ADDRESS][DOMAIN_NAME]"
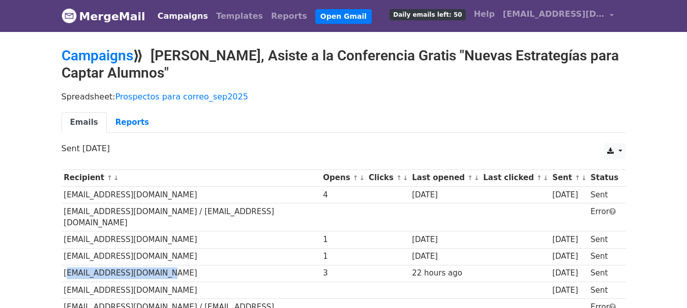
drag, startPoint x: 163, startPoint y: 261, endPoint x: 64, endPoint y: 263, distance: 99.1
click at [64, 265] on td "[EMAIL_ADDRESS][DOMAIN_NAME]" at bounding box center [190, 273] width 259 height 17
copy td "[EMAIL_ADDRESS][DOMAIN_NAME]"
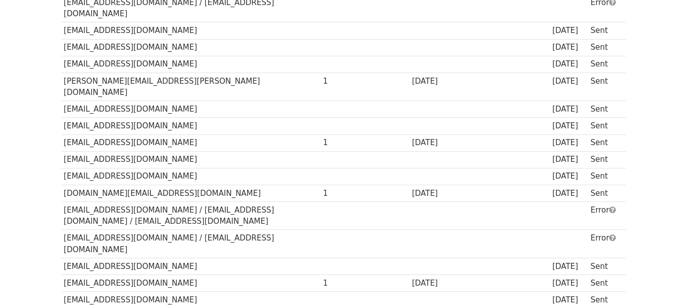
scroll to position [325, 0]
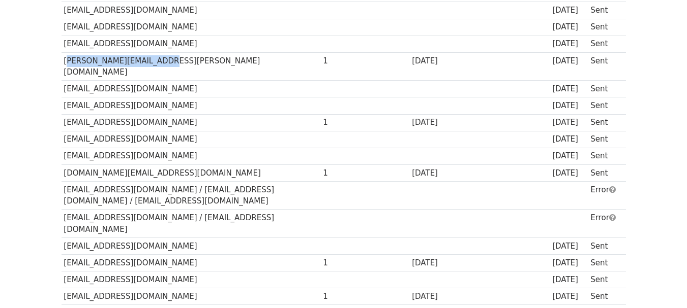
drag, startPoint x: 148, startPoint y: 38, endPoint x: 64, endPoint y: 40, distance: 84.4
click at [64, 52] on td "[PERSON_NAME][EMAIL_ADDRESS][PERSON_NAME][DOMAIN_NAME]" at bounding box center [190, 66] width 259 height 28
copy td "[PERSON_NAME][EMAIL_ADDRESS][PERSON_NAME][DOMAIN_NAME]"
drag, startPoint x: 179, startPoint y: 86, endPoint x: 65, endPoint y: 90, distance: 114.9
click at [65, 114] on td "[EMAIL_ADDRESS][DOMAIN_NAME]" at bounding box center [190, 122] width 259 height 17
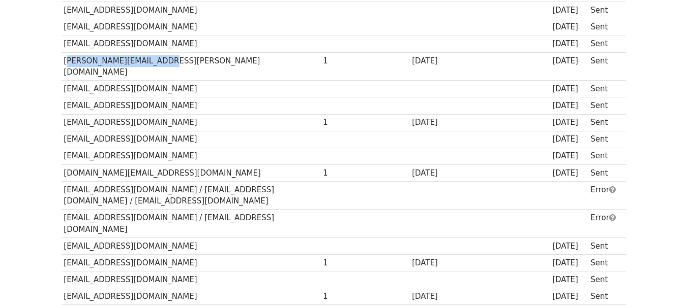
copy td "[EMAIL_ADDRESS][DOMAIN_NAME]"
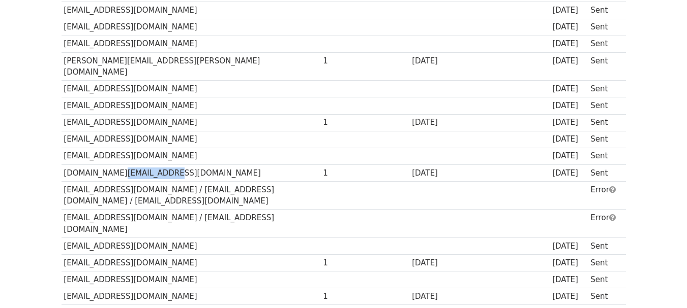
drag, startPoint x: 156, startPoint y: 137, endPoint x: 107, endPoint y: 137, distance: 48.3
click at [107, 165] on td "[DOMAIN_NAME][EMAIL_ADDRESS][DOMAIN_NAME]" at bounding box center [190, 173] width 259 height 17
drag, startPoint x: 158, startPoint y: 140, endPoint x: 64, endPoint y: 136, distance: 94.1
click at [64, 165] on td "[DOMAIN_NAME][EMAIL_ADDRESS][DOMAIN_NAME]" at bounding box center [190, 173] width 259 height 17
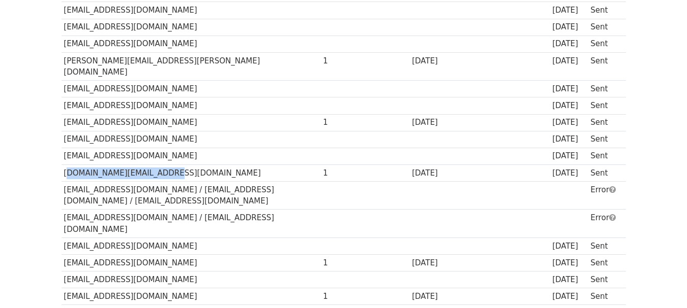
copy td "[DOMAIN_NAME][EMAIL_ADDRESS][DOMAIN_NAME]"
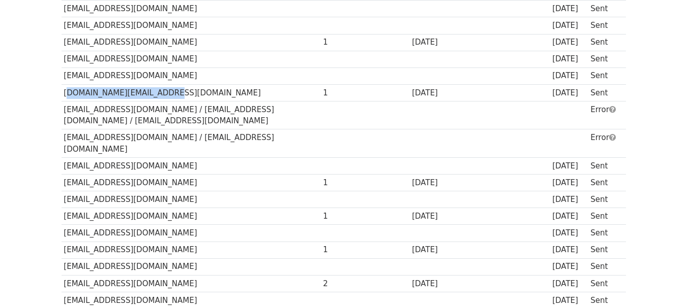
scroll to position [407, 0]
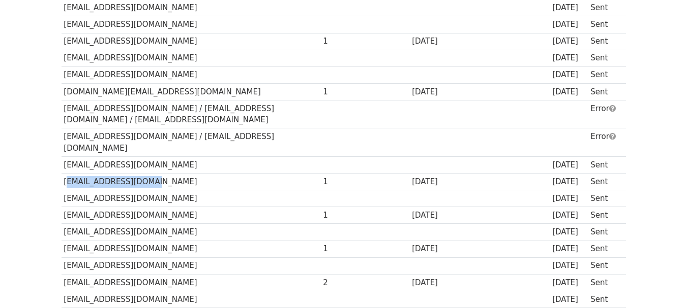
drag, startPoint x: 100, startPoint y: 135, endPoint x: 64, endPoint y: 138, distance: 36.2
click at [64, 174] on td "tomberlins@yahoo.com" at bounding box center [190, 182] width 259 height 17
copy td "tomberlins@yahoo.com"
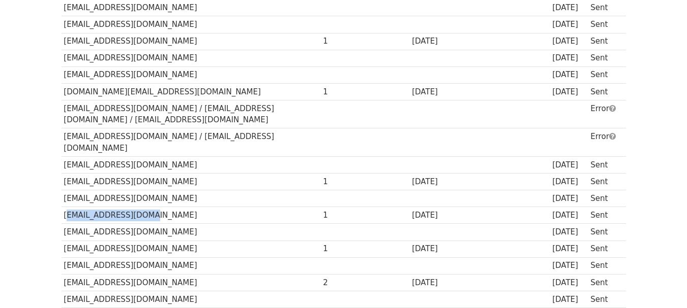
drag, startPoint x: 144, startPoint y: 170, endPoint x: 64, endPoint y: 170, distance: 80.8
click at [64, 207] on td "urbanopue@gmail.com" at bounding box center [190, 215] width 259 height 17
copy td "urbanopue@gmail.com"
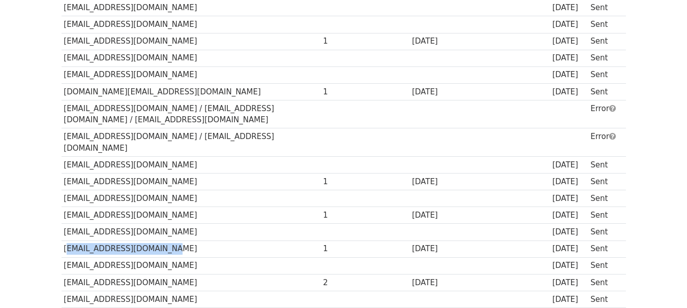
drag, startPoint x: 164, startPoint y: 204, endPoint x: 64, endPoint y: 208, distance: 99.7
click at [64, 241] on td "mnalaguanarm10@gmail.com" at bounding box center [190, 249] width 259 height 17
copy td "mnalaguanarm10@gmail.com"
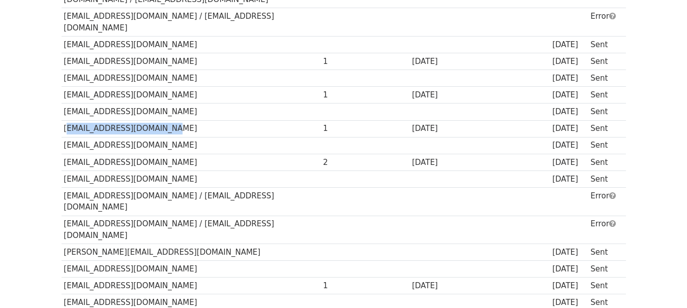
scroll to position [529, 0]
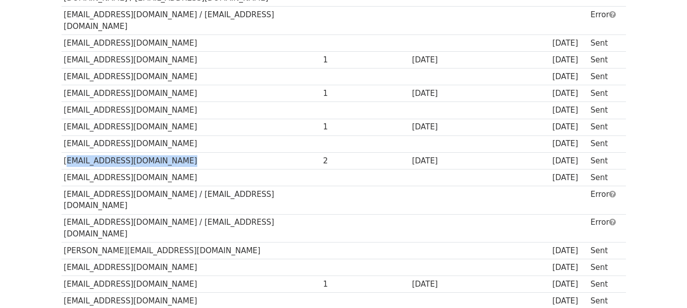
drag, startPoint x: 168, startPoint y: 115, endPoint x: 65, endPoint y: 118, distance: 102.7
click at [65, 152] on td "continentalschool@gmail.com" at bounding box center [190, 160] width 259 height 17
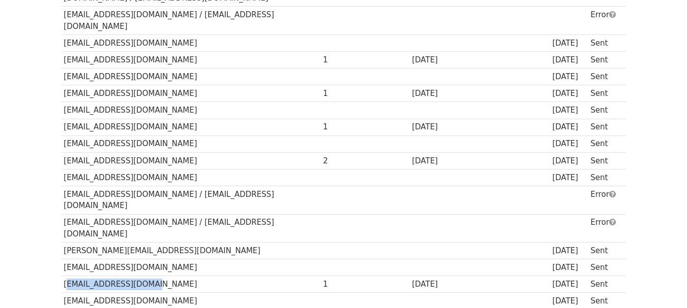
drag, startPoint x: 145, startPoint y: 216, endPoint x: 65, endPoint y: 214, distance: 80.3
click at [65, 276] on td "cvalborada@gmail.com" at bounding box center [190, 284] width 259 height 17
click at [221, 276] on td "cvalborada@gmail.com" at bounding box center [190, 284] width 259 height 17
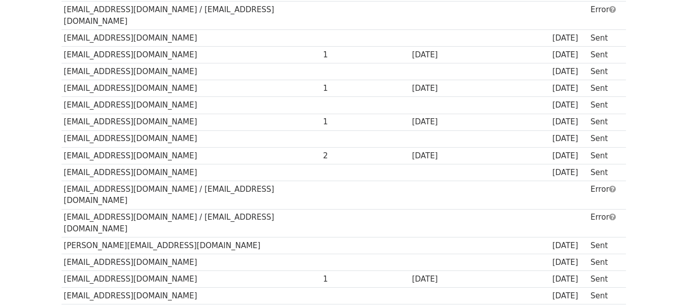
scroll to position [532, 0]
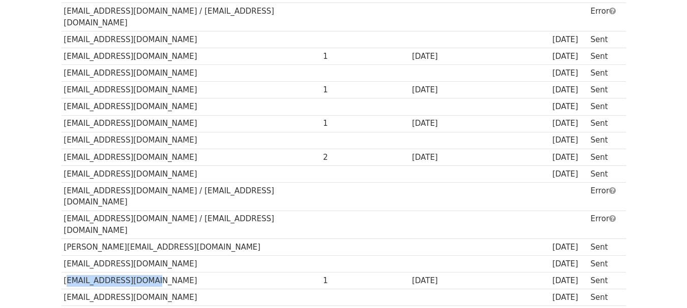
drag, startPoint x: 145, startPoint y: 213, endPoint x: 65, endPoint y: 213, distance: 80.3
click at [65, 273] on td "cvalborada@gmail.com" at bounding box center [190, 281] width 259 height 17
drag, startPoint x: 161, startPoint y: 248, endPoint x: 61, endPoint y: 247, distance: 99.6
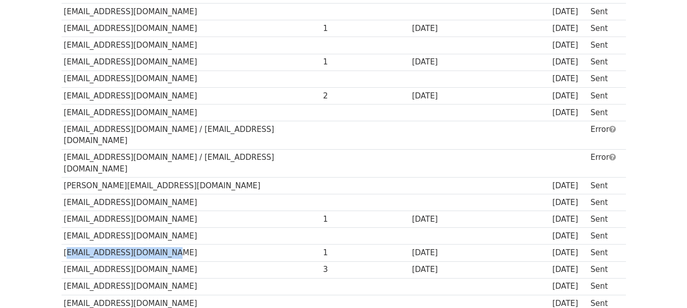
scroll to position [613, 0]
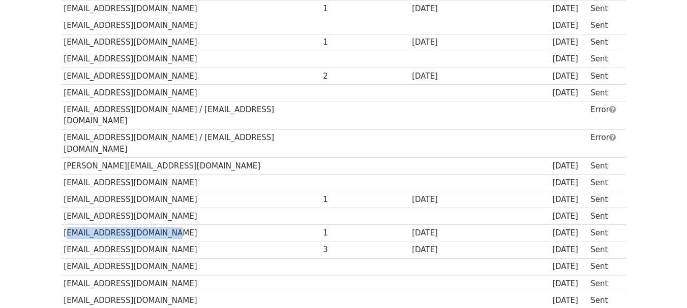
drag, startPoint x: 179, startPoint y: 185, endPoint x: 84, endPoint y: 203, distance: 96.3
click at [63, 242] on td "comercial@elargentinodiario.com" at bounding box center [190, 250] width 259 height 17
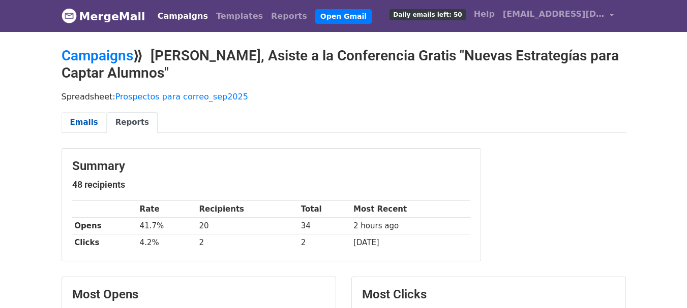
click at [78, 126] on link "Emails" at bounding box center [83, 122] width 45 height 21
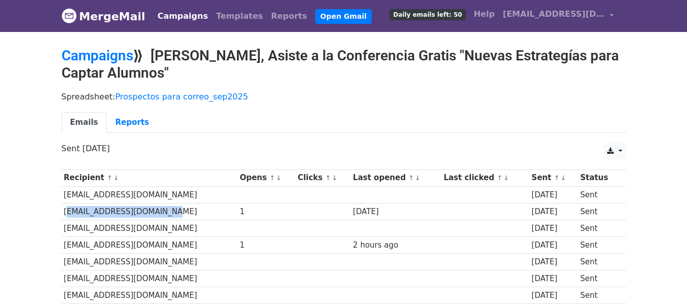
drag, startPoint x: 165, startPoint y: 210, endPoint x: 63, endPoint y: 218, distance: 102.4
click at [63, 218] on td "[EMAIL_ADDRESS][DOMAIN_NAME]" at bounding box center [149, 211] width 176 height 17
copy td "[EMAIL_ADDRESS][DOMAIN_NAME]"
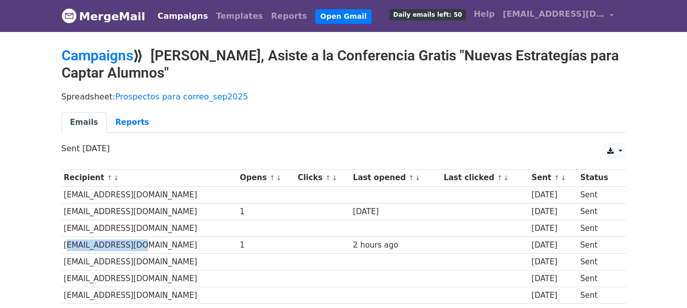
drag, startPoint x: 130, startPoint y: 246, endPoint x: 64, endPoint y: 242, distance: 66.2
click at [64, 242] on td "[EMAIL_ADDRESS][DOMAIN_NAME]" at bounding box center [149, 245] width 176 height 17
copy td "[EMAIL_ADDRESS][DOMAIN_NAME]"
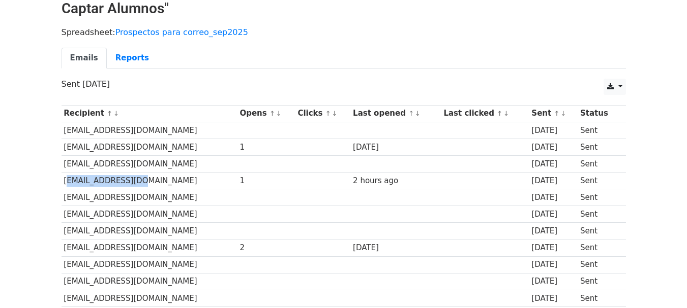
scroll to position [81, 0]
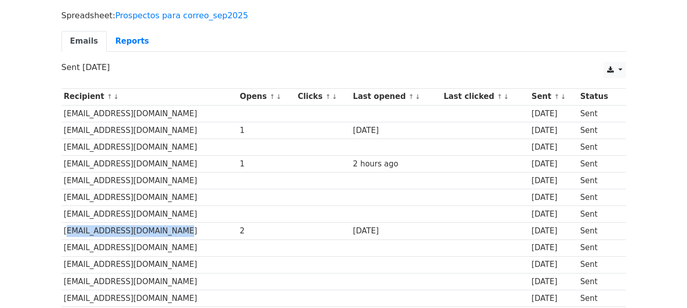
drag, startPoint x: 169, startPoint y: 233, endPoint x: 64, endPoint y: 228, distance: 104.8
click at [64, 228] on td "[EMAIL_ADDRESS][DOMAIN_NAME]" at bounding box center [149, 231] width 176 height 17
copy td "[EMAIL_ADDRESS][DOMAIN_NAME]"
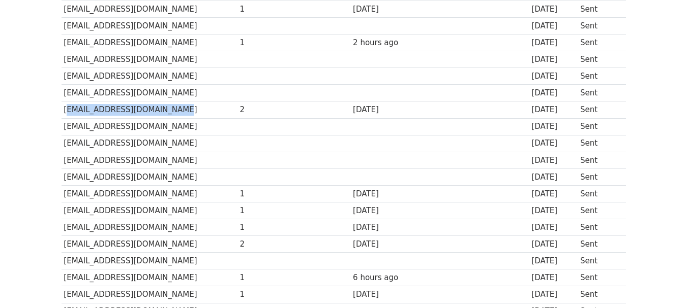
scroll to position [203, 0]
drag, startPoint x: 220, startPoint y: 195, endPoint x: 63, endPoint y: 196, distance: 157.5
click at [63, 196] on td "[EMAIL_ADDRESS][DOMAIN_NAME]" at bounding box center [149, 193] width 176 height 17
copy td "[EMAIL_ADDRESS][DOMAIN_NAME]"
drag, startPoint x: 193, startPoint y: 211, endPoint x: 65, endPoint y: 211, distance: 128.1
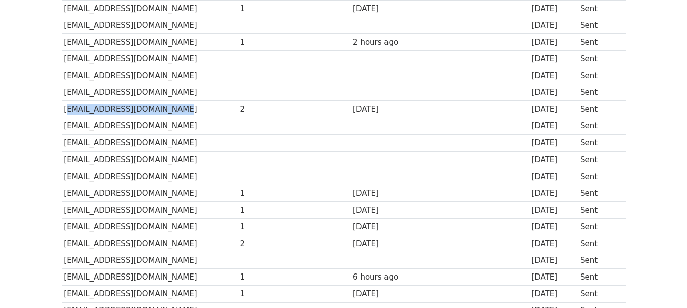
click at [65, 211] on td "[EMAIL_ADDRESS][DOMAIN_NAME]" at bounding box center [149, 210] width 176 height 17
copy td "[EMAIL_ADDRESS][DOMAIN_NAME]"
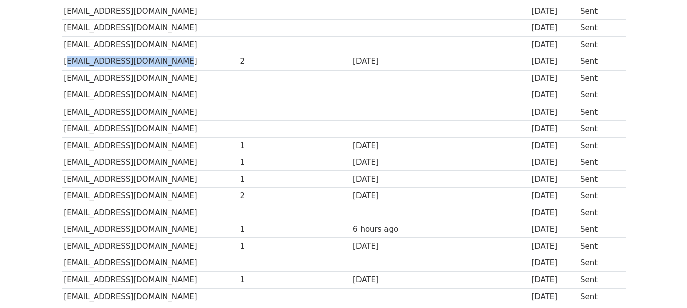
scroll to position [264, 0]
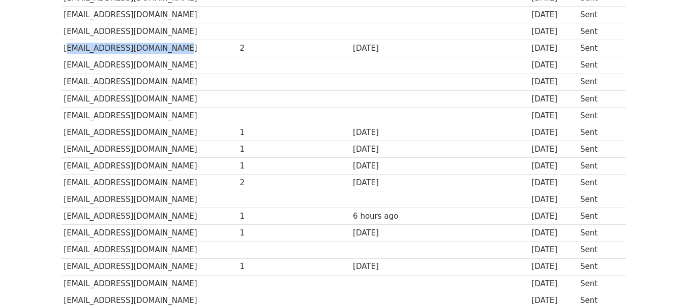
drag, startPoint x: 184, startPoint y: 165, endPoint x: 62, endPoint y: 167, distance: 122.5
click at [62, 167] on td "[EMAIL_ADDRESS][DOMAIN_NAME]" at bounding box center [149, 166] width 176 height 17
copy td "[EMAIL_ADDRESS][DOMAIN_NAME]"
drag, startPoint x: 209, startPoint y: 183, endPoint x: 63, endPoint y: 181, distance: 146.4
click at [63, 181] on td "[EMAIL_ADDRESS][DOMAIN_NAME]" at bounding box center [149, 183] width 176 height 17
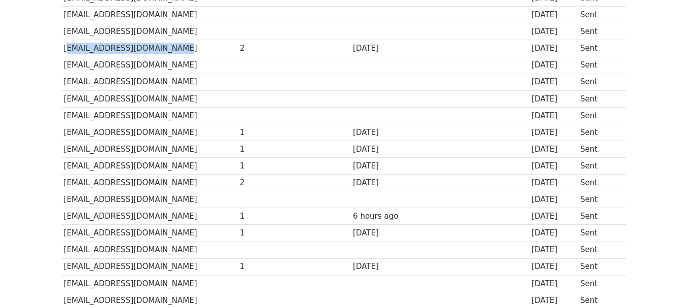
copy td "[EMAIL_ADDRESS][DOMAIN_NAME]"
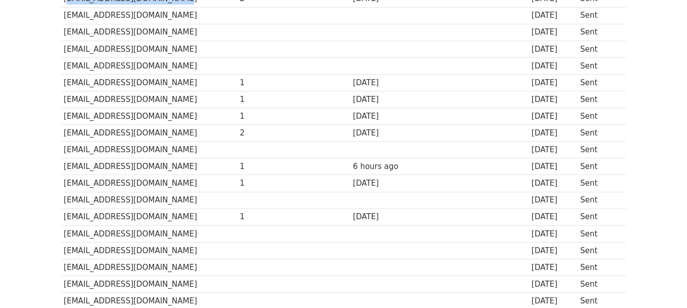
scroll to position [325, 0]
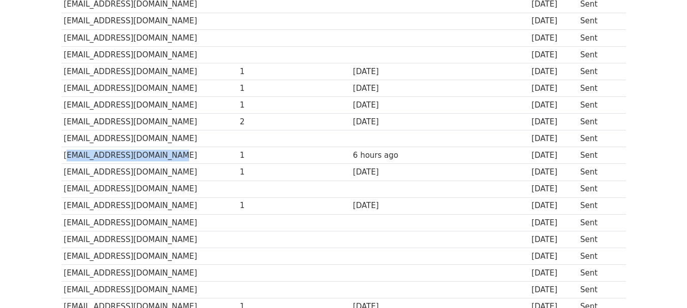
drag, startPoint x: 150, startPoint y: 155, endPoint x: 61, endPoint y: 151, distance: 88.5
click at [61, 151] on td "[EMAIL_ADDRESS][DOMAIN_NAME]" at bounding box center [149, 155] width 176 height 17
copy td "[EMAIL_ADDRESS][DOMAIN_NAME]"
drag, startPoint x: 174, startPoint y: 172, endPoint x: 65, endPoint y: 172, distance: 109.8
click at [65, 172] on td "[EMAIL_ADDRESS][DOMAIN_NAME]" at bounding box center [149, 172] width 176 height 17
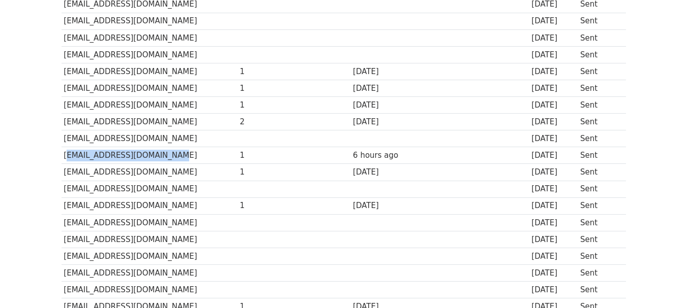
copy td "[EMAIL_ADDRESS][DOMAIN_NAME]"
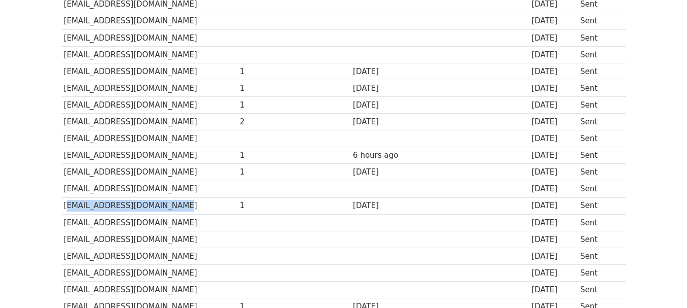
drag, startPoint x: 167, startPoint y: 208, endPoint x: 66, endPoint y: 209, distance: 101.6
click at [66, 209] on td "[EMAIL_ADDRESS][DOMAIN_NAME]" at bounding box center [149, 206] width 176 height 17
copy td "[EMAIL_ADDRESS][DOMAIN_NAME]"
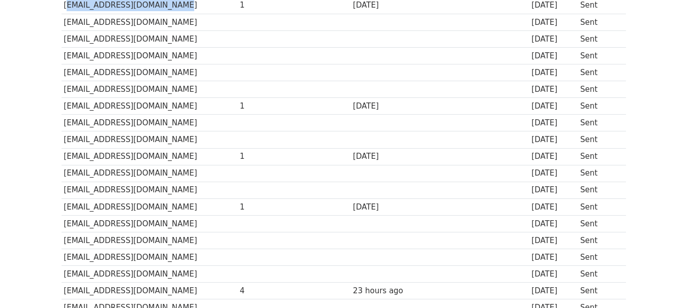
scroll to position [529, 0]
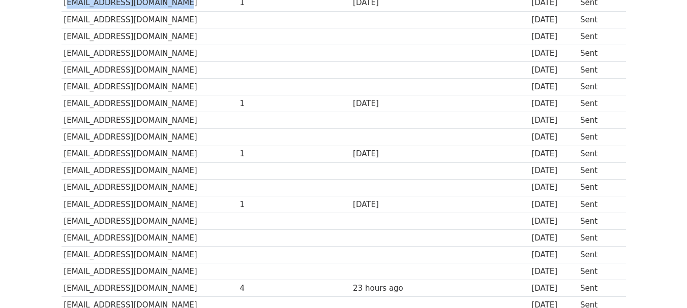
drag, startPoint x: 173, startPoint y: 104, endPoint x: 63, endPoint y: 106, distance: 110.3
click at [63, 106] on td "[EMAIL_ADDRESS][DOMAIN_NAME]" at bounding box center [149, 104] width 176 height 17
drag, startPoint x: 181, startPoint y: 156, endPoint x: 65, endPoint y: 154, distance: 115.9
click at [65, 154] on td "[EMAIL_ADDRESS][DOMAIN_NAME]" at bounding box center [149, 154] width 176 height 17
drag, startPoint x: 185, startPoint y: 204, endPoint x: 65, endPoint y: 206, distance: 120.0
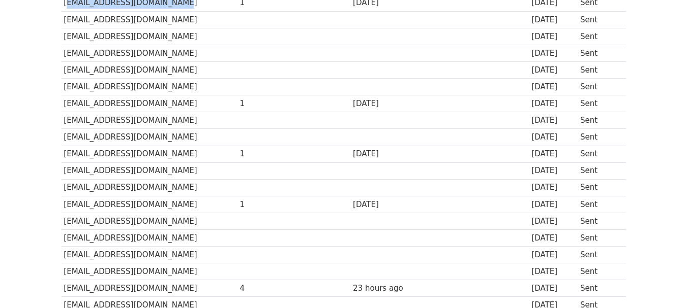
click at [65, 206] on td "[EMAIL_ADDRESS][DOMAIN_NAME]" at bounding box center [149, 204] width 176 height 17
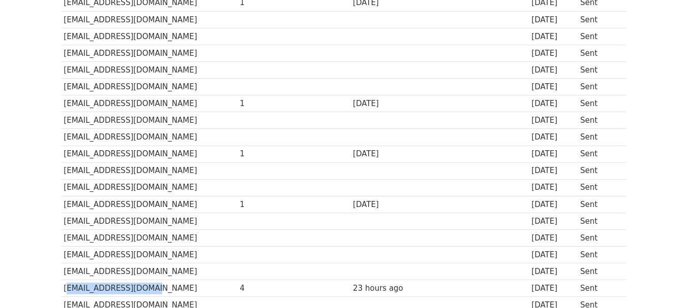
drag, startPoint x: 136, startPoint y: 288, endPoint x: 63, endPoint y: 284, distance: 72.8
click at [63, 284] on td "[EMAIL_ADDRESS][DOMAIN_NAME]" at bounding box center [149, 289] width 176 height 17
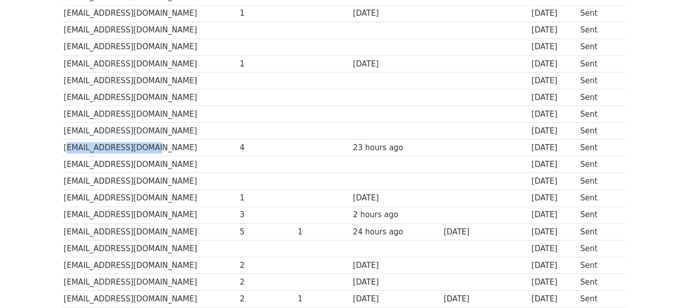
scroll to position [671, 0]
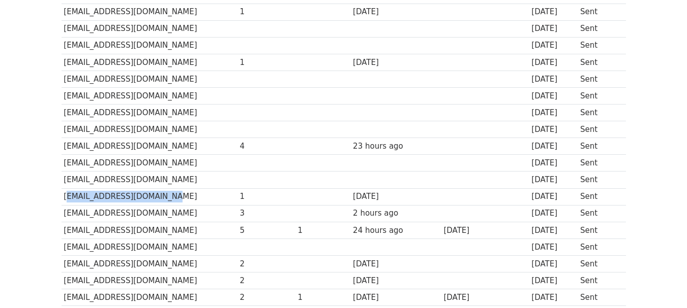
drag, startPoint x: 157, startPoint y: 194, endPoint x: 103, endPoint y: 205, distance: 55.0
click at [65, 194] on td "[EMAIL_ADDRESS][DOMAIN_NAME]" at bounding box center [149, 197] width 176 height 17
drag, startPoint x: 171, startPoint y: 213, endPoint x: 67, endPoint y: 219, distance: 104.8
click at [63, 214] on td "[EMAIL_ADDRESS][DOMAIN_NAME]" at bounding box center [149, 213] width 176 height 17
drag, startPoint x: 165, startPoint y: 230, endPoint x: 63, endPoint y: 233, distance: 102.2
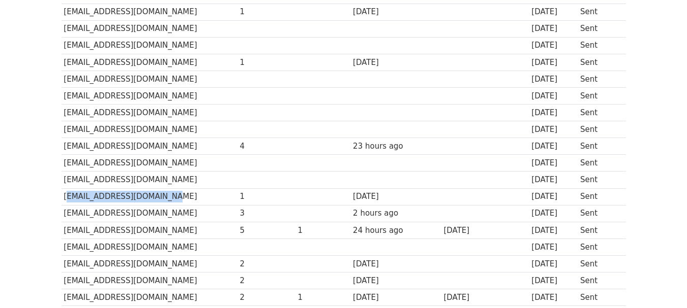
click at [63, 233] on td "[EMAIL_ADDRESS][DOMAIN_NAME]" at bounding box center [149, 230] width 176 height 17
drag, startPoint x: 174, startPoint y: 262, endPoint x: 63, endPoint y: 265, distance: 111.8
click at [63, 265] on td "[EMAIL_ADDRESS][DOMAIN_NAME]" at bounding box center [149, 264] width 176 height 17
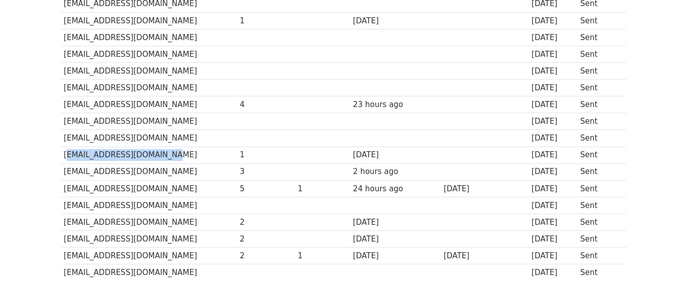
scroll to position [732, 0]
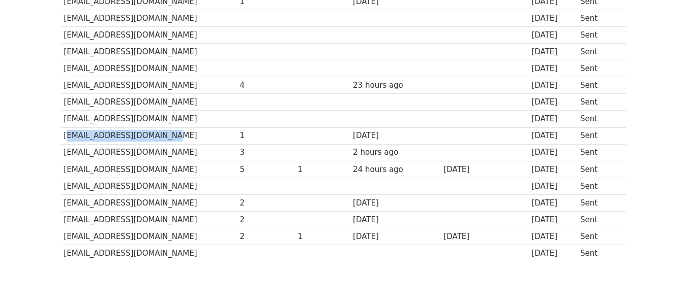
drag, startPoint x: 189, startPoint y: 220, endPoint x: 63, endPoint y: 223, distance: 126.6
click at [63, 223] on td "[EMAIL_ADDRESS][DOMAIN_NAME]" at bounding box center [149, 220] width 176 height 17
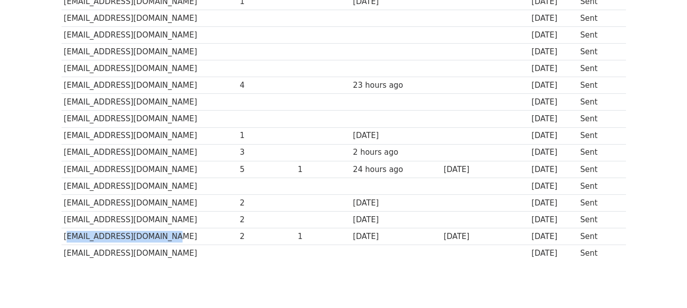
drag, startPoint x: 158, startPoint y: 236, endPoint x: 65, endPoint y: 237, distance: 93.5
click at [65, 237] on td "[EMAIL_ADDRESS][DOMAIN_NAME]" at bounding box center [149, 237] width 176 height 17
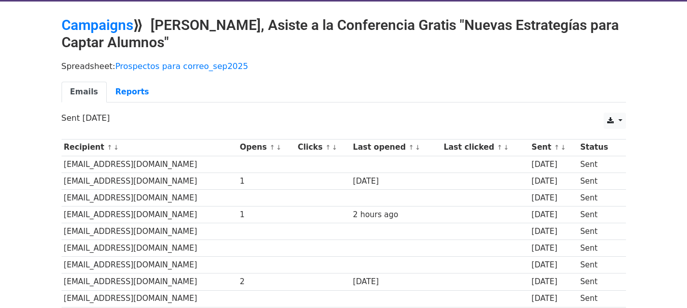
scroll to position [0, 0]
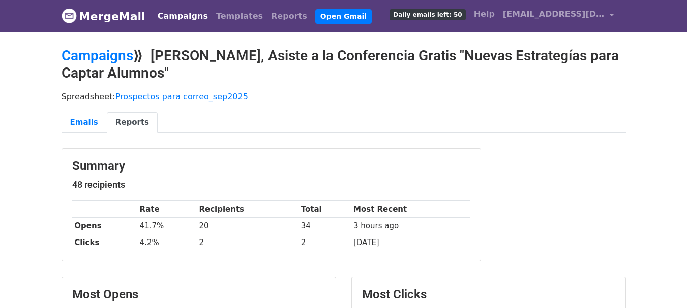
click at [553, 165] on div "Summary 48 recipients Rate Recipients Total Most Recent Opens 41.7% 20 34 3 hou…" at bounding box center [343, 210] width 579 height 124
click at [77, 125] on link "Emails" at bounding box center [83, 122] width 45 height 21
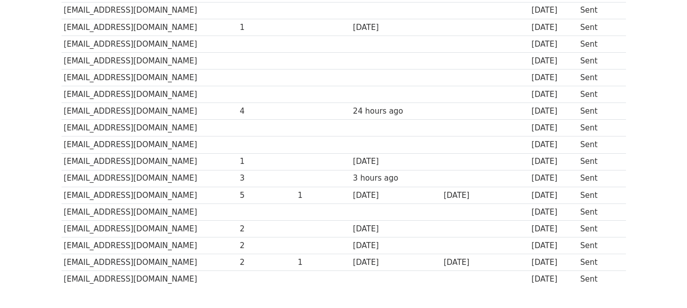
scroll to position [752, 0]
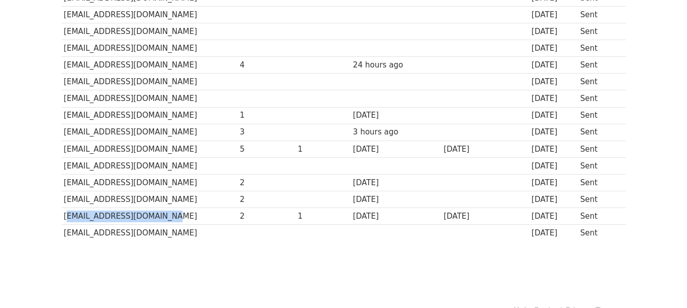
drag, startPoint x: 161, startPoint y: 221, endPoint x: 61, endPoint y: 218, distance: 99.6
click at [61, 218] on td "[EMAIL_ADDRESS][DOMAIN_NAME]" at bounding box center [149, 216] width 176 height 17
copy td "[EMAIL_ADDRESS][DOMAIN_NAME]"
